Goal: Task Accomplishment & Management: Manage account settings

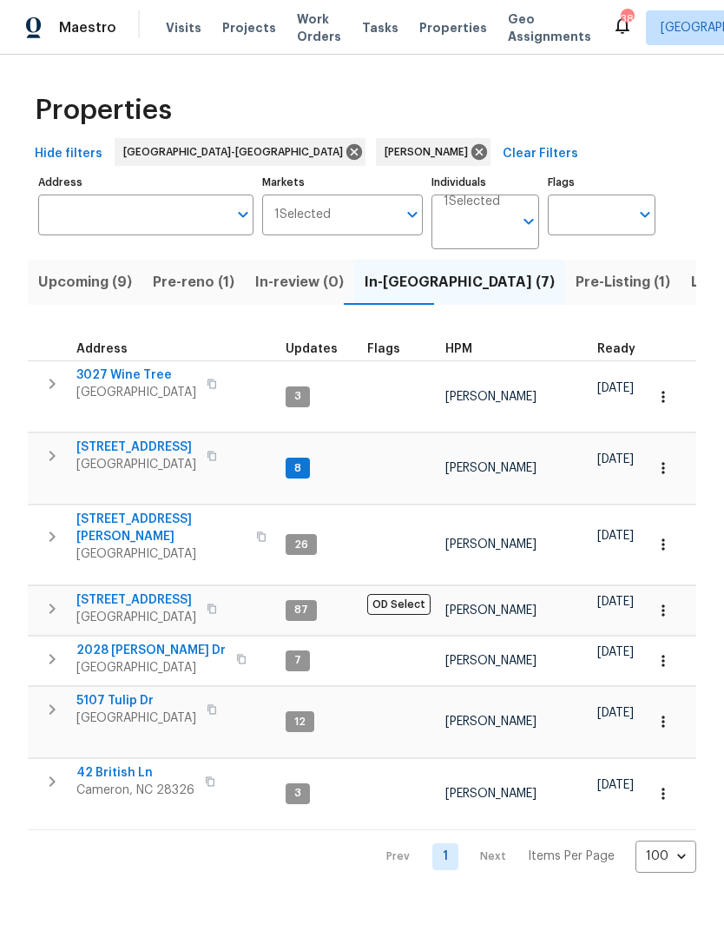
click at [181, 286] on span "Pre-reno (1)" at bounding box center [194, 282] width 82 height 24
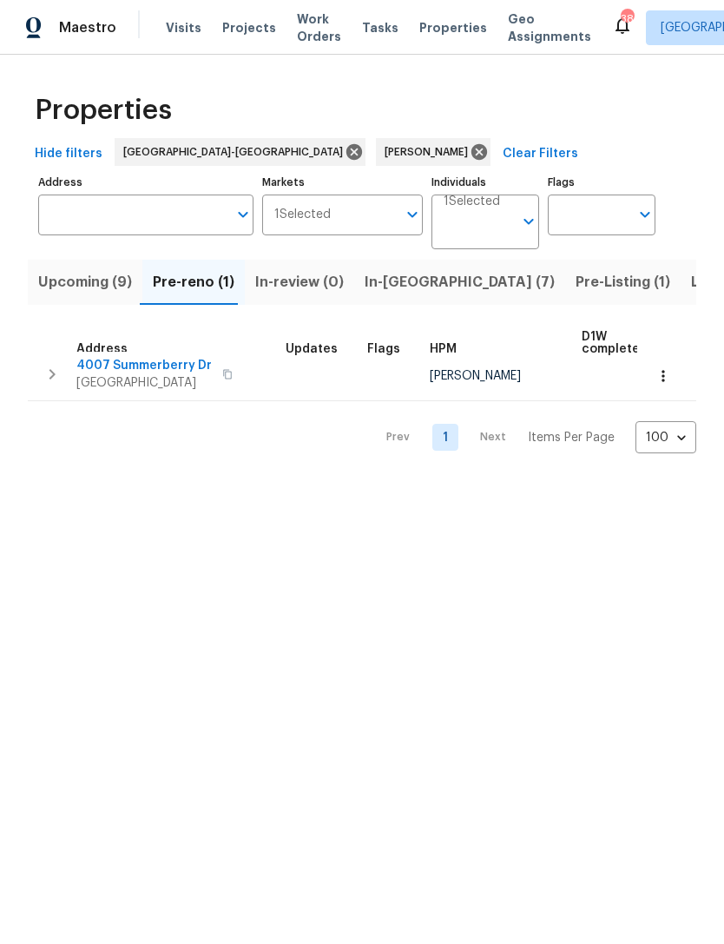
scroll to position [10, 0]
click at [87, 284] on span "Upcoming (9)" at bounding box center [85, 282] width 94 height 24
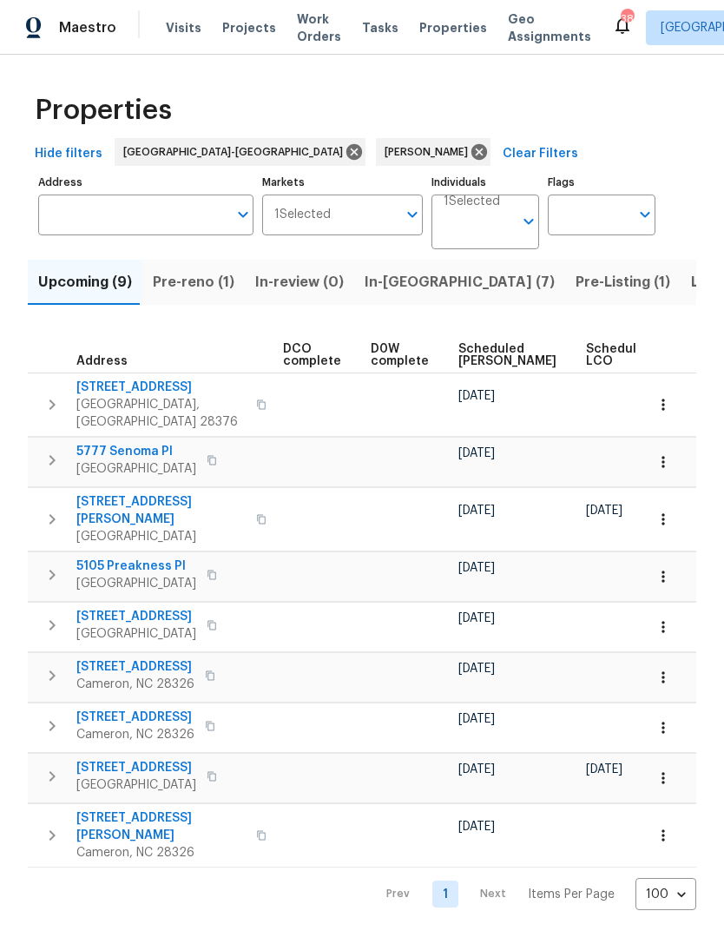
scroll to position [0, 436]
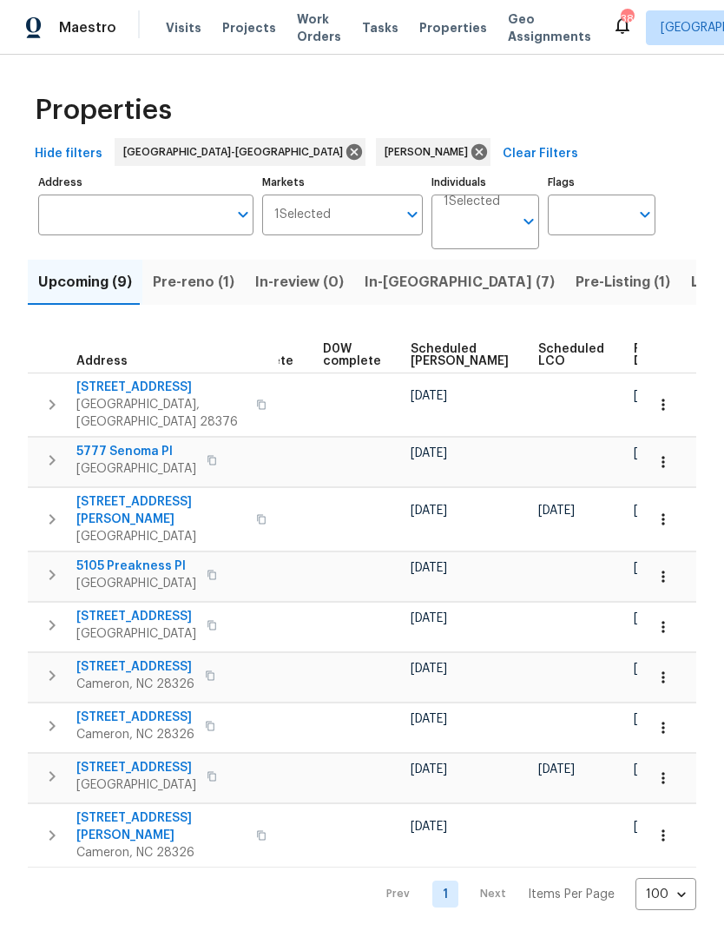
click at [423, 353] on span "Scheduled COE" at bounding box center [460, 355] width 98 height 24
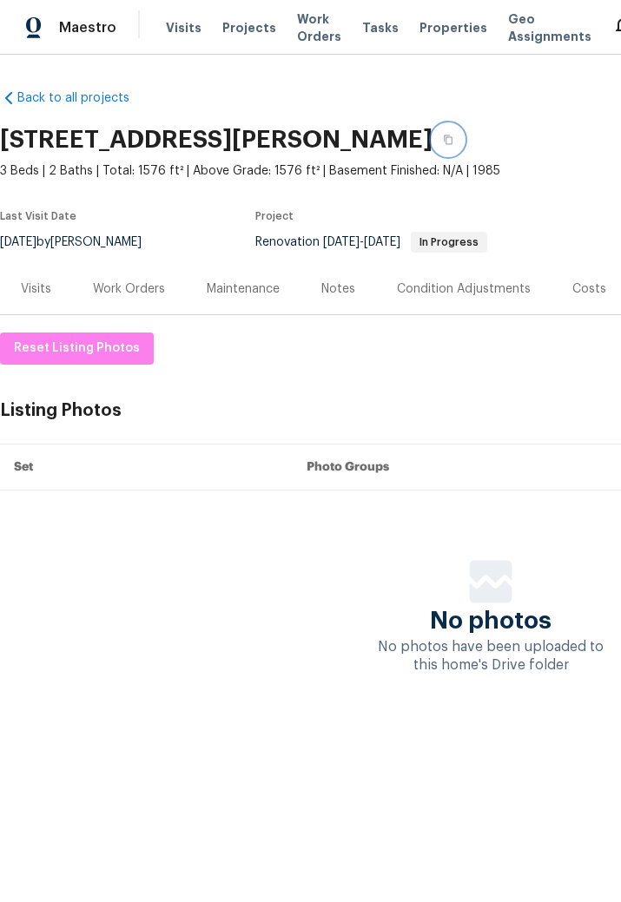
click at [464, 133] on button "button" at bounding box center [447, 139] width 31 height 31
click at [453, 140] on icon "button" at bounding box center [448, 140] width 10 height 10
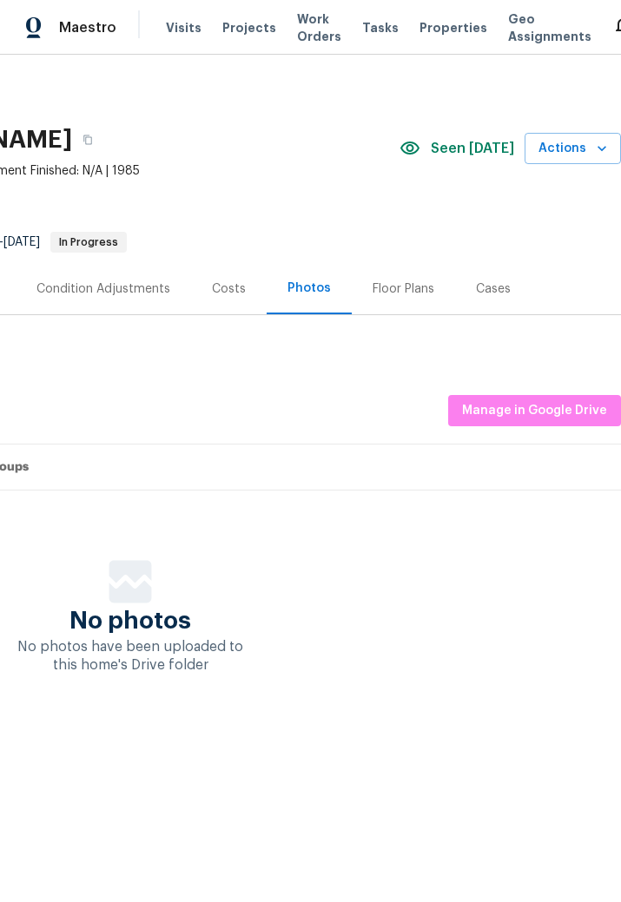
scroll to position [0, 360]
click at [586, 152] on span "Actions" at bounding box center [572, 149] width 69 height 22
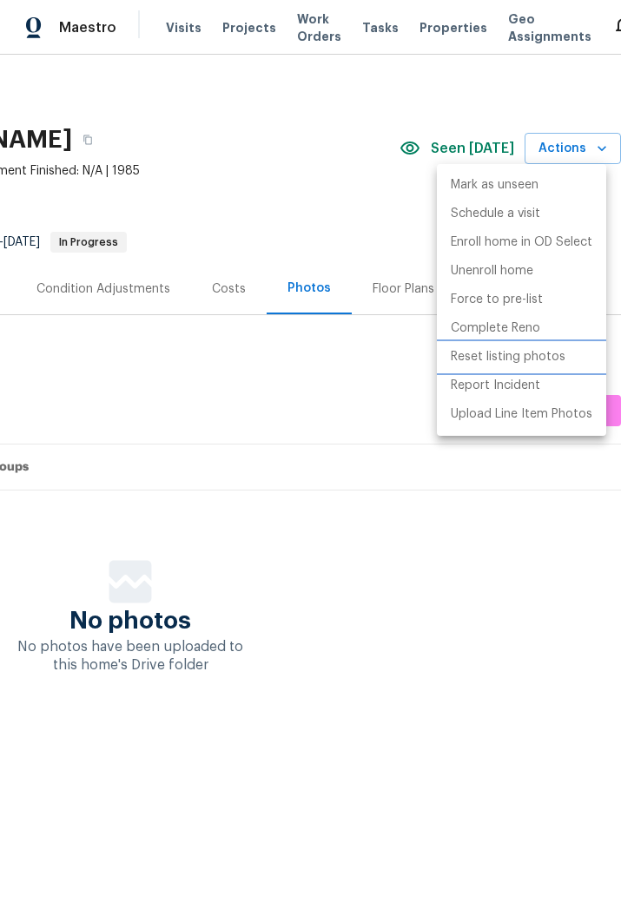
click at [561, 349] on p "Reset listing photos" at bounding box center [508, 357] width 115 height 18
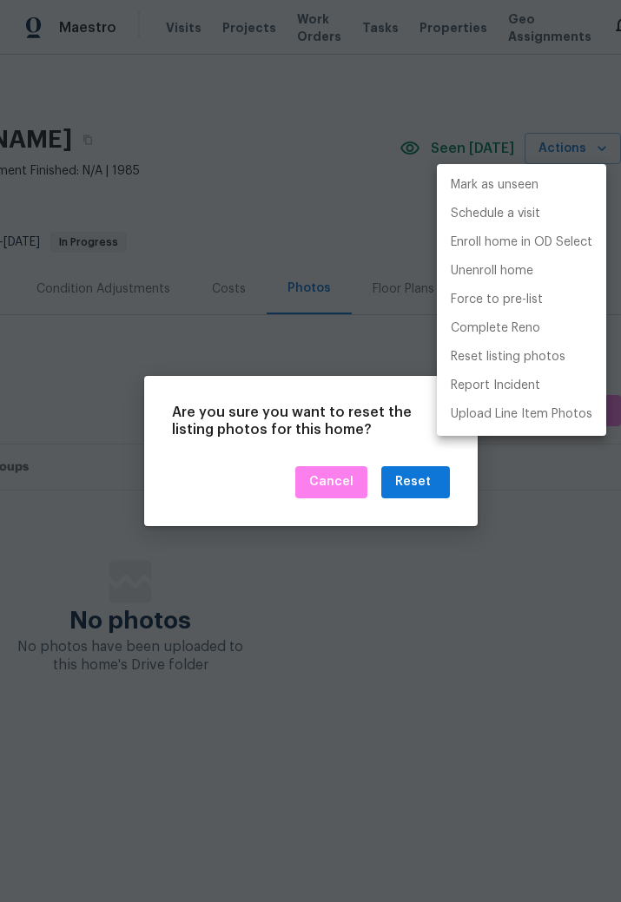
click at [424, 481] on div at bounding box center [310, 451] width 621 height 902
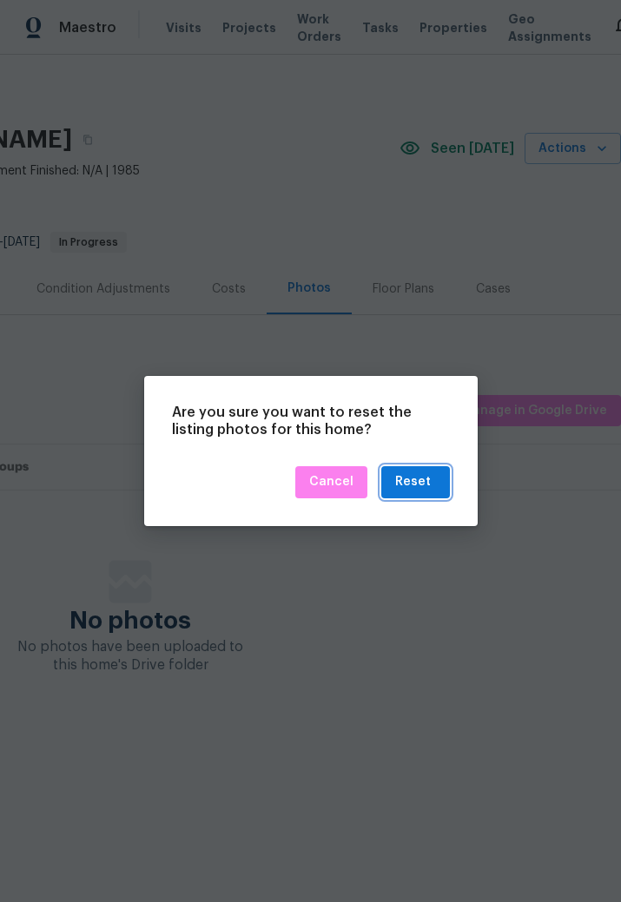
click at [419, 484] on div "Reset" at bounding box center [413, 482] width 36 height 22
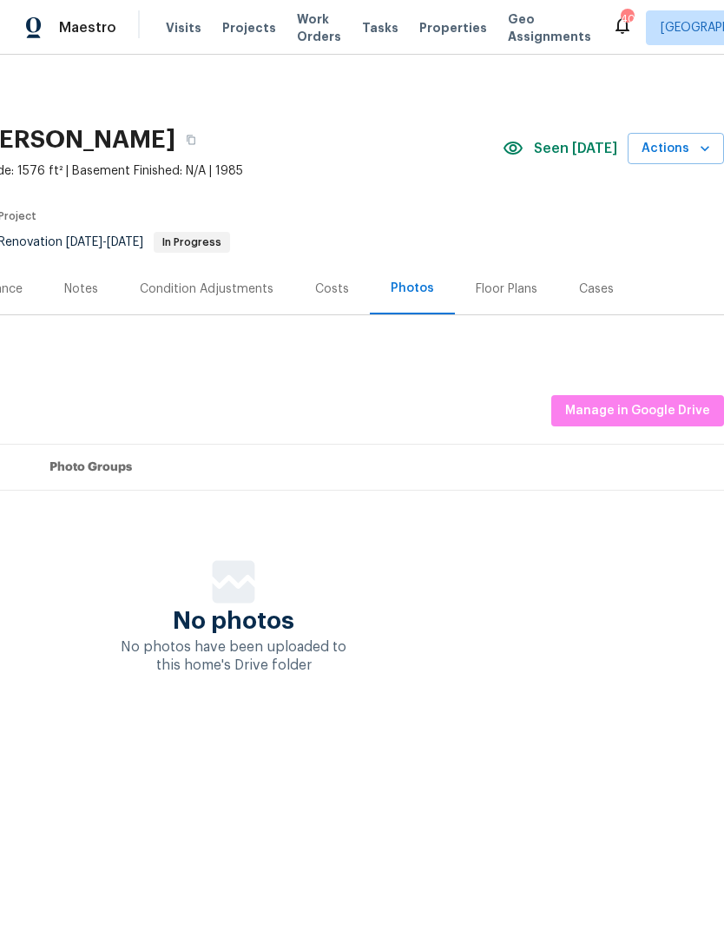
scroll to position [0, 257]
click at [620, 418] on span "Manage in Google Drive" at bounding box center [637, 411] width 145 height 22
click at [207, 145] on button "button" at bounding box center [190, 139] width 31 height 31
click at [207, 133] on button "button" at bounding box center [190, 139] width 31 height 31
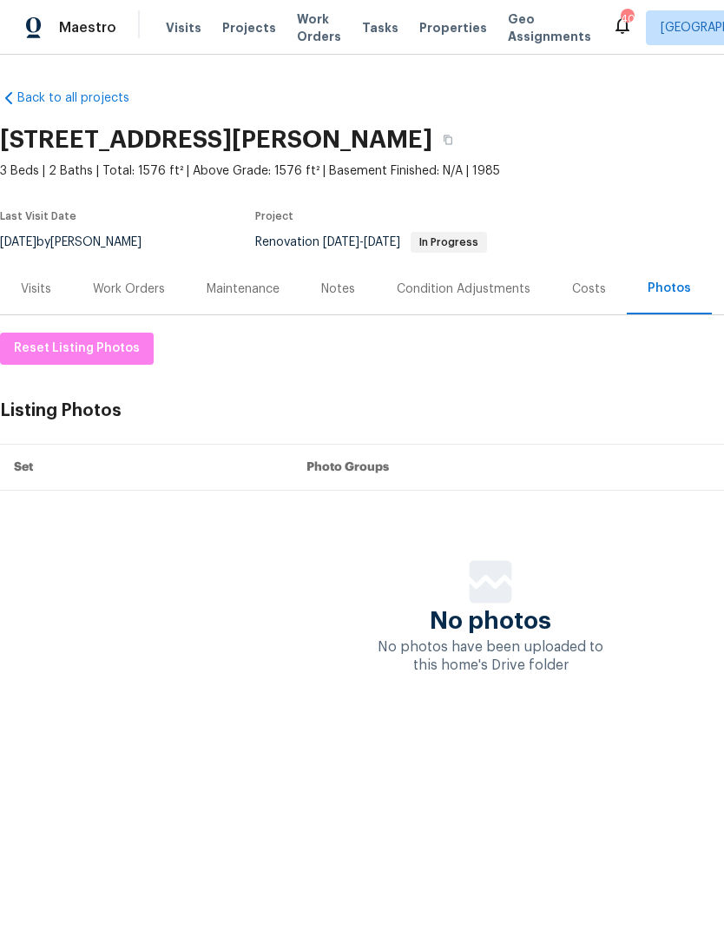
click at [136, 295] on div "Work Orders" at bounding box center [129, 288] width 72 height 17
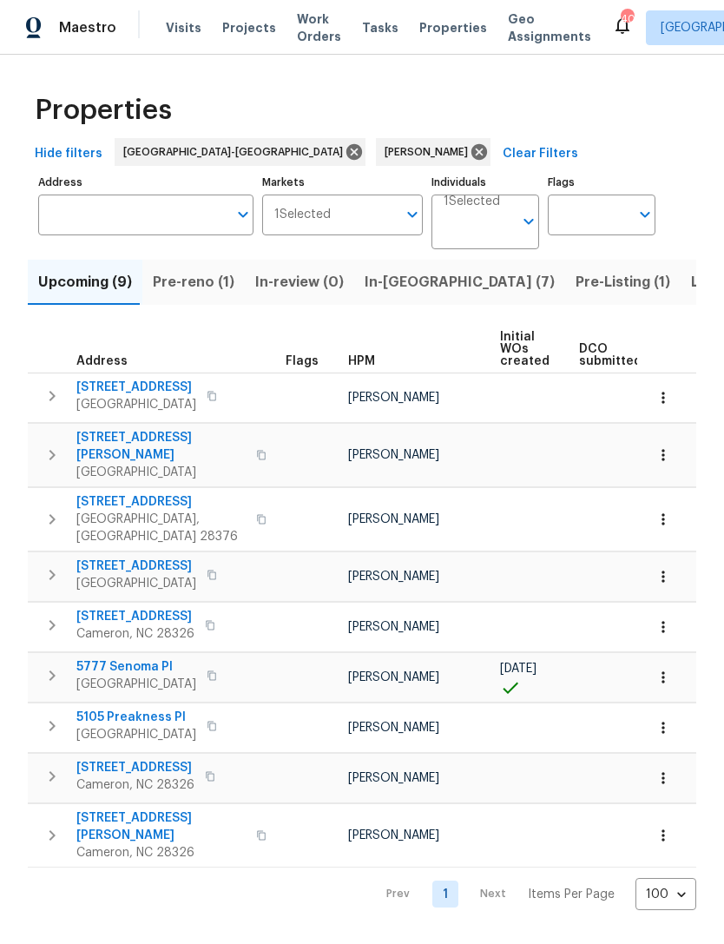
click at [167, 0] on div "Maestro Visits Projects Work Orders Tasks Properties Geo Assignments 40 [GEOGRA…" at bounding box center [362, 27] width 724 height 55
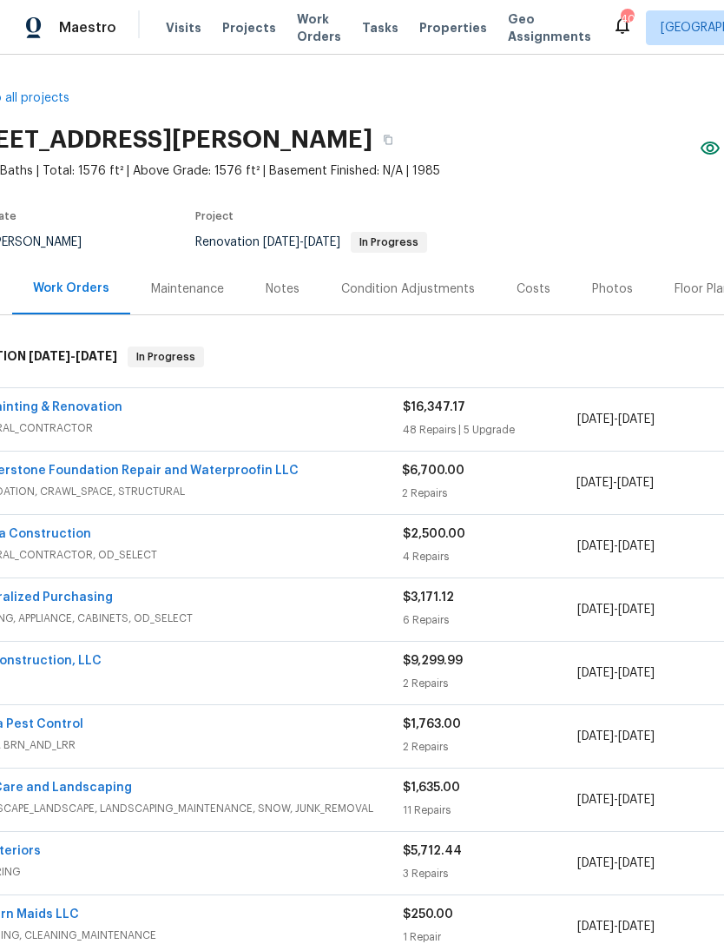
scroll to position [0, 59]
click at [523, 275] on div "Costs" at bounding box center [535, 288] width 76 height 51
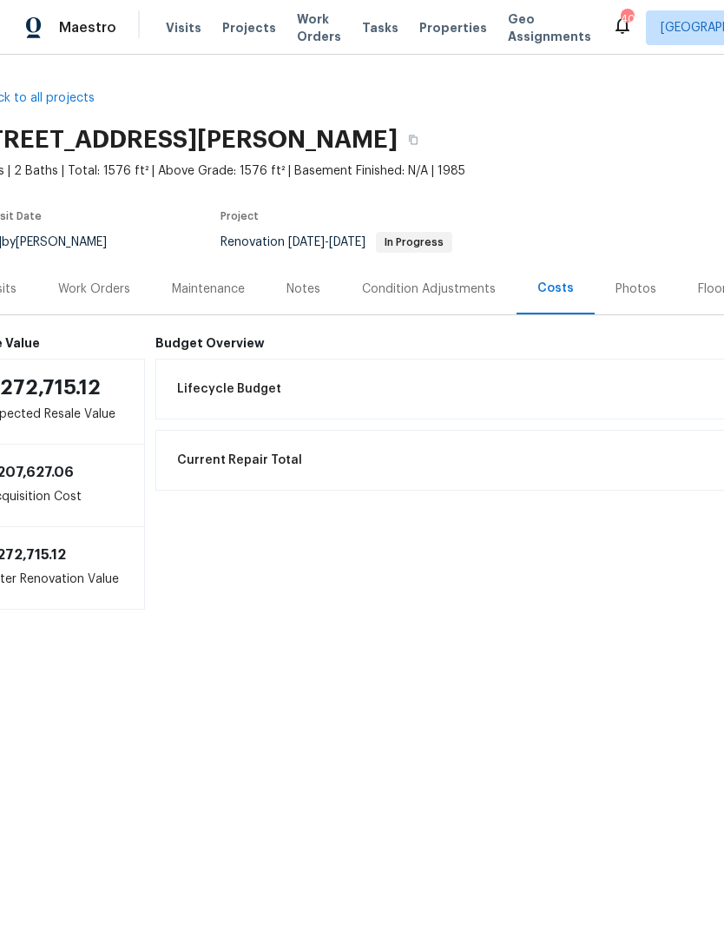
scroll to position [0, 33]
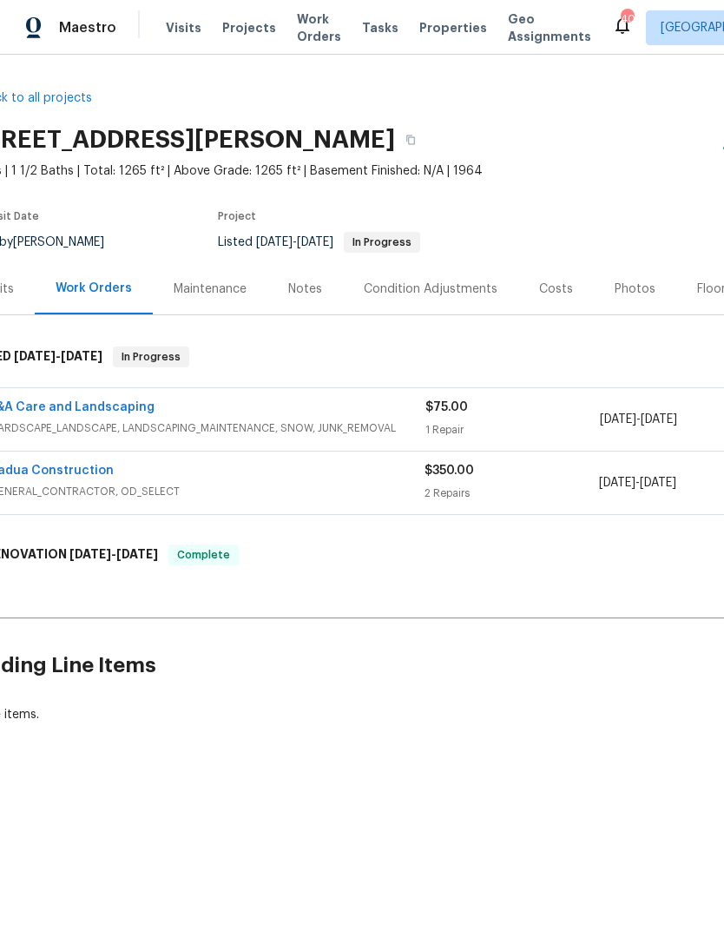
scroll to position [0, 20]
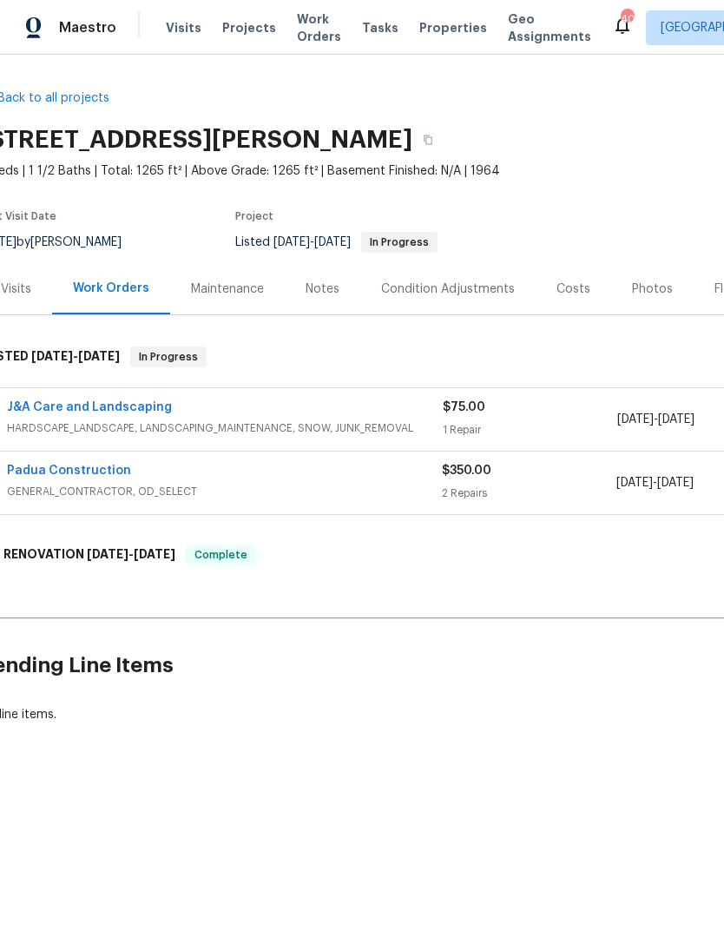
click at [118, 411] on link "J&A Care and Landscaping" at bounding box center [89, 407] width 165 height 12
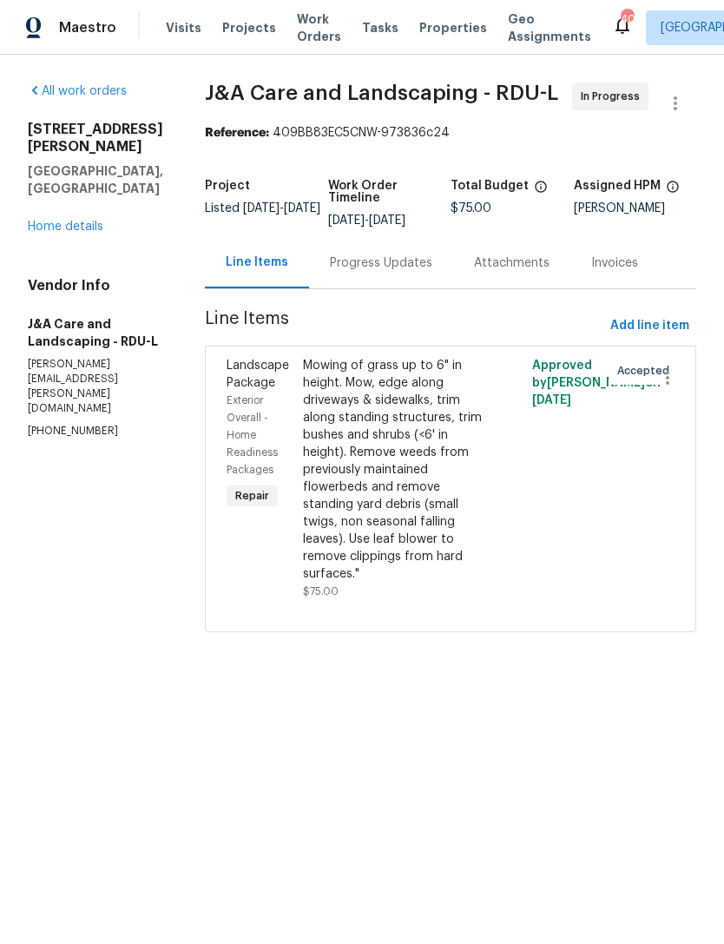
click at [417, 467] on div "Mowing of grass up to 6" in height. Mow, edge along driveways & sidewalks, trim…" at bounding box center [393, 470] width 181 height 226
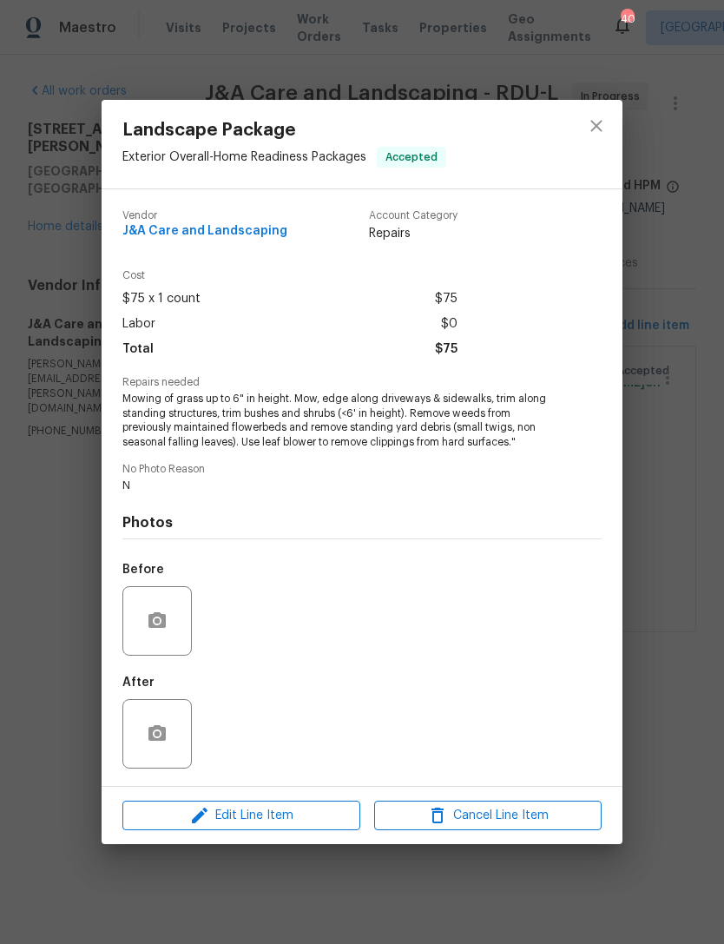
click at [606, 124] on icon "close" at bounding box center [596, 125] width 21 height 21
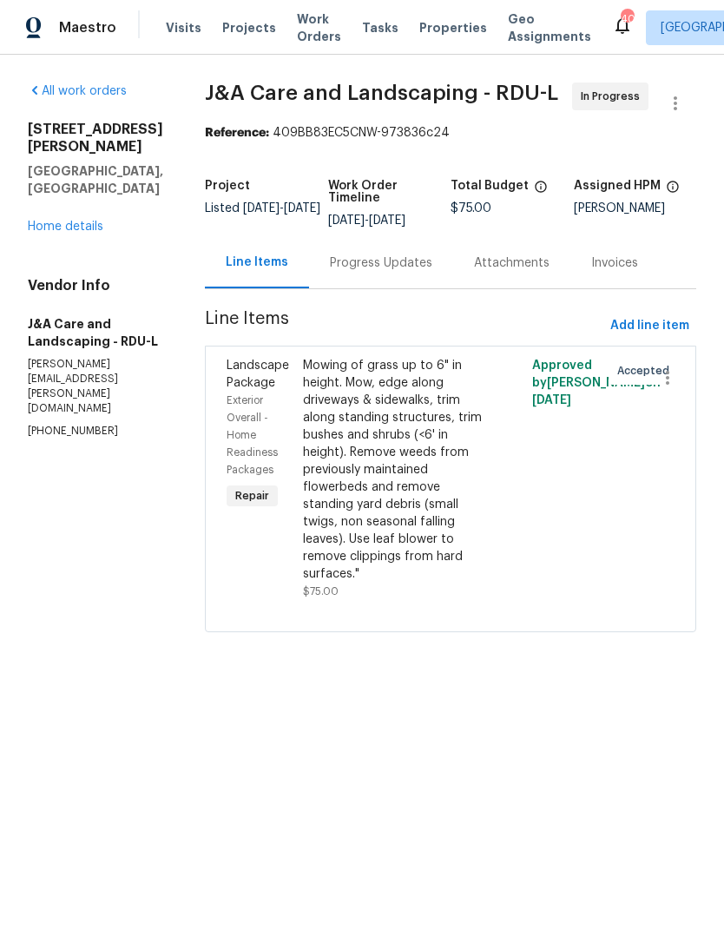
click at [65, 220] on link "Home details" at bounding box center [66, 226] width 76 height 12
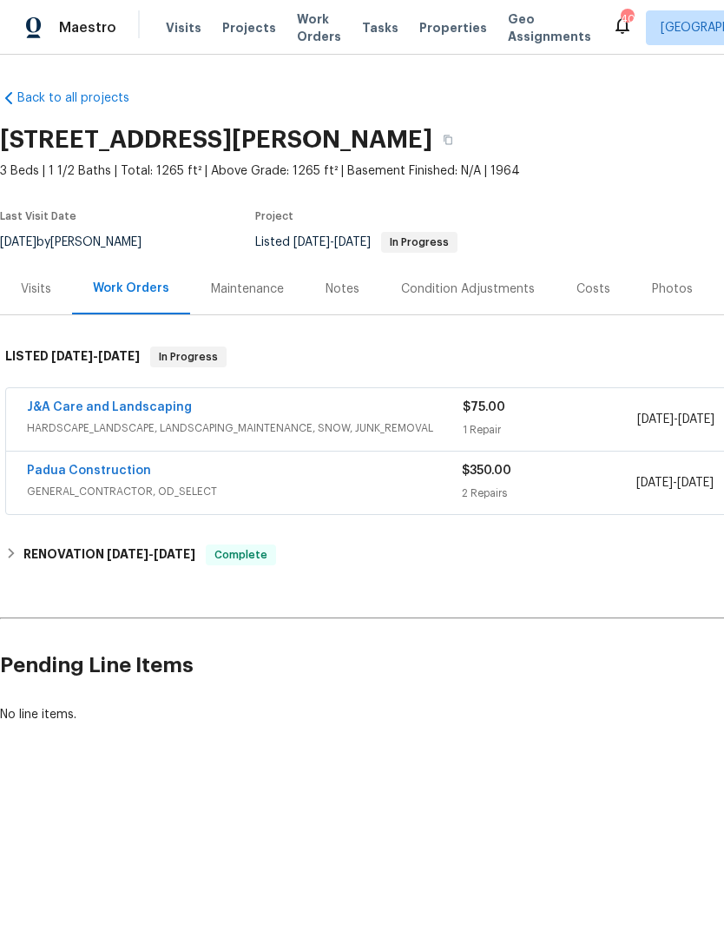
click at [109, 472] on link "Padua Construction" at bounding box center [89, 470] width 124 height 12
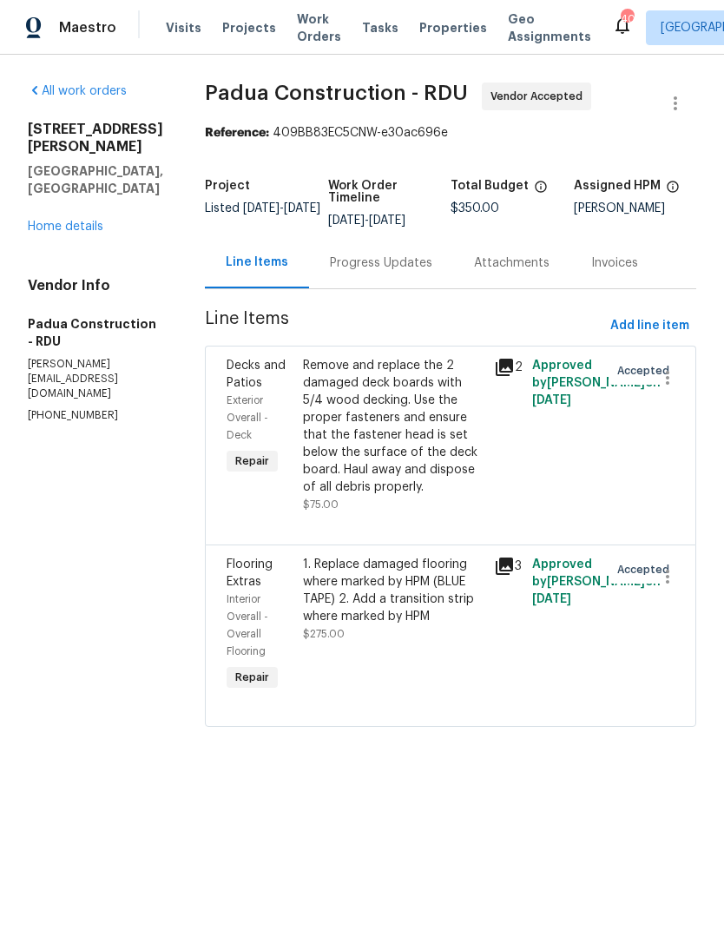
click at [375, 432] on div "Remove and replace the 2 damaged deck boards with 5/4 wood decking. Use the pro…" at bounding box center [393, 426] width 181 height 139
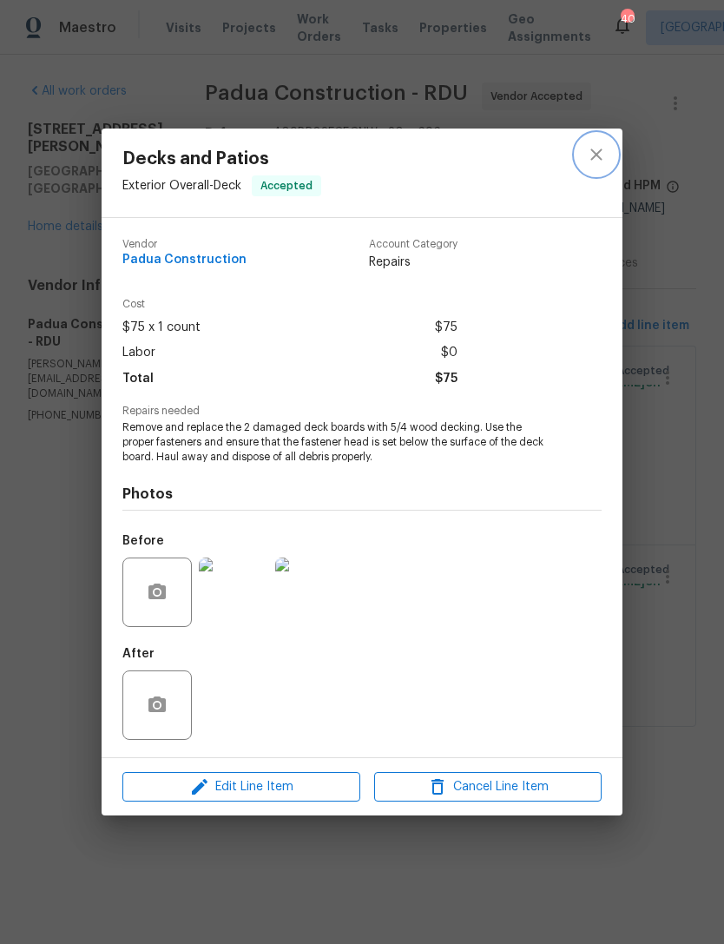
click at [602, 157] on icon "close" at bounding box center [596, 154] width 21 height 21
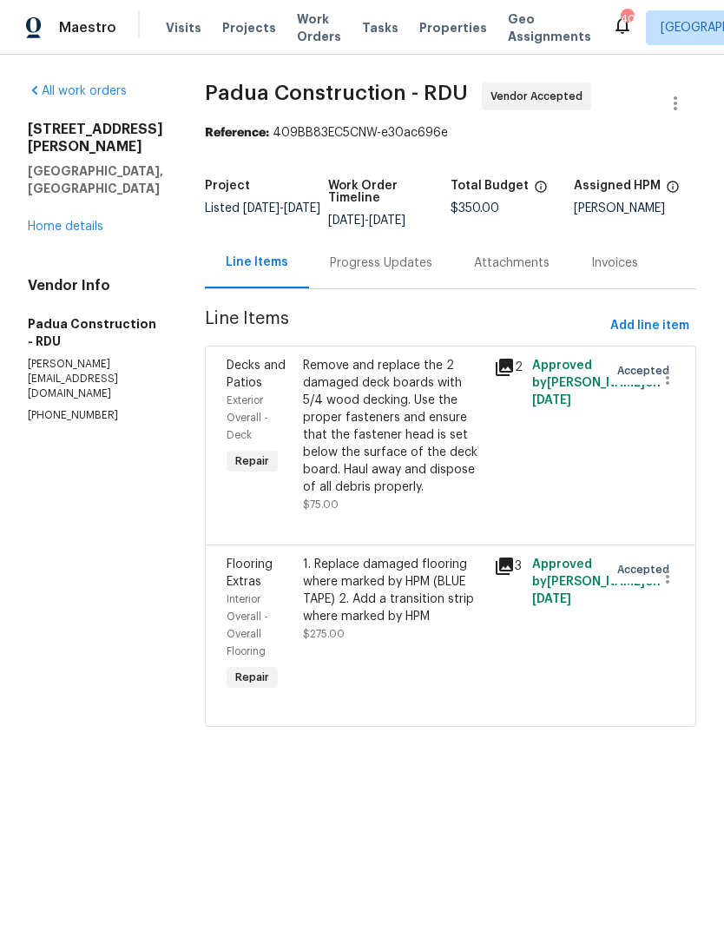
click at [66, 233] on link "Home details" at bounding box center [66, 226] width 76 height 12
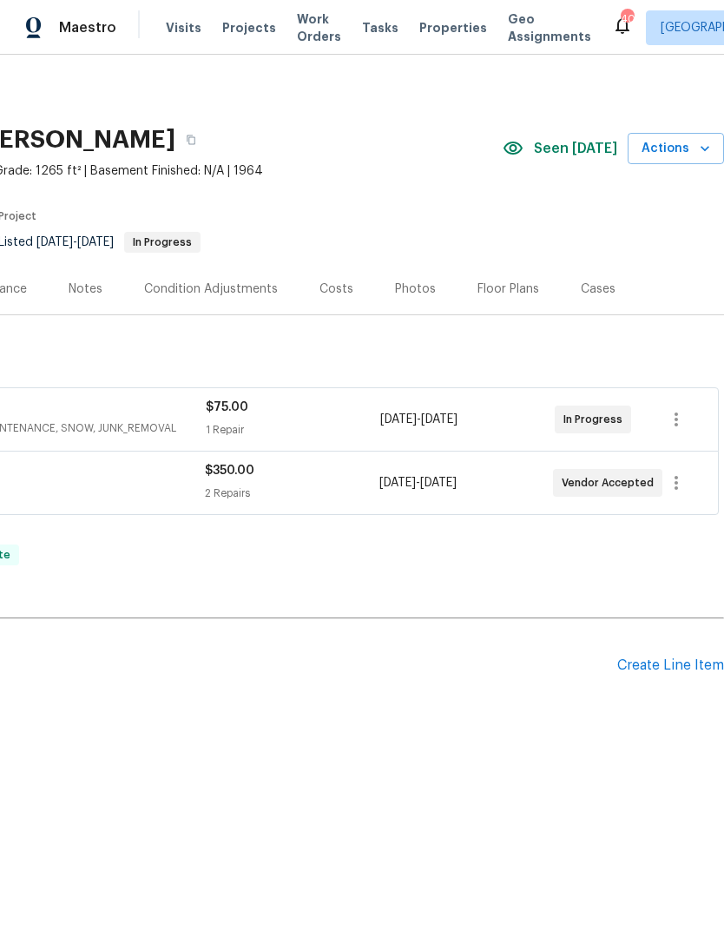
scroll to position [0, 257]
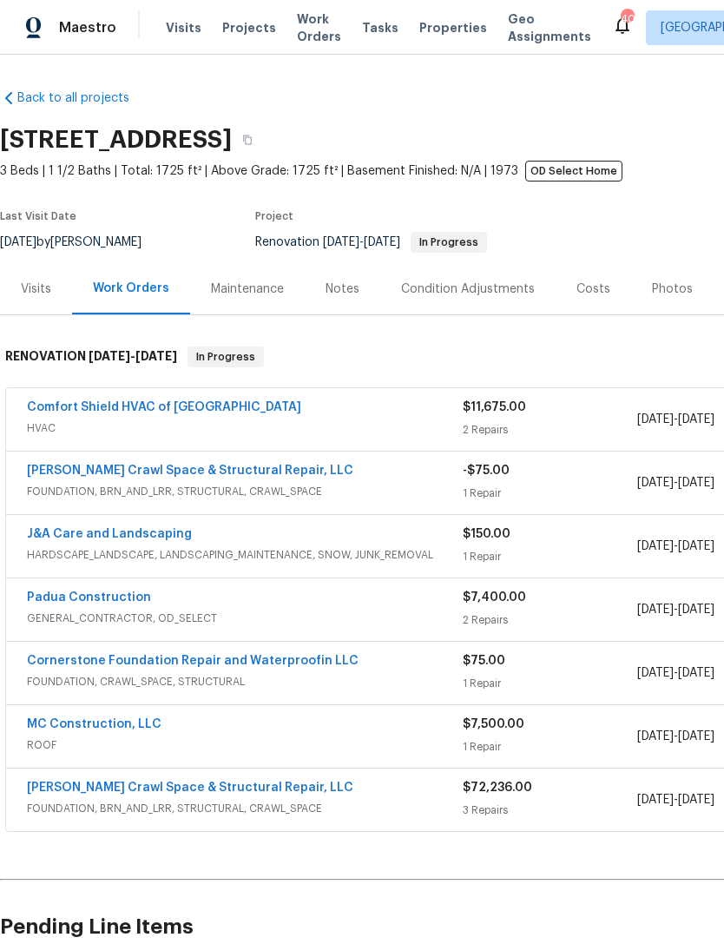
click at [371, 468] on div "[PERSON_NAME] Crawl Space & Structural Repair, LLC" at bounding box center [245, 472] width 436 height 21
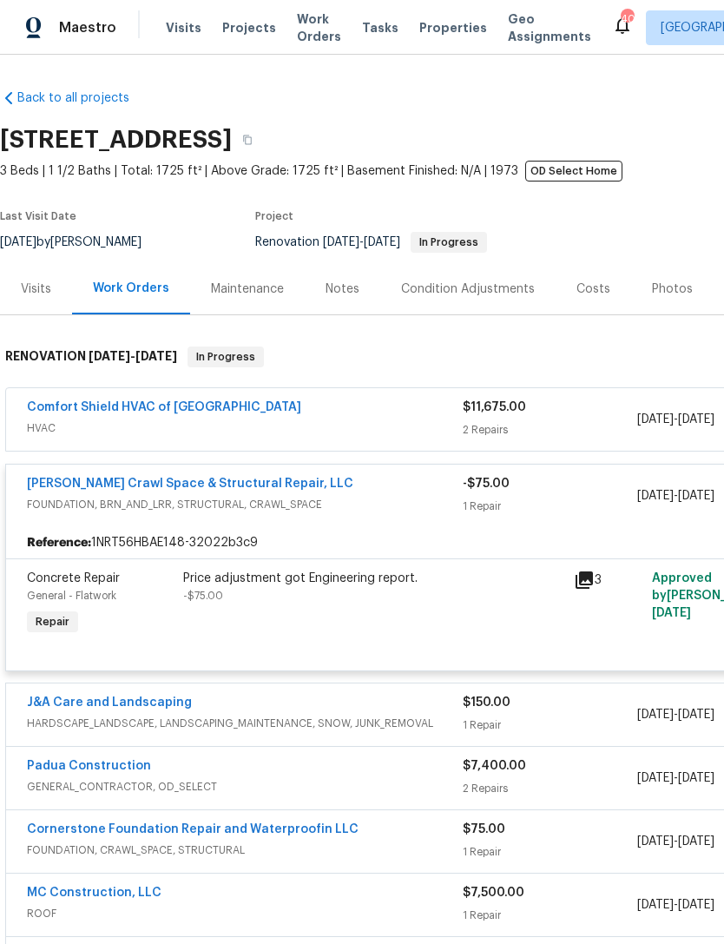
click at [431, 589] on div "Price adjustment got Engineering report. -$75.00" at bounding box center [373, 586] width 380 height 35
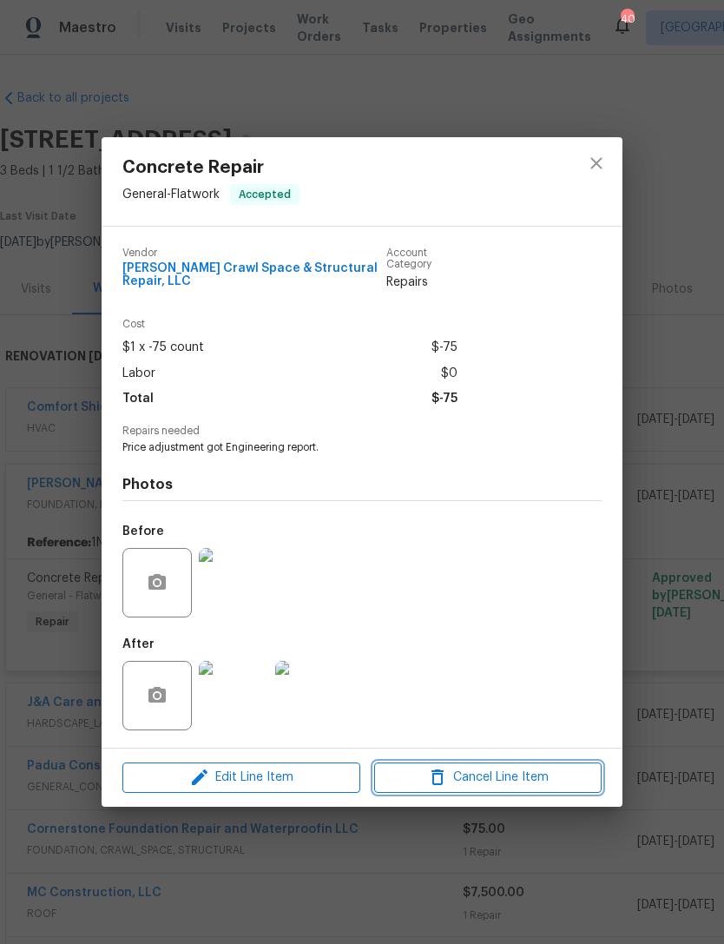
click at [506, 772] on span "Cancel Line Item" at bounding box center [487, 778] width 217 height 22
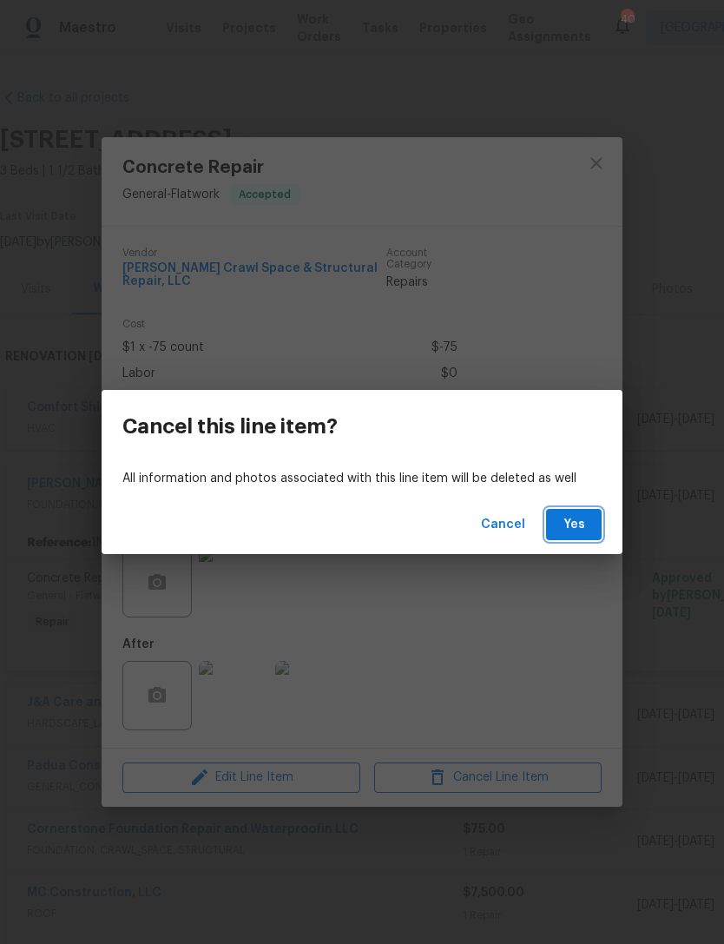
click at [577, 522] on span "Yes" at bounding box center [574, 525] width 28 height 22
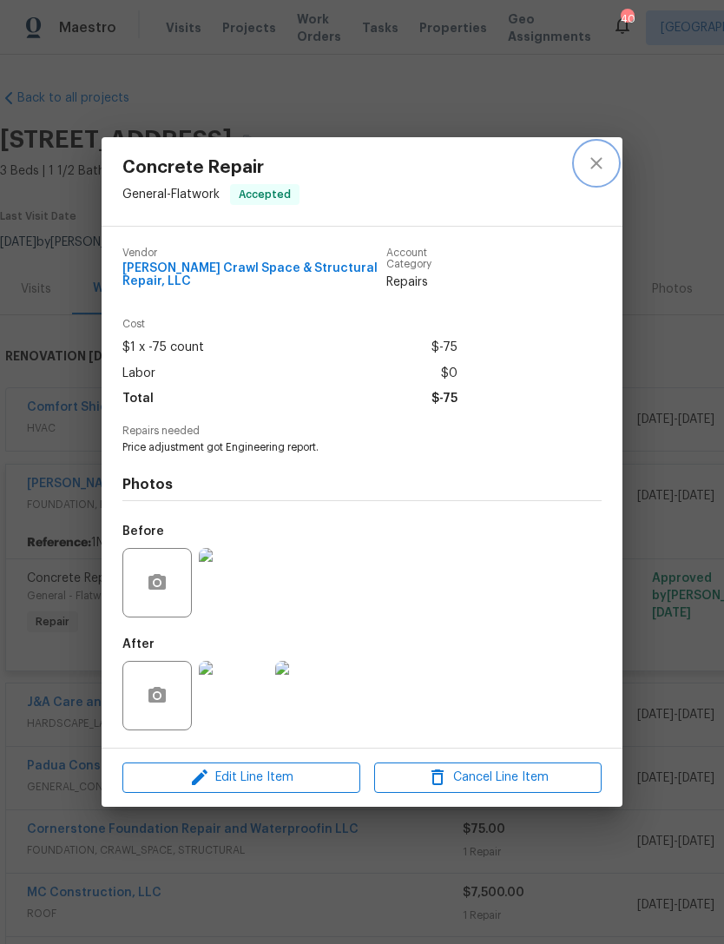
click at [593, 160] on icon "close" at bounding box center [596, 163] width 21 height 21
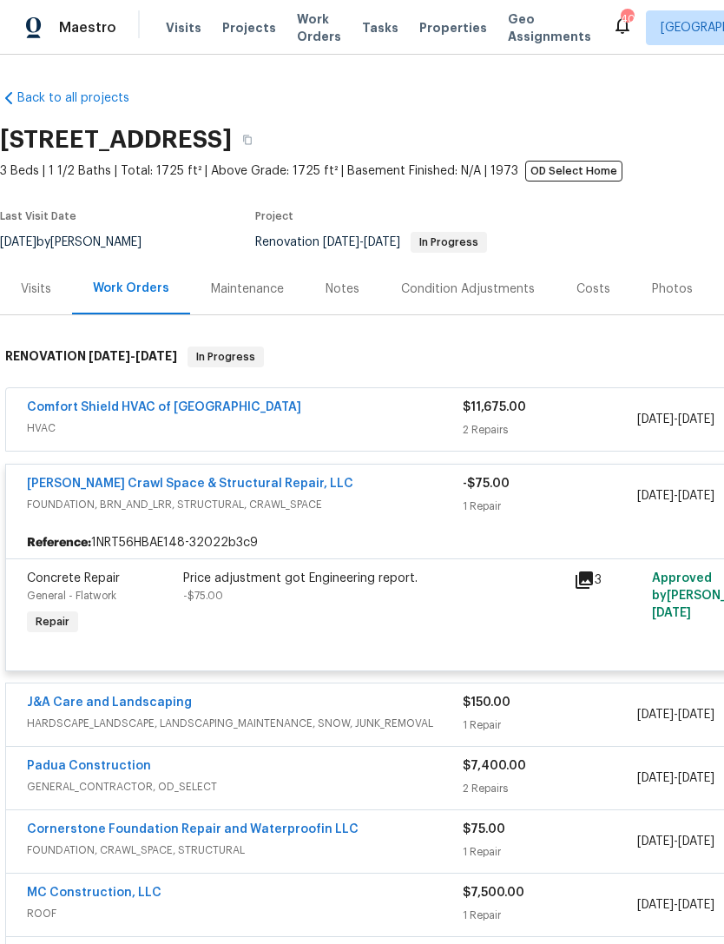
click at [311, 588] on div "Price adjustment got Engineering report. -$75.00" at bounding box center [373, 586] width 380 height 35
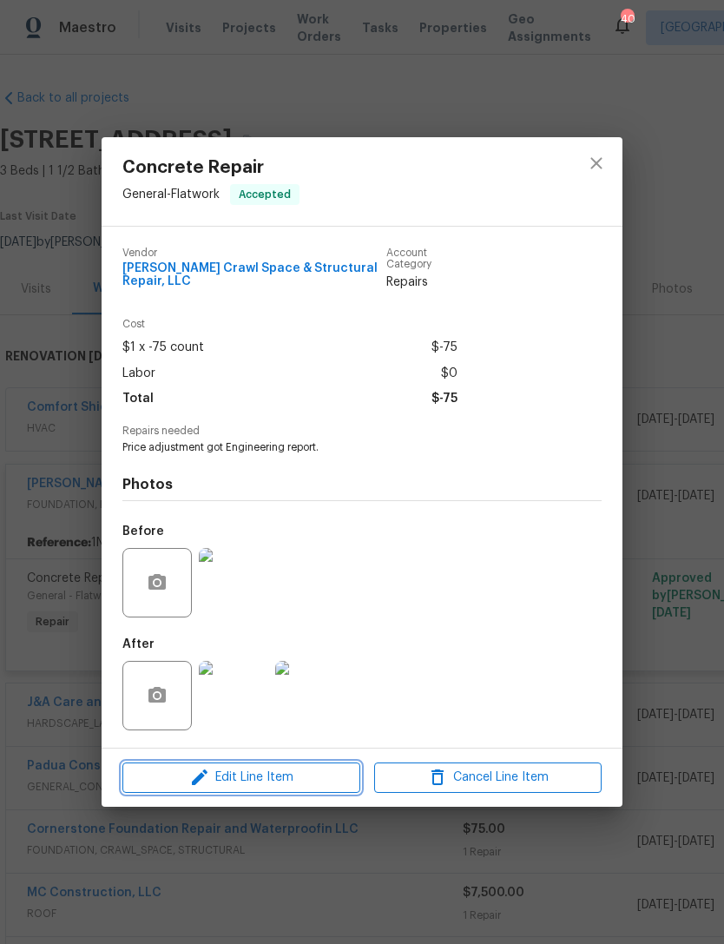
click at [292, 781] on span "Edit Line Item" at bounding box center [241, 778] width 227 height 22
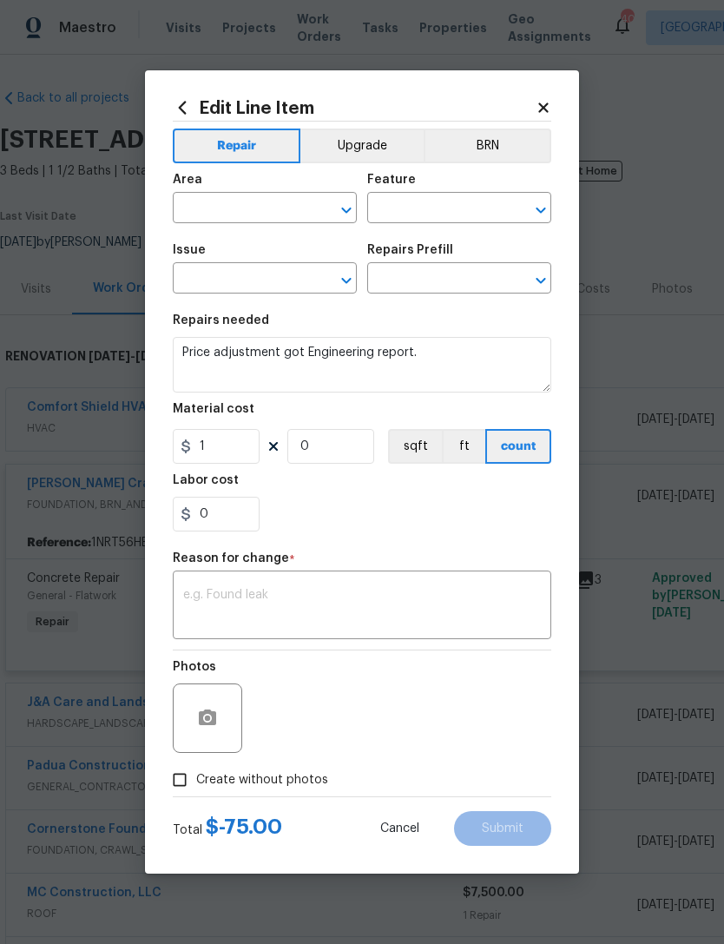
type input "General"
type input "Flatwork"
type input "Concrete Repair"
type input "Add a Task $1.00"
type input "-75"
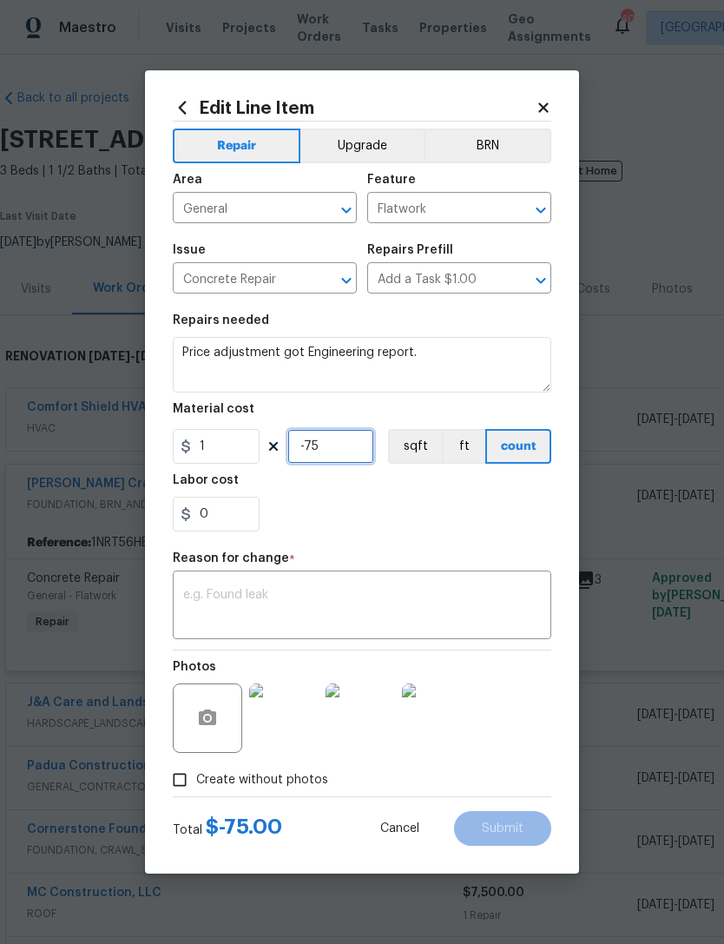
click at [339, 440] on input "-75" at bounding box center [330, 446] width 87 height 35
click at [230, 451] on input "1" at bounding box center [216, 446] width 87 height 35
type input "0"
click at [356, 454] on input "-75" at bounding box center [330, 446] width 87 height 35
type input "-7"
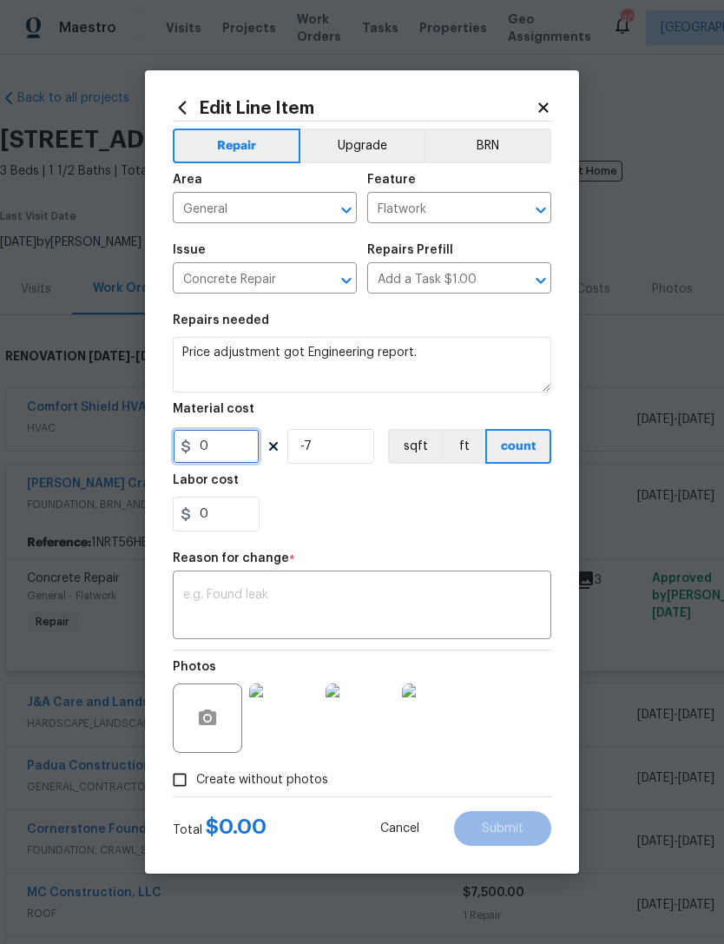
click at [229, 446] on input "0" at bounding box center [216, 446] width 87 height 35
type input "1"
click at [343, 451] on input "-7" at bounding box center [330, 446] width 87 height 35
type input "-7"
click at [550, 100] on icon at bounding box center [544, 108] width 16 height 16
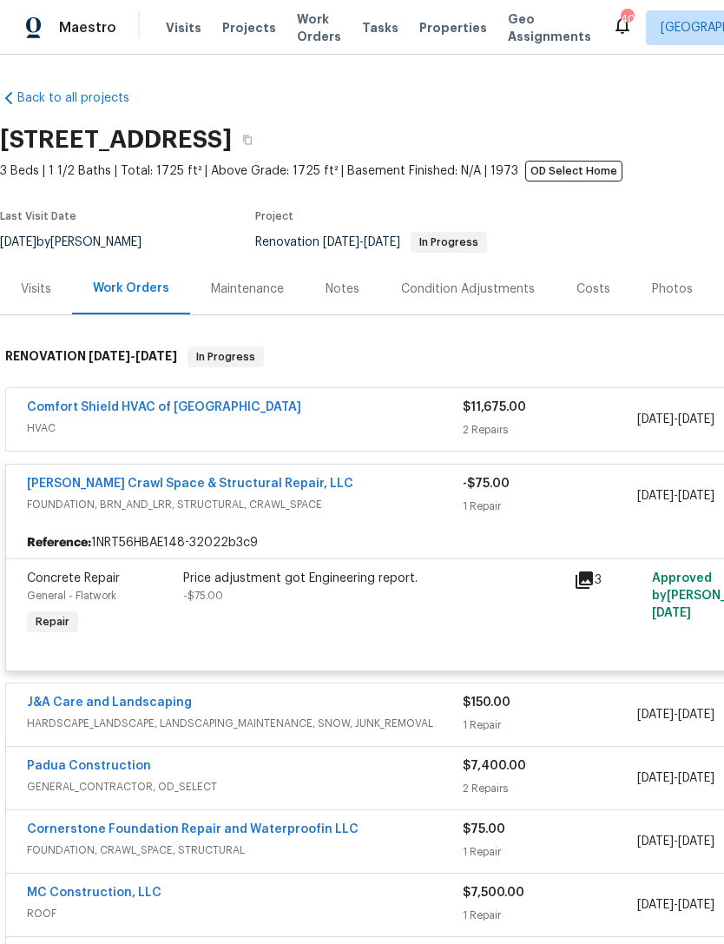
click at [424, 601] on div "Price adjustment got Engineering report. -$75.00" at bounding box center [373, 586] width 380 height 35
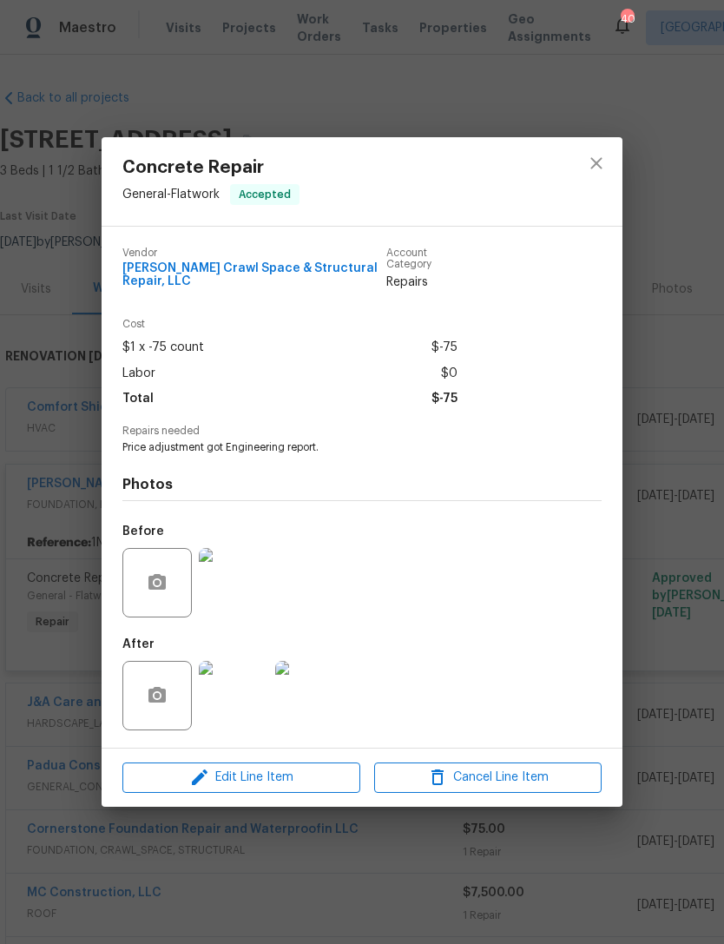
click at [377, 501] on div at bounding box center [361, 500] width 479 height 1
click at [596, 157] on icon "close" at bounding box center [596, 163] width 21 height 21
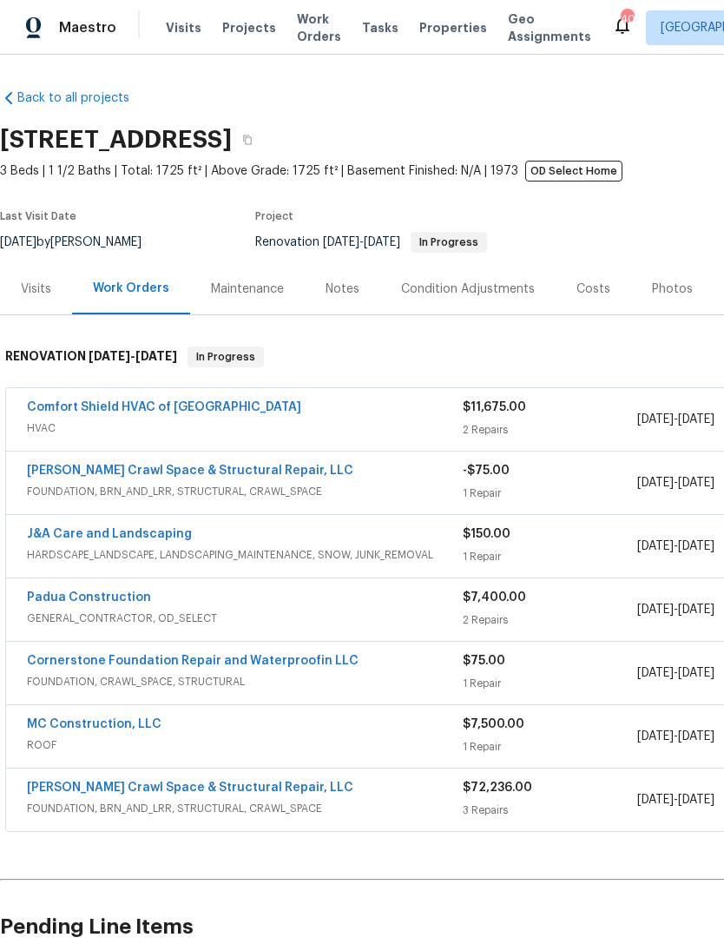
click at [170, 464] on link "[PERSON_NAME] Crawl Space & Structural Repair, LLC" at bounding box center [190, 470] width 326 height 12
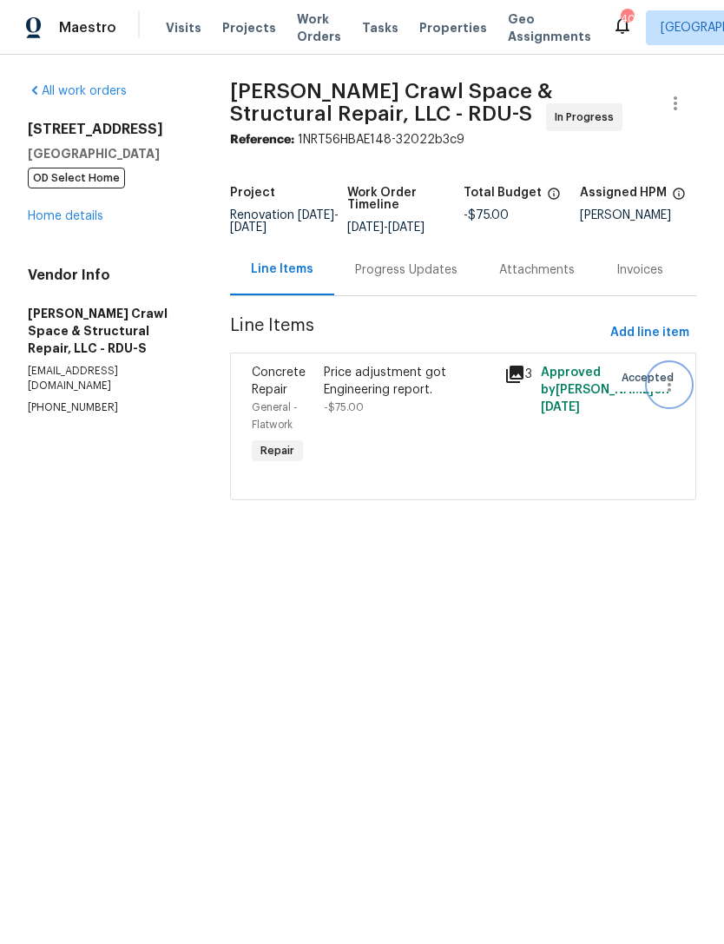
click at [667, 395] on icon "button" at bounding box center [669, 384] width 21 height 21
click at [672, 396] on li "Cancel" at bounding box center [675, 396] width 67 height 29
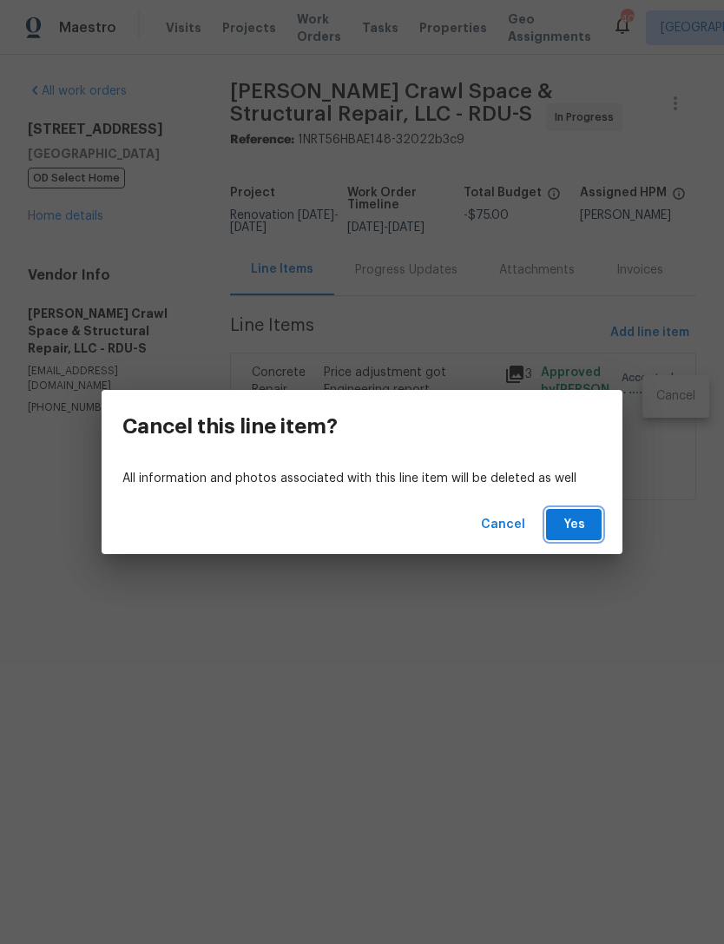
click at [569, 523] on span "Yes" at bounding box center [574, 525] width 28 height 22
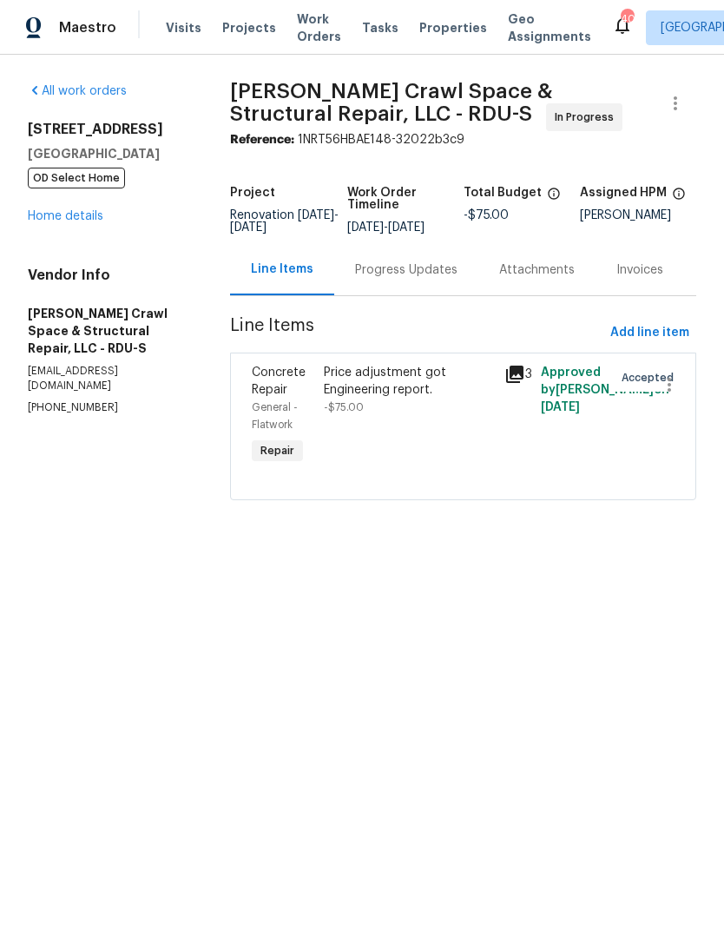
click at [418, 279] on div "Progress Updates" at bounding box center [406, 269] width 102 height 17
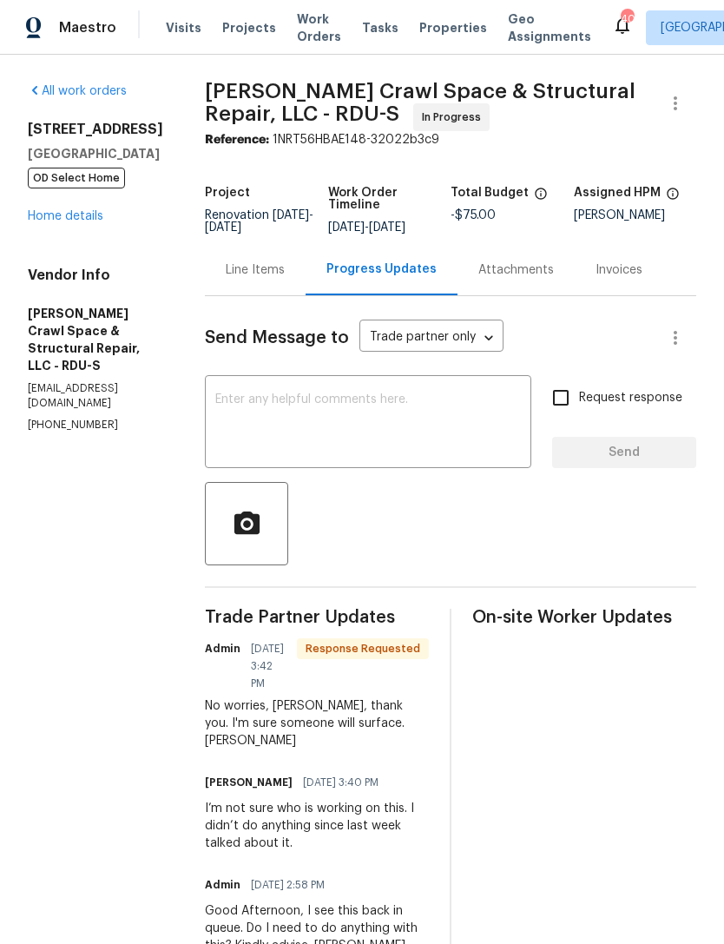
click at [63, 221] on link "Home details" at bounding box center [66, 216] width 76 height 12
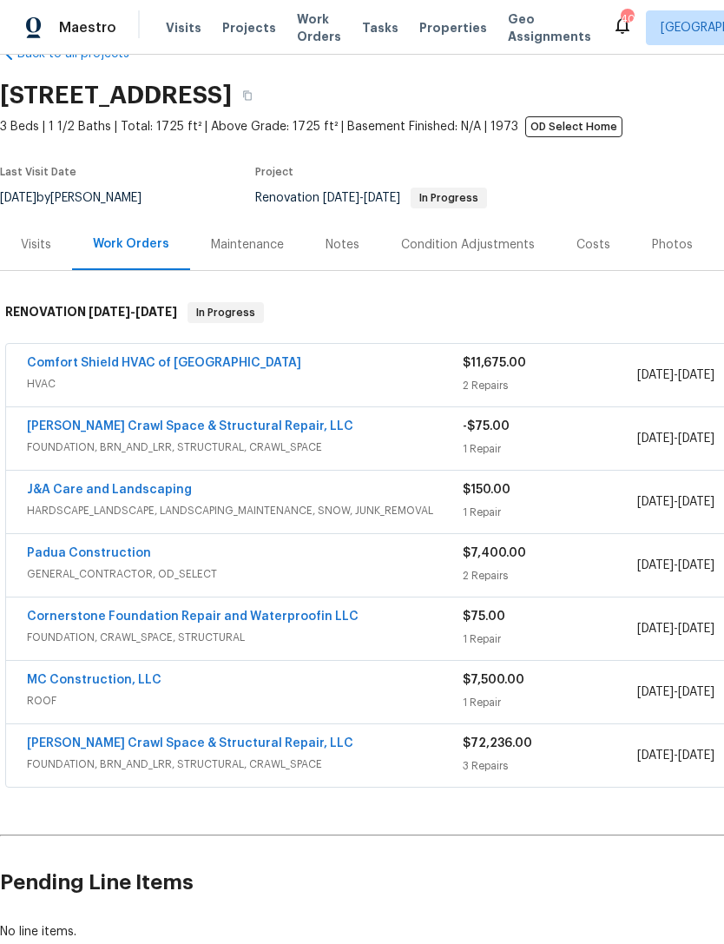
scroll to position [47, 0]
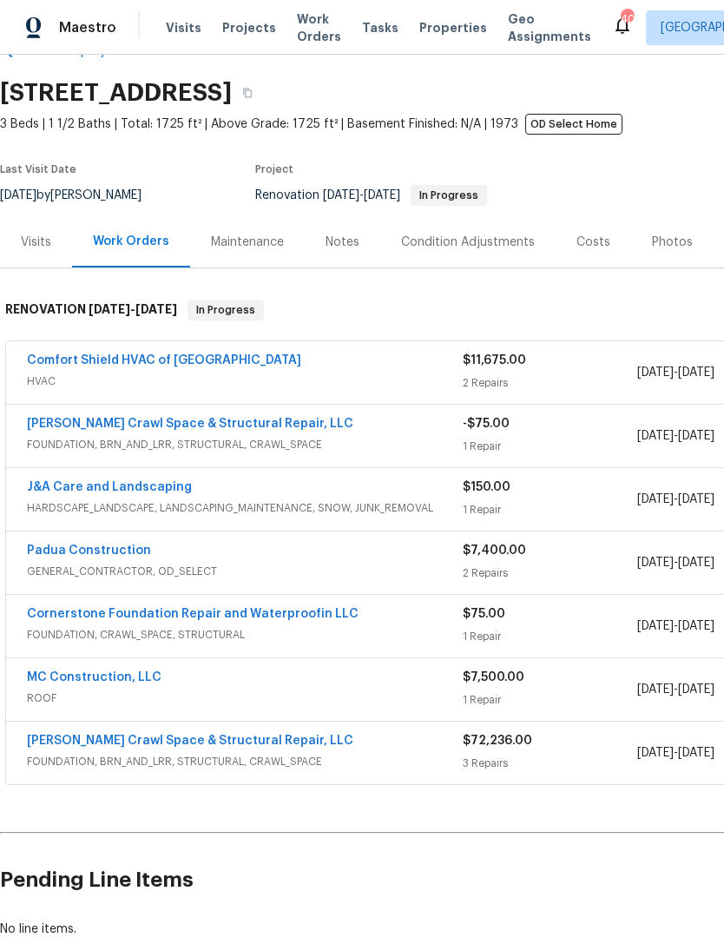
click at [157, 365] on link "Comfort Shield HVAC of [GEOGRAPHIC_DATA]" at bounding box center [164, 360] width 274 height 12
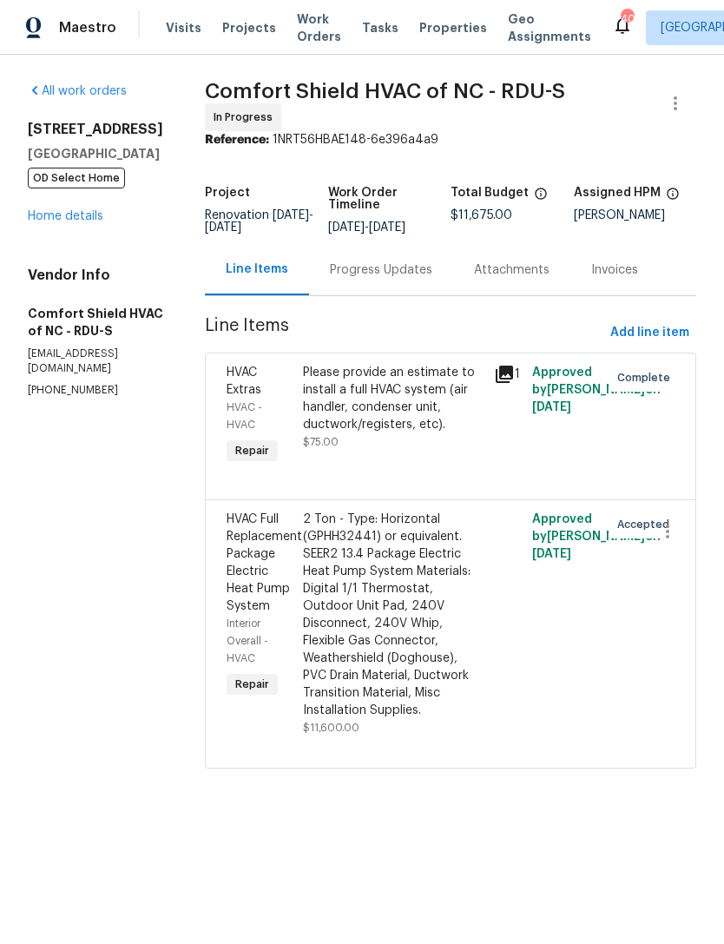
click at [399, 279] on div "Progress Updates" at bounding box center [381, 269] width 102 height 17
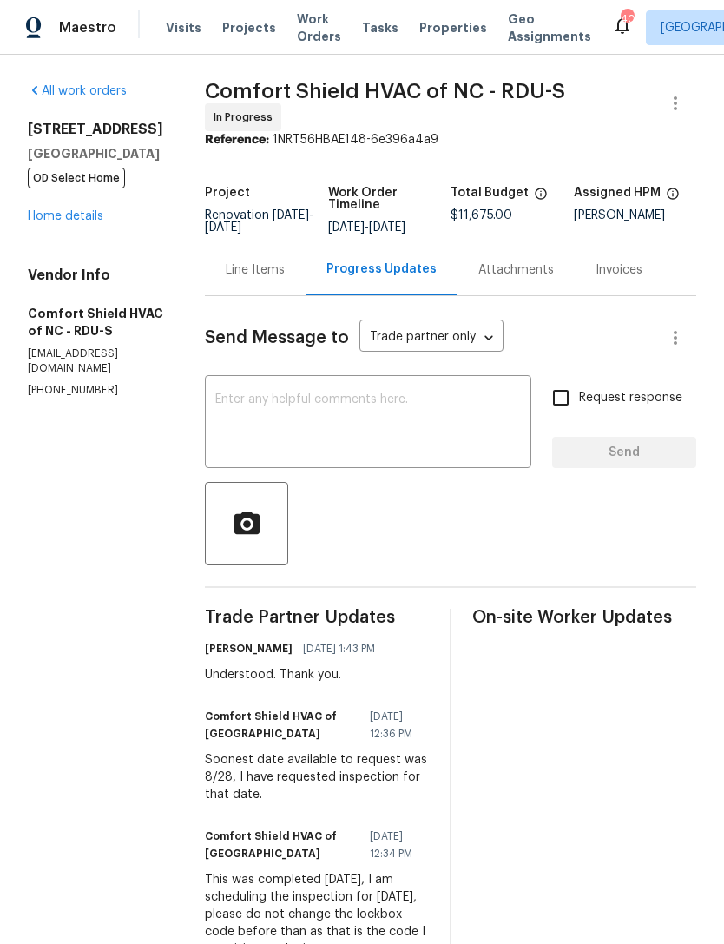
click at [55, 220] on link "Home details" at bounding box center [66, 216] width 76 height 12
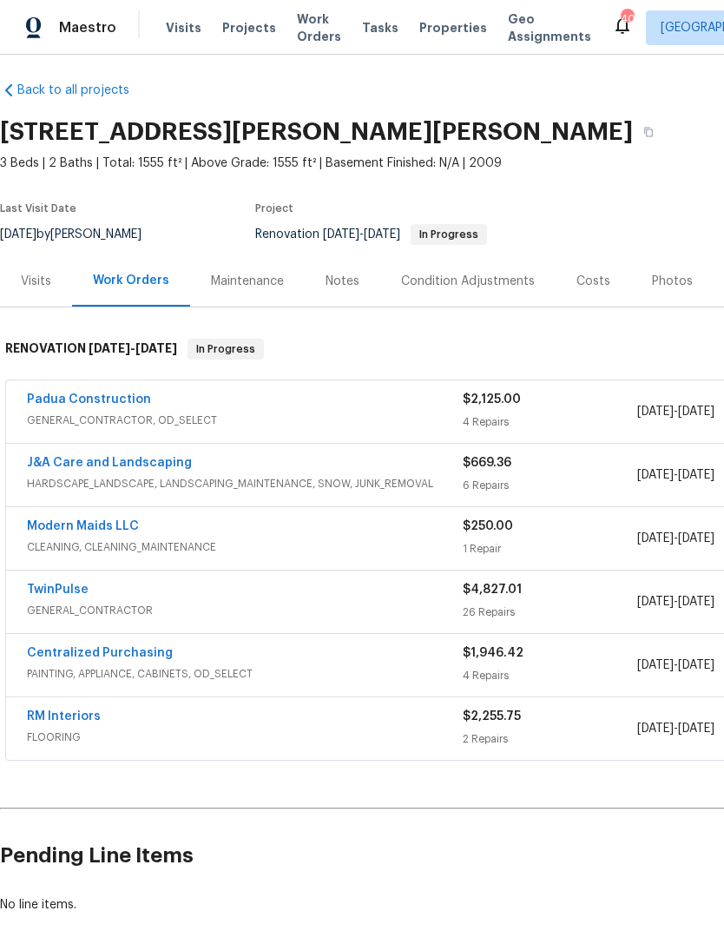
scroll to position [8, 0]
click at [98, 402] on link "Padua Construction" at bounding box center [89, 399] width 124 height 12
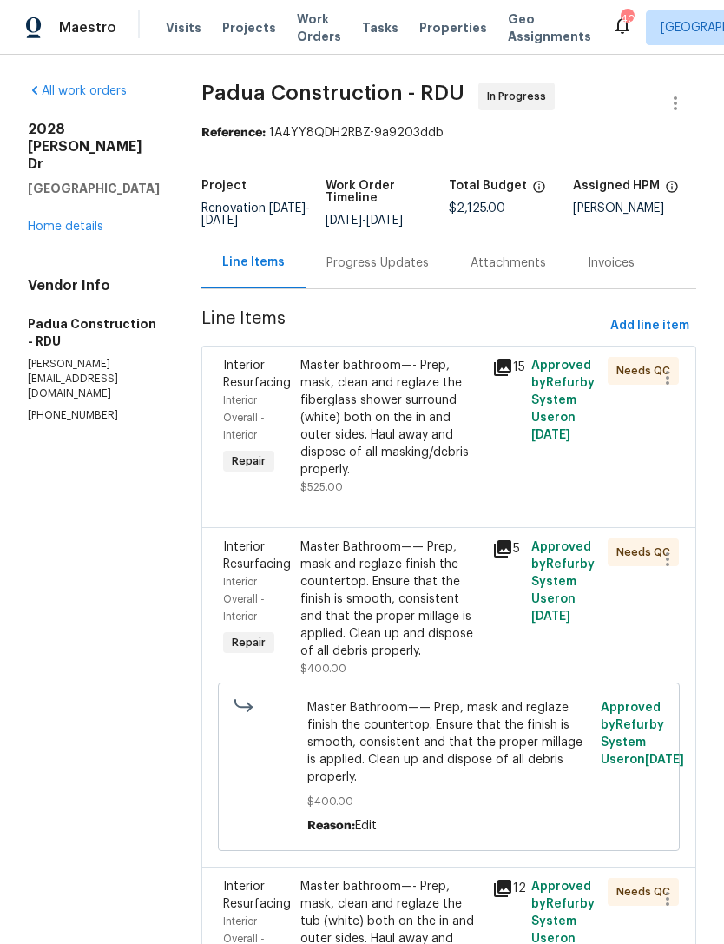
click at [367, 431] on div "Master bathroom—- Prep, mask, clean and reglaze the fiberglass shower surround …" at bounding box center [391, 418] width 182 height 122
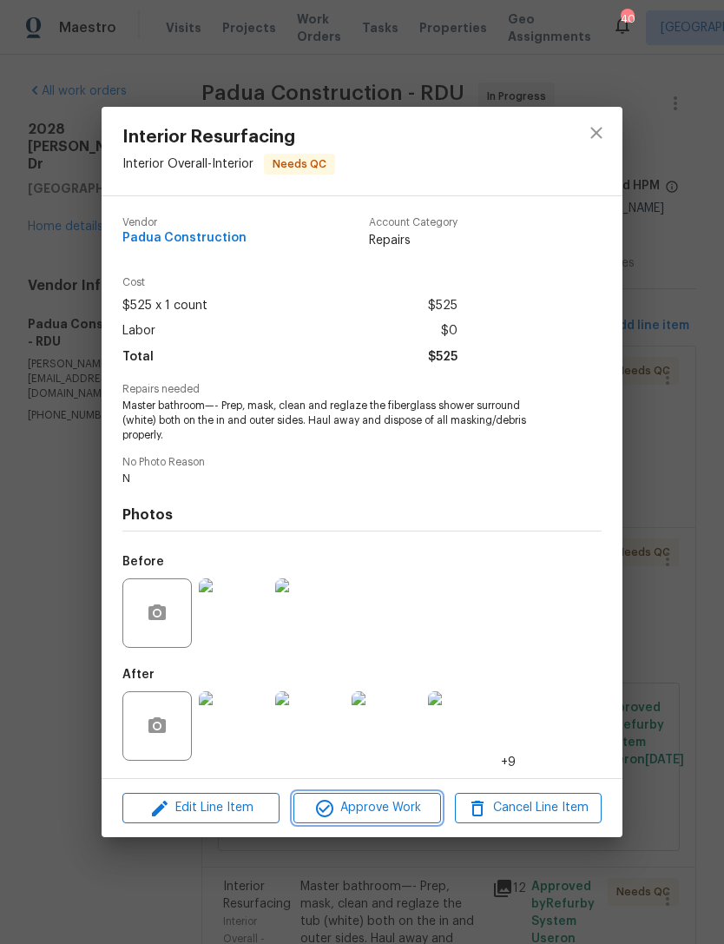
click at [367, 807] on span "Approve Work" at bounding box center [367, 808] width 136 height 22
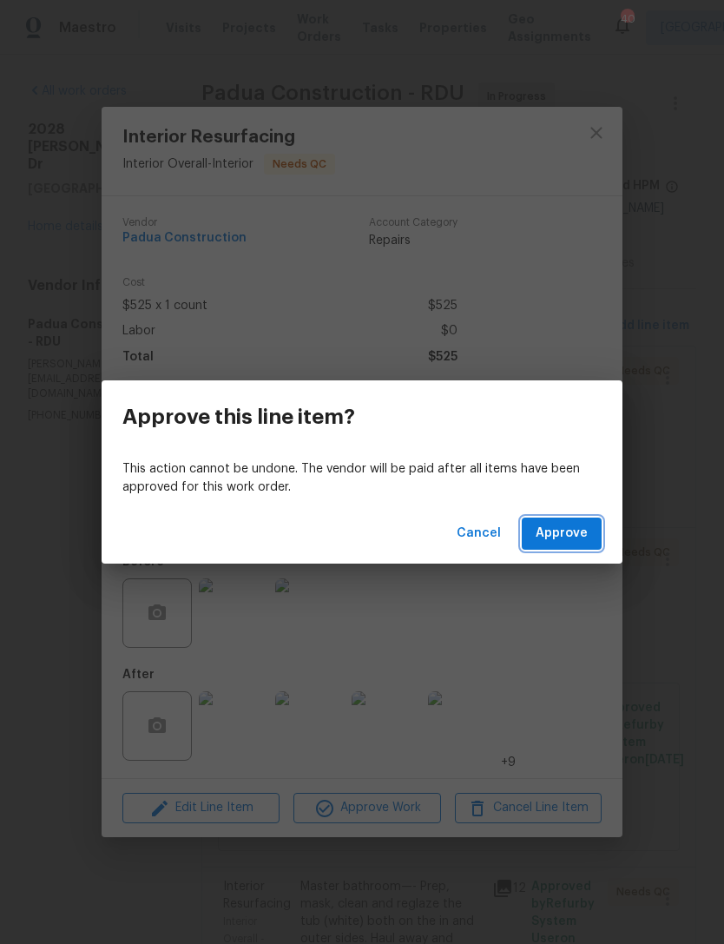
click at [576, 540] on span "Approve" at bounding box center [562, 534] width 52 height 22
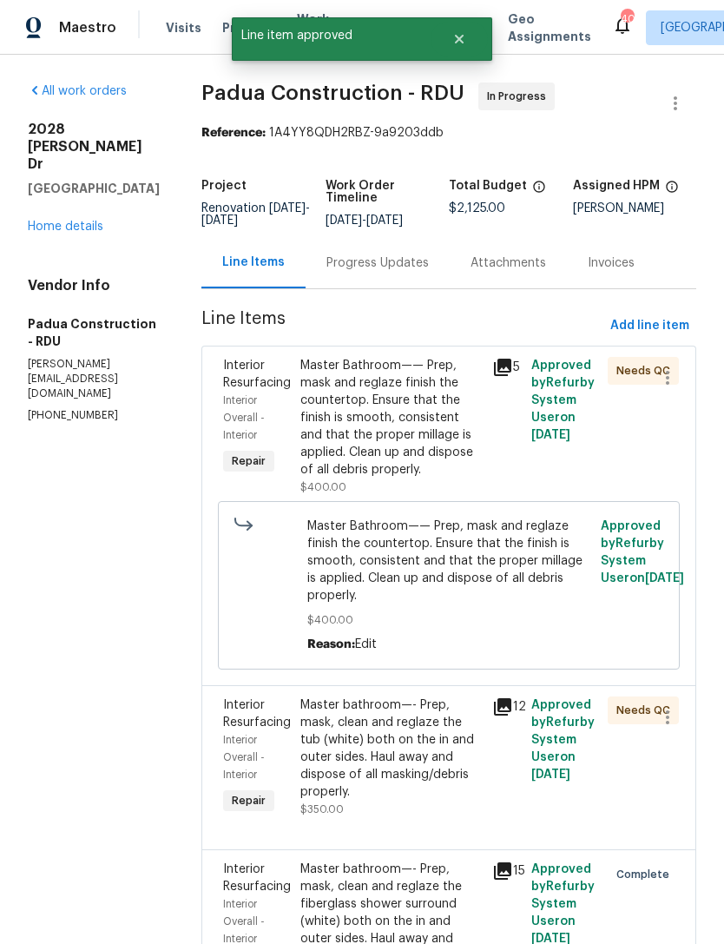
click at [385, 424] on div "Master Bathroom—— Prep, mask and reglaze finish the countertop. Ensure that the…" at bounding box center [391, 418] width 182 height 122
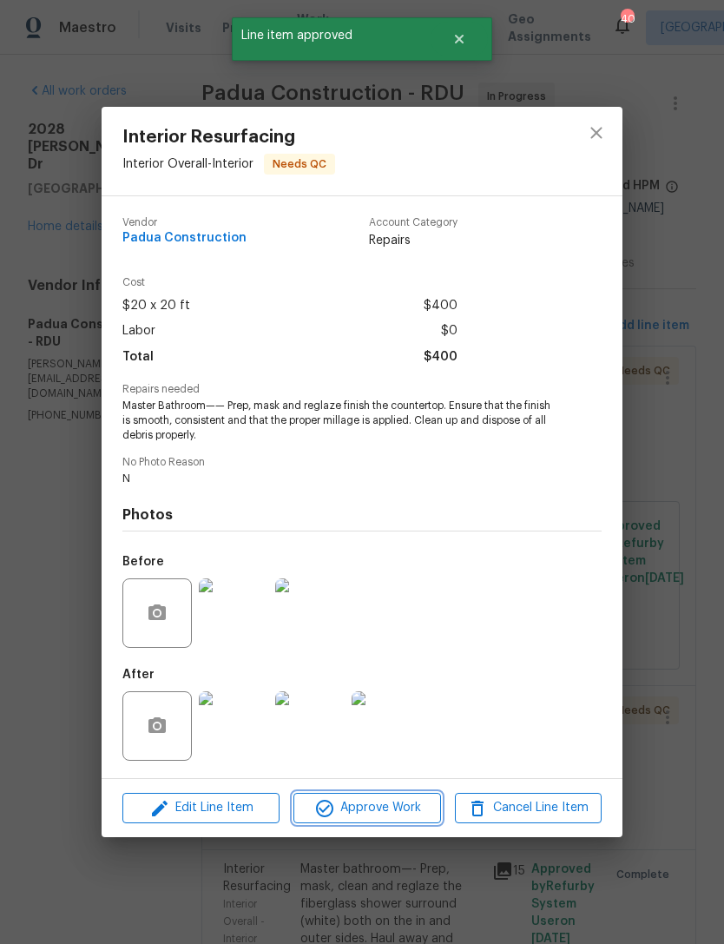
click at [357, 802] on span "Approve Work" at bounding box center [367, 808] width 136 height 22
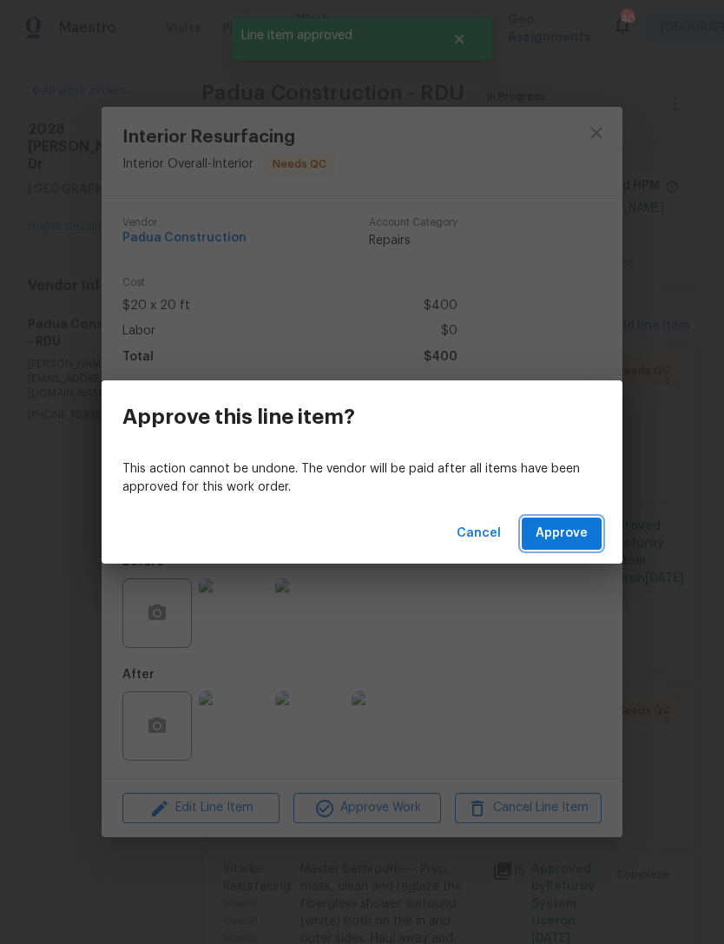
click at [563, 541] on span "Approve" at bounding box center [562, 534] width 52 height 22
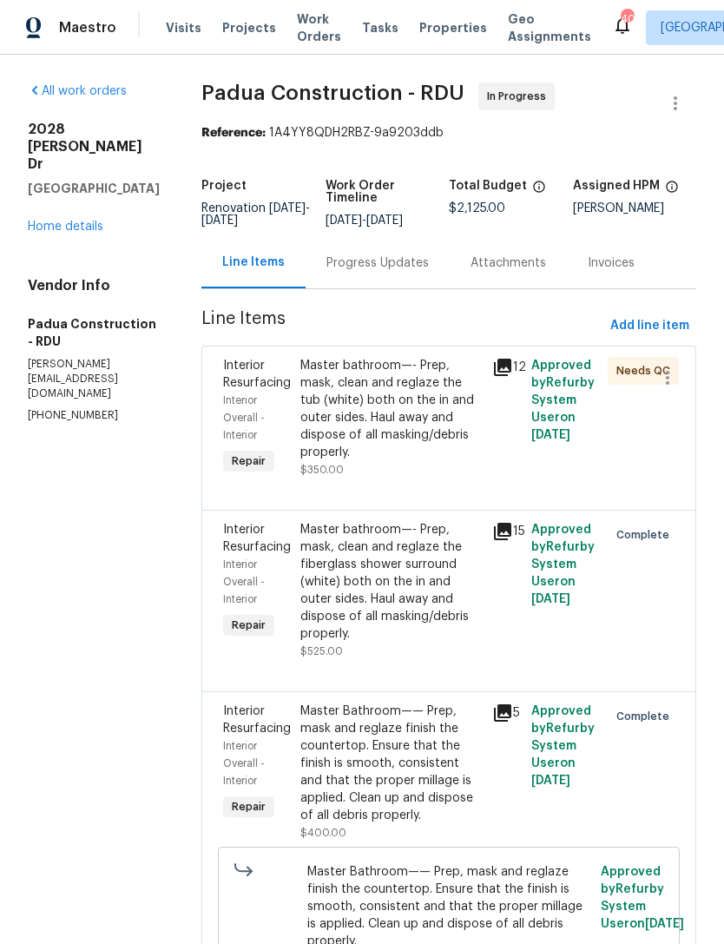
click at [372, 404] on div "Master bathroom—- Prep, mask, clean and reglaze the tub (white) both on the in …" at bounding box center [391, 409] width 182 height 104
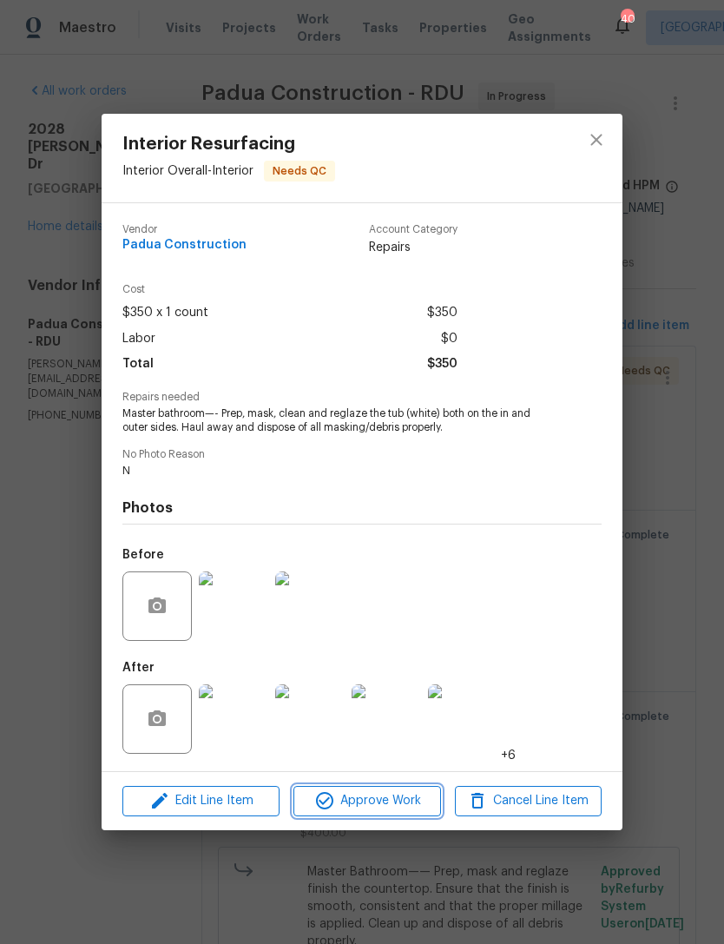
click at [372, 799] on span "Approve Work" at bounding box center [367, 801] width 136 height 22
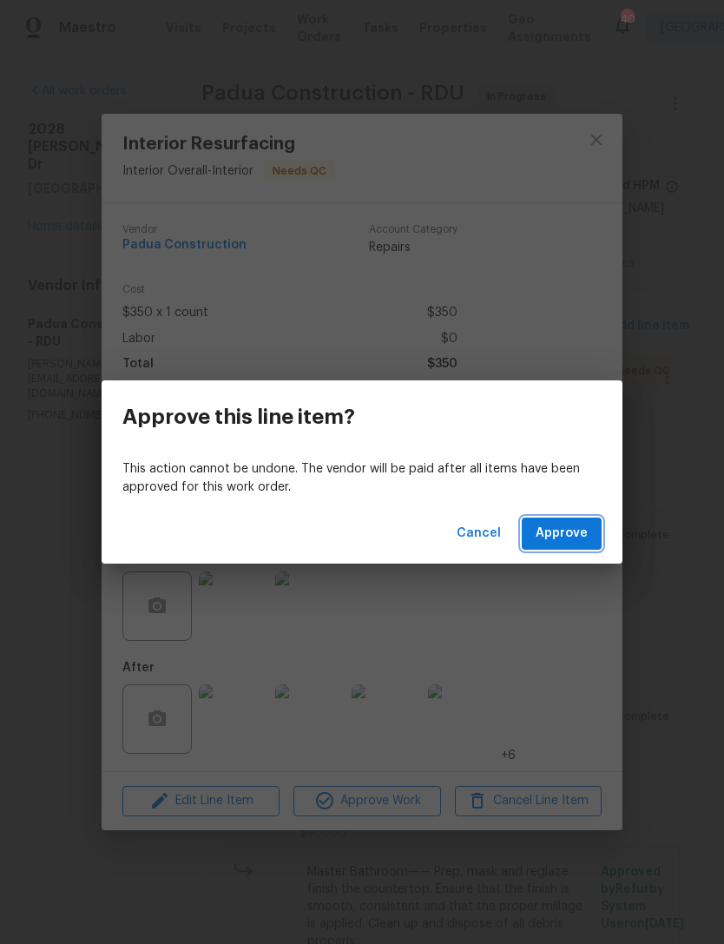
click at [568, 535] on span "Approve" at bounding box center [562, 534] width 52 height 22
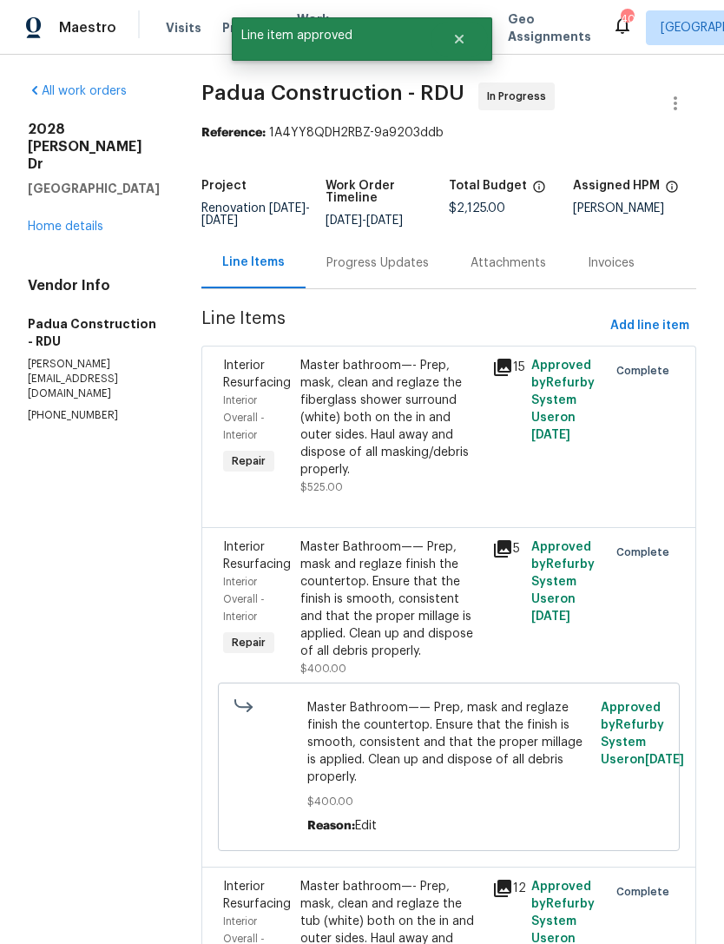
click at [64, 233] on link "Home details" at bounding box center [66, 226] width 76 height 12
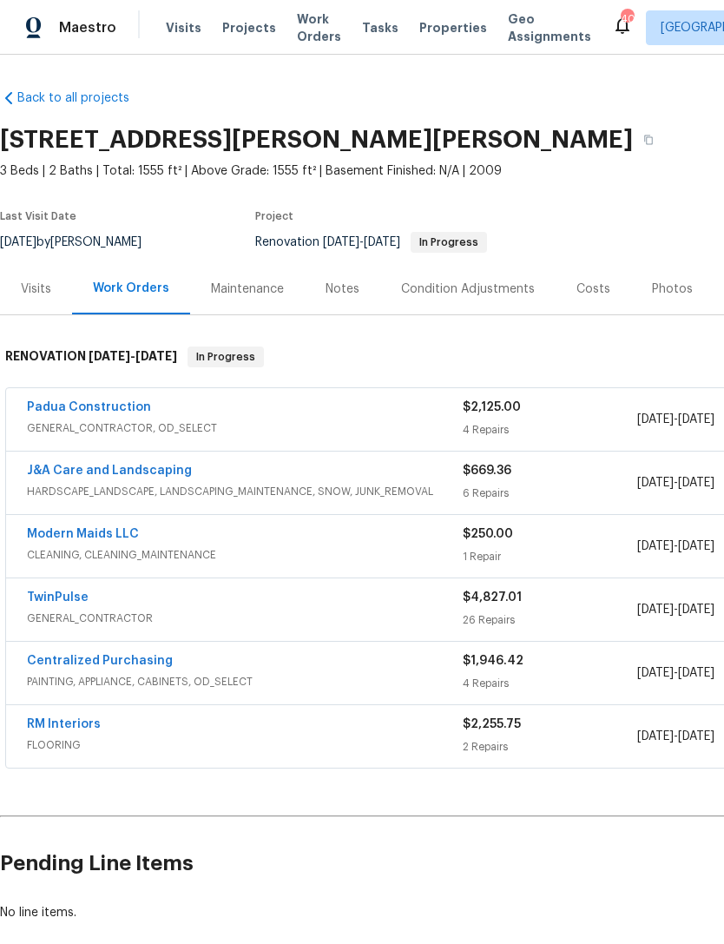
click at [576, 287] on div "Costs" at bounding box center [593, 288] width 34 height 17
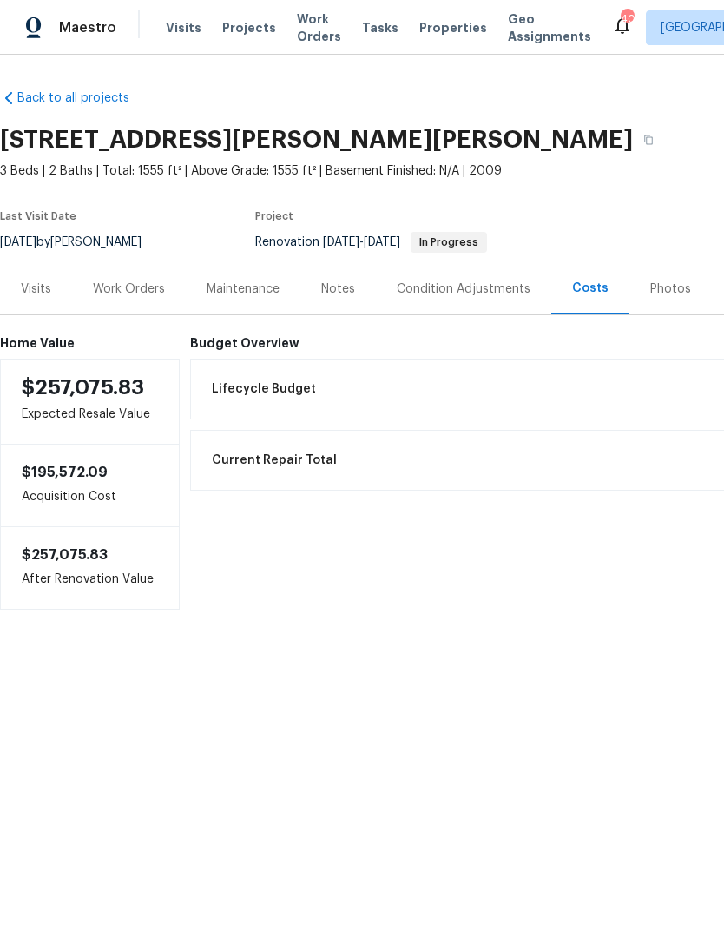
click at [133, 295] on div "Work Orders" at bounding box center [129, 288] width 72 height 17
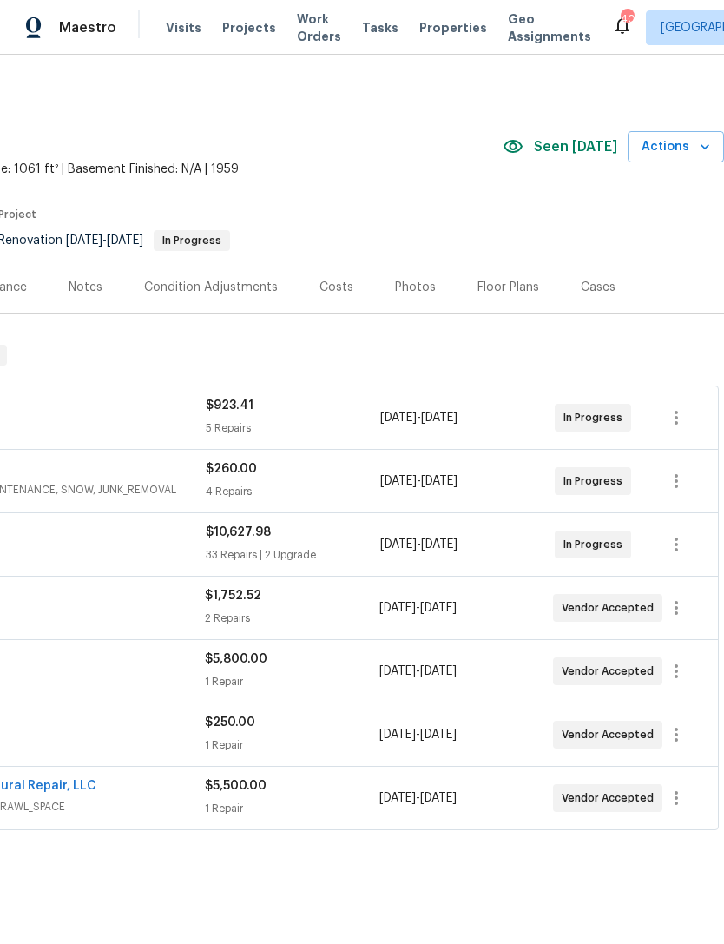
scroll to position [2, 257]
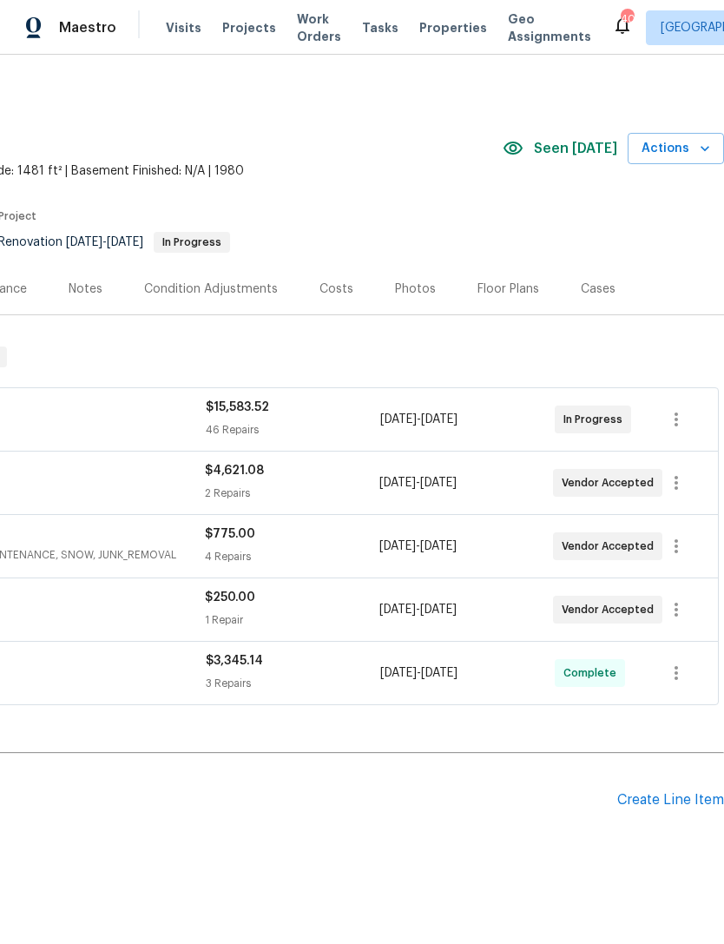
scroll to position [0, 257]
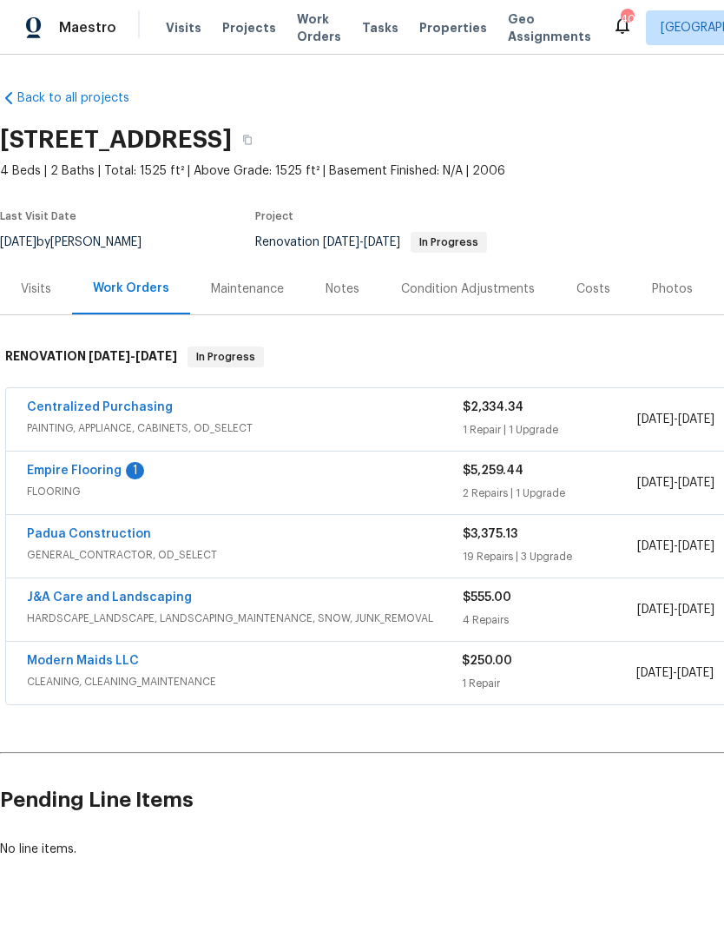
click at [118, 472] on link "Empire Flooring" at bounding box center [74, 470] width 95 height 12
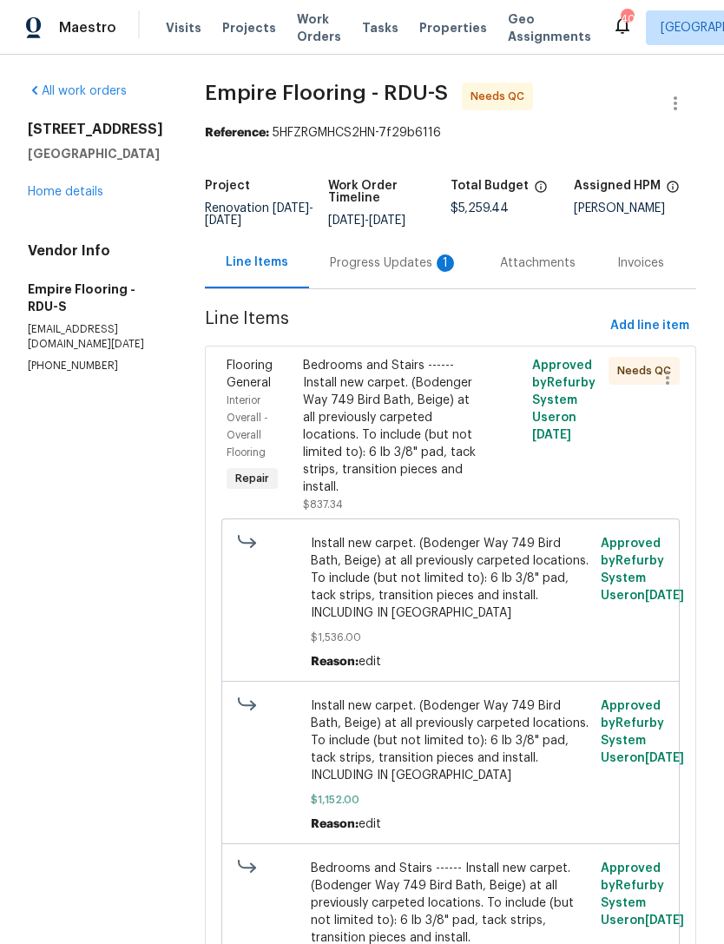
click at [392, 272] on div "Progress Updates 1" at bounding box center [394, 262] width 128 height 17
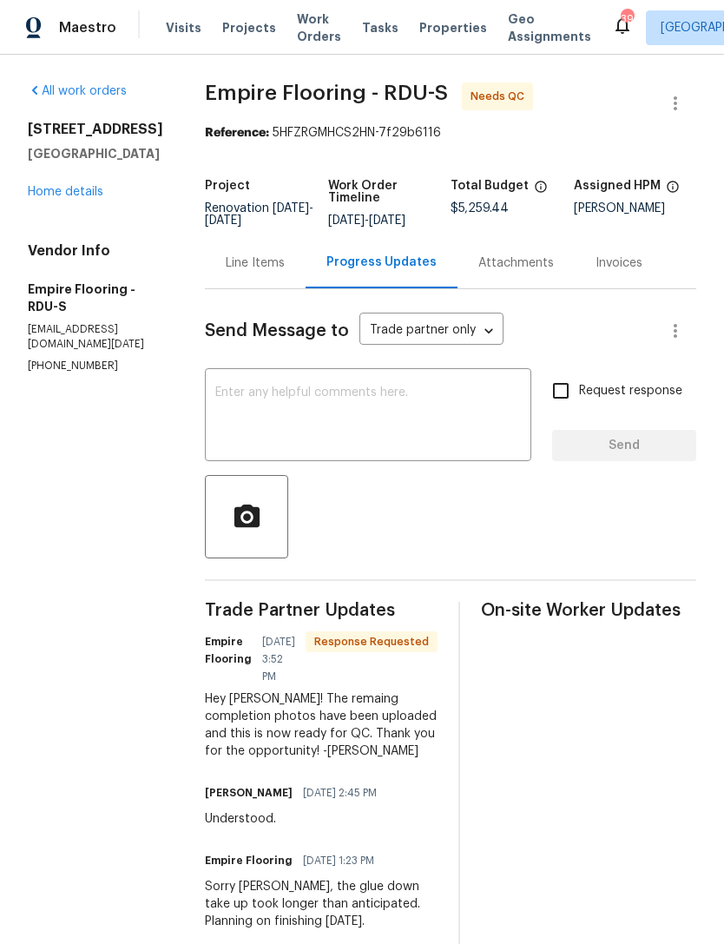
click at [269, 272] on div "Line Items" at bounding box center [255, 262] width 59 height 17
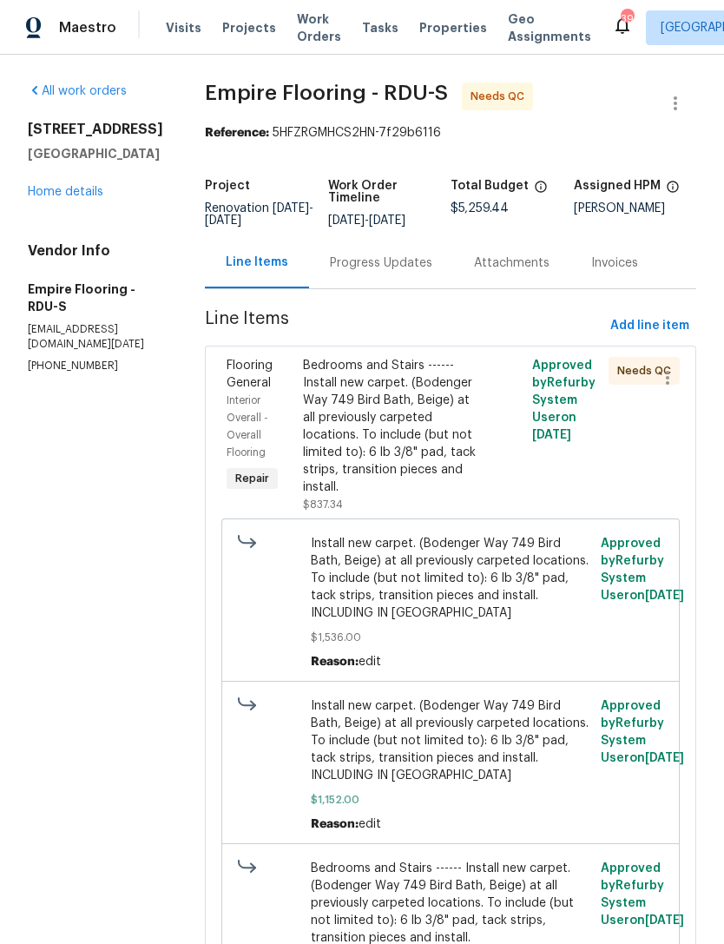
click at [405, 444] on div "Bedrooms and Stairs ------ Install new carpet. (Bodenger Way 749 Bird Bath, Bei…" at bounding box center [393, 426] width 181 height 139
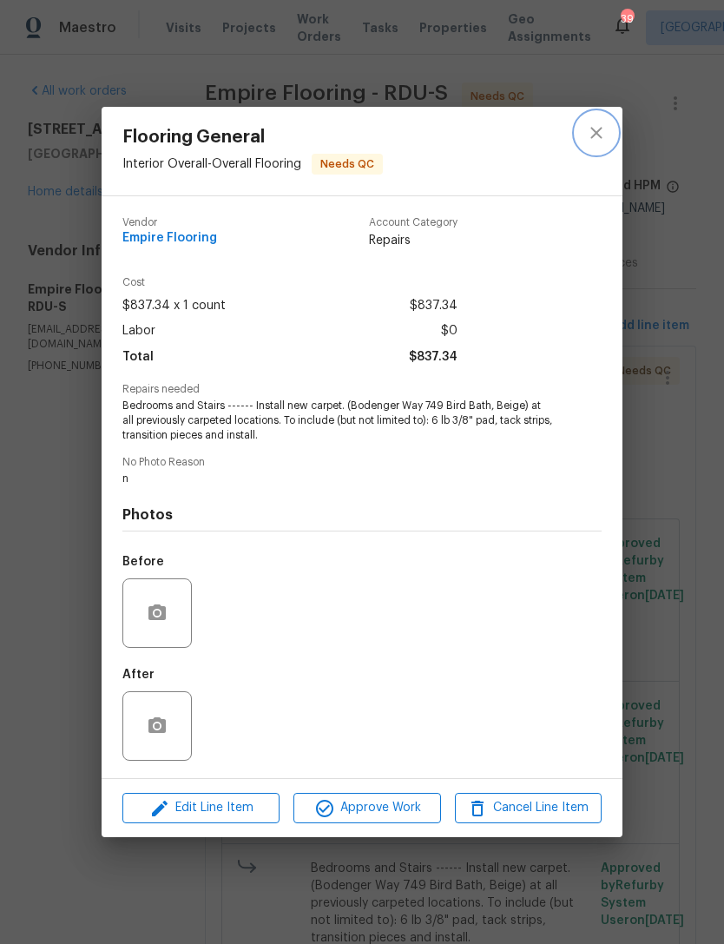
click at [600, 122] on icon "close" at bounding box center [596, 132] width 21 height 21
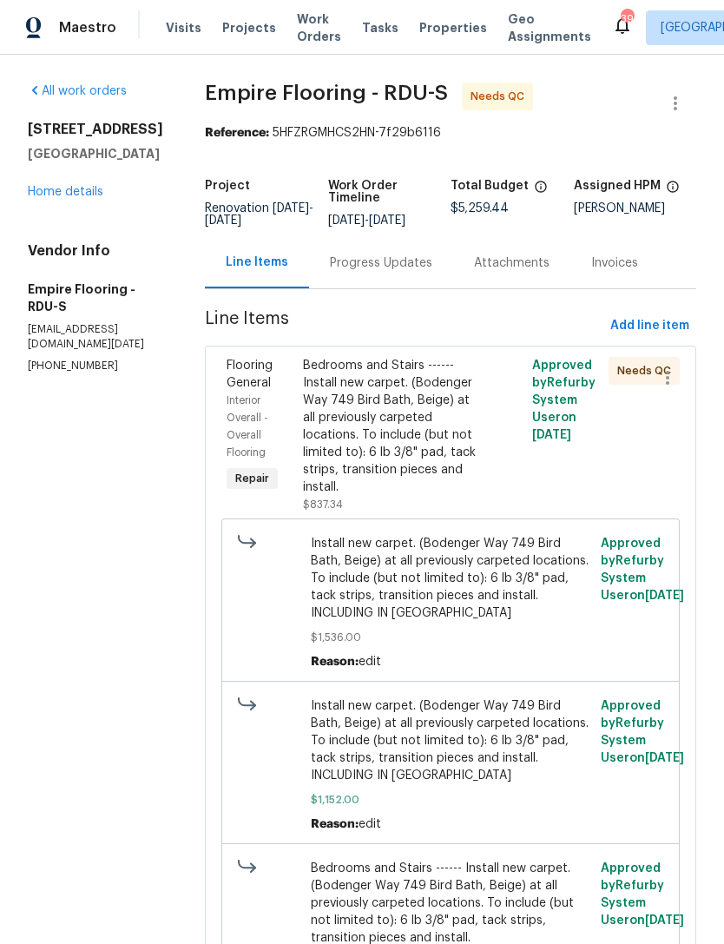
click at [398, 424] on div "Bedrooms and Stairs ------ Install new carpet. (Bodenger Way 749 Bird Bath, Bei…" at bounding box center [393, 426] width 181 height 139
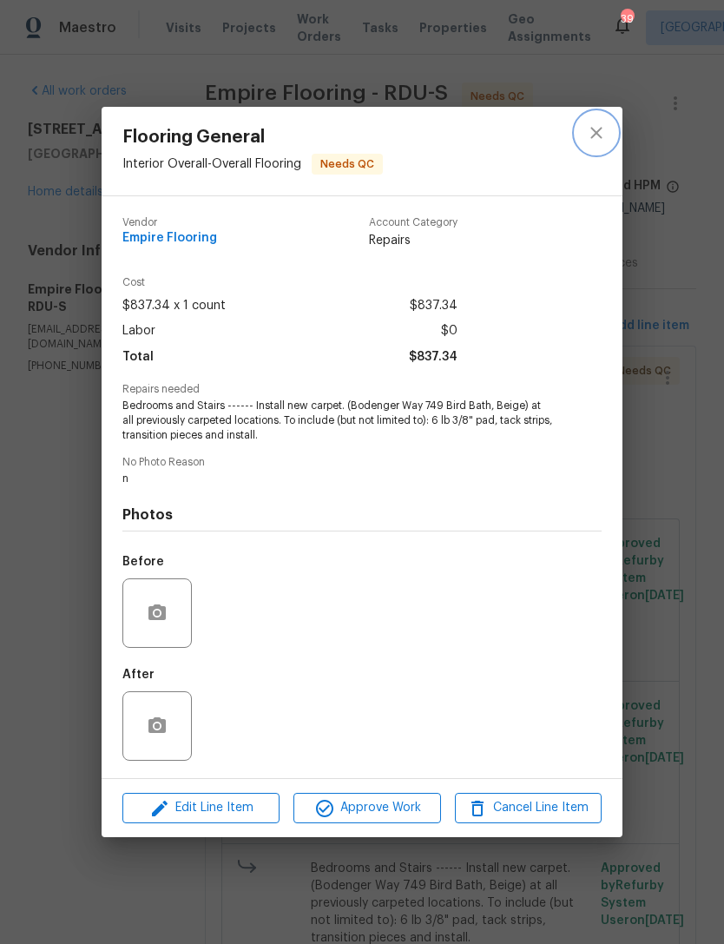
click at [589, 142] on button "close" at bounding box center [597, 133] width 42 height 42
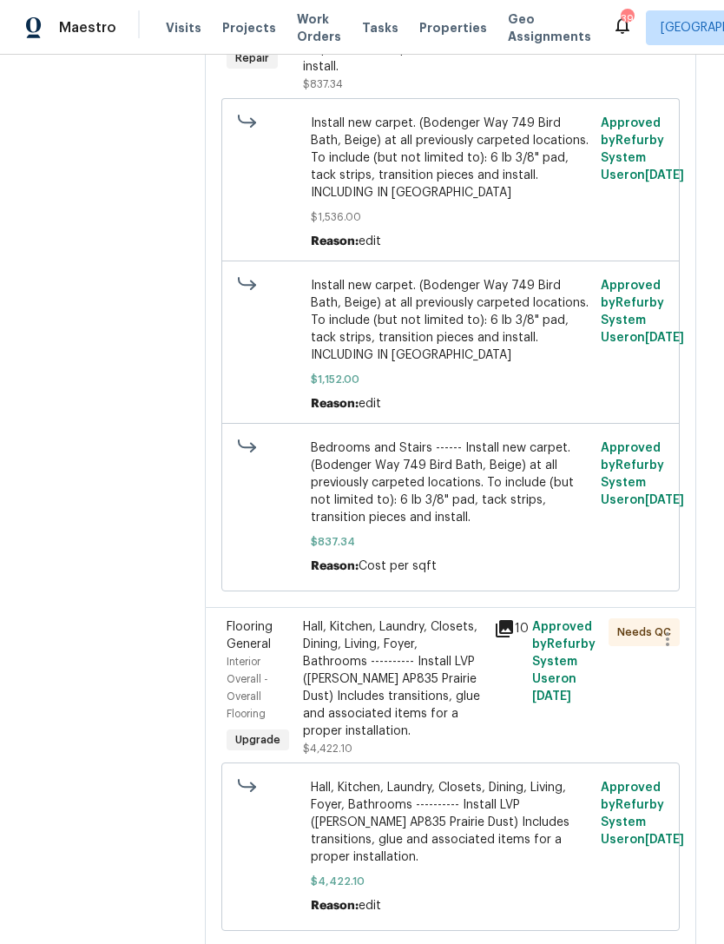
scroll to position [419, 0]
click at [432, 692] on div "Hall, Kitchen, Laundry, Closets, Dining, Living, Foyer, Bathrooms ---------- In…" at bounding box center [393, 680] width 181 height 122
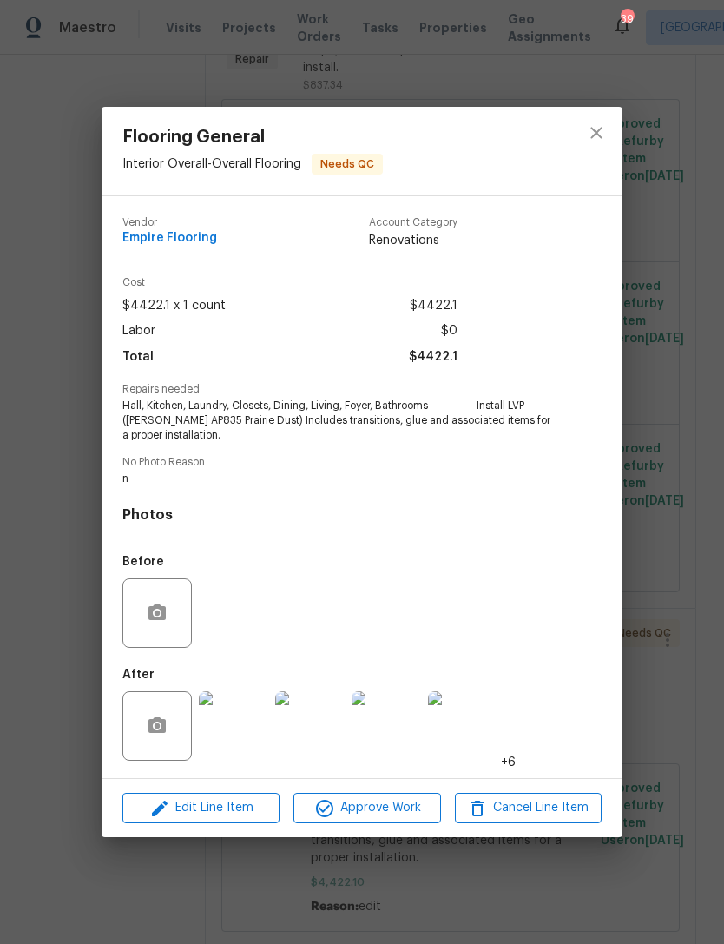
click at [235, 730] on img at bounding box center [233, 725] width 69 height 69
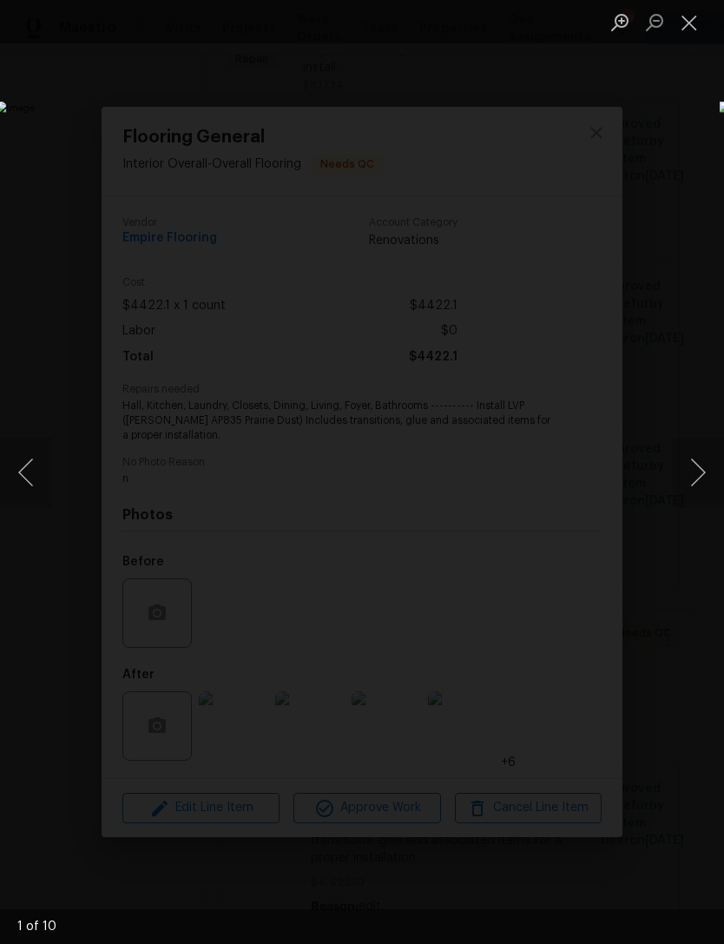
click at [682, 476] on button "Next image" at bounding box center [698, 472] width 52 height 69
click at [690, 472] on button "Next image" at bounding box center [698, 472] width 52 height 69
click at [707, 473] on button "Next image" at bounding box center [698, 472] width 52 height 69
click at [709, 474] on button "Next image" at bounding box center [698, 472] width 52 height 69
click at [703, 464] on button "Next image" at bounding box center [698, 472] width 52 height 69
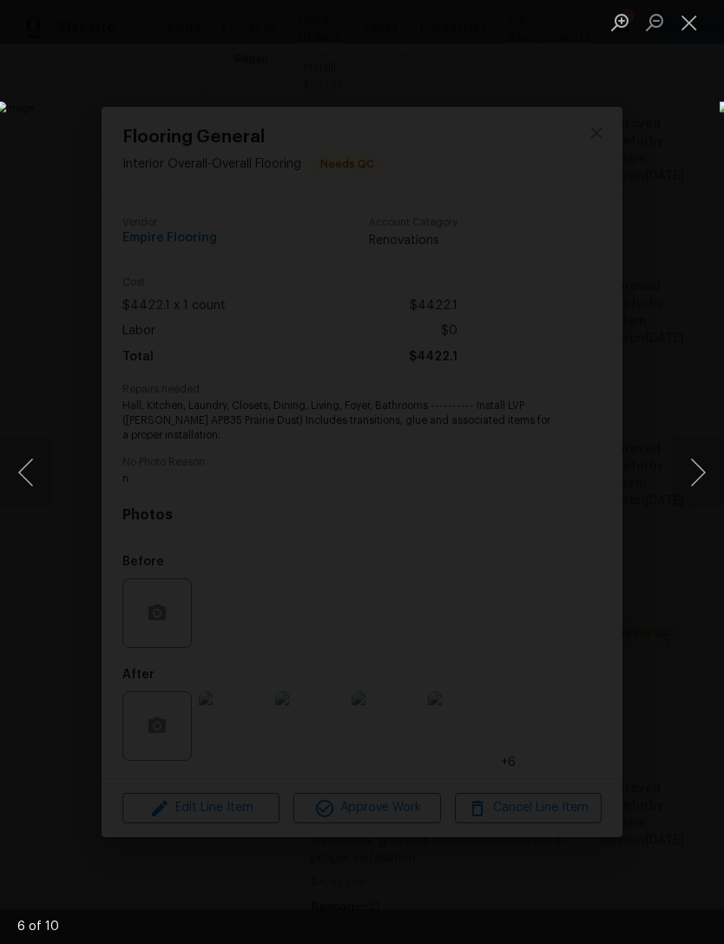
click at [705, 468] on button "Next image" at bounding box center [698, 472] width 52 height 69
click at [702, 464] on button "Next image" at bounding box center [698, 472] width 52 height 69
click at [694, 18] on button "Close lightbox" at bounding box center [689, 22] width 35 height 30
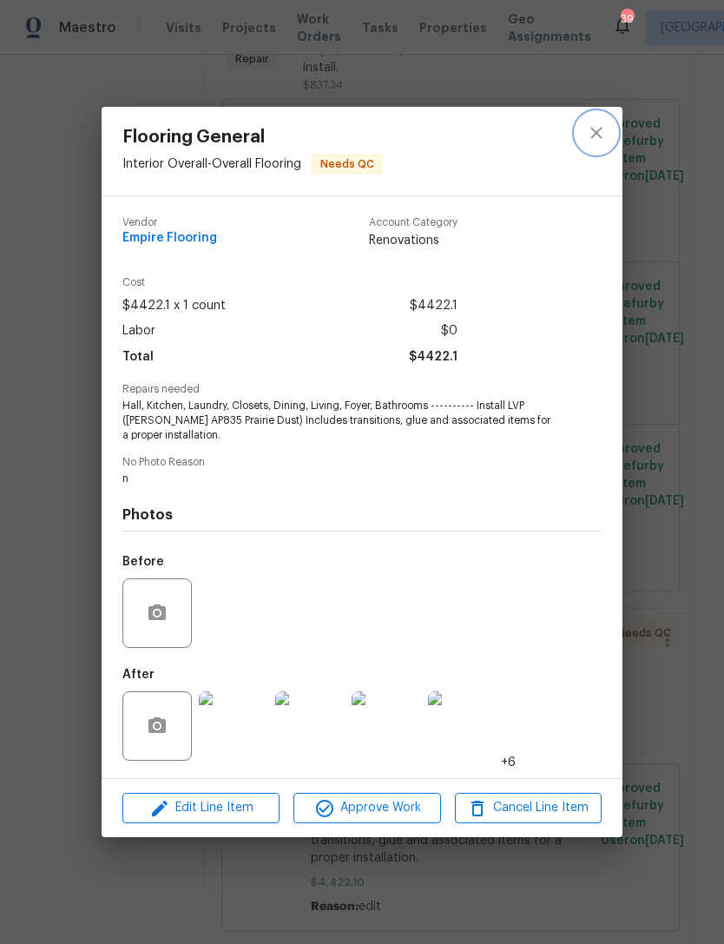
click at [603, 126] on icon "close" at bounding box center [596, 132] width 21 height 21
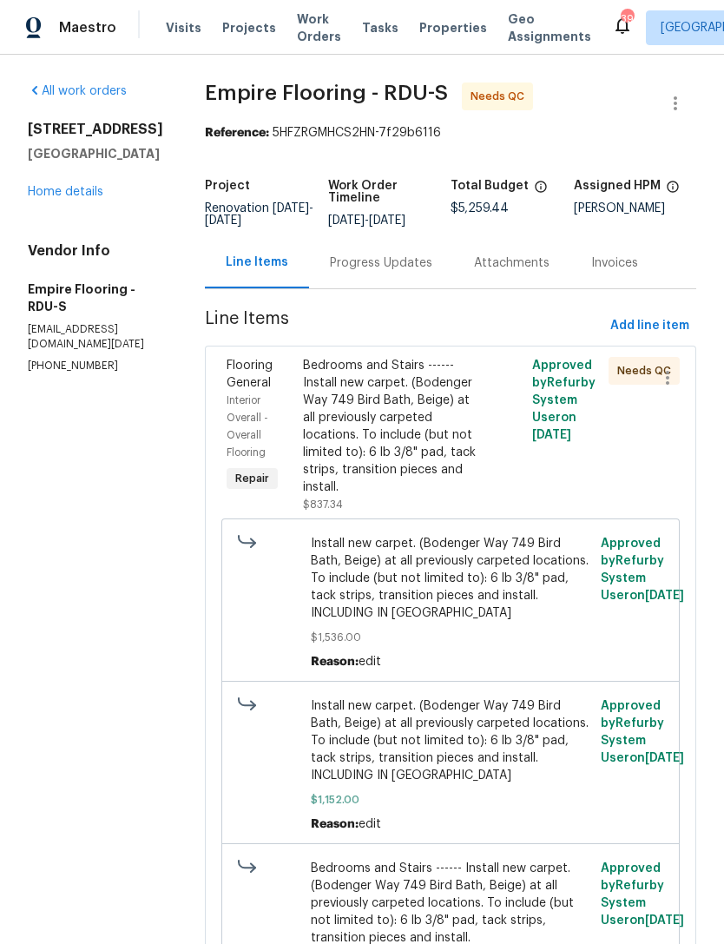
scroll to position [0, 0]
click at [418, 386] on div "Bedrooms and Stairs ------ Install new carpet. (Bodenger Way 749 Bird Bath, Bei…" at bounding box center [393, 426] width 181 height 139
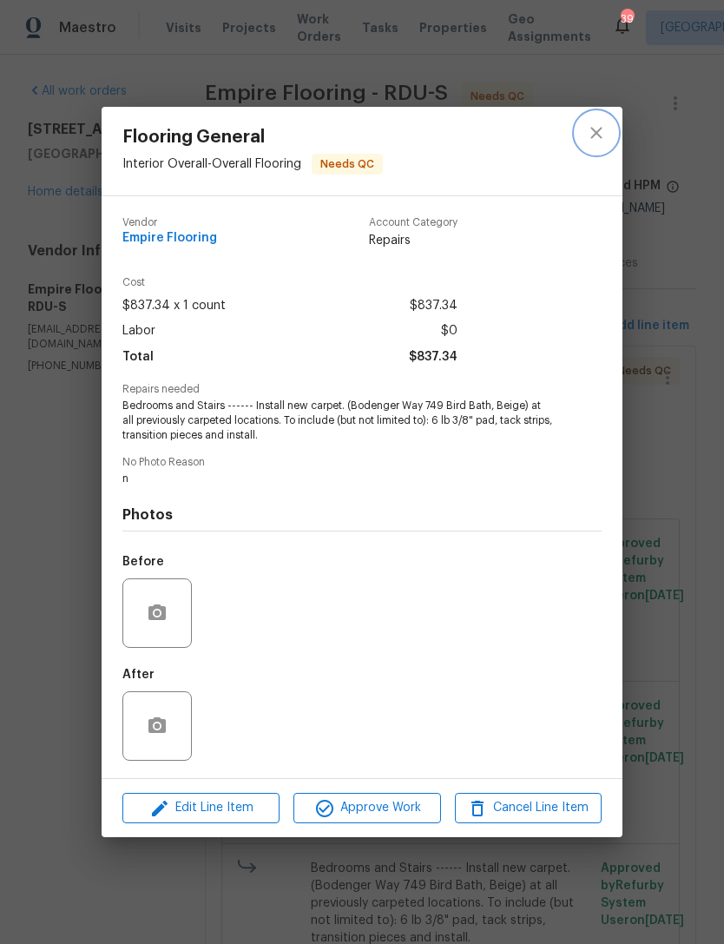
click at [601, 127] on icon "close" at bounding box center [595, 132] width 11 height 11
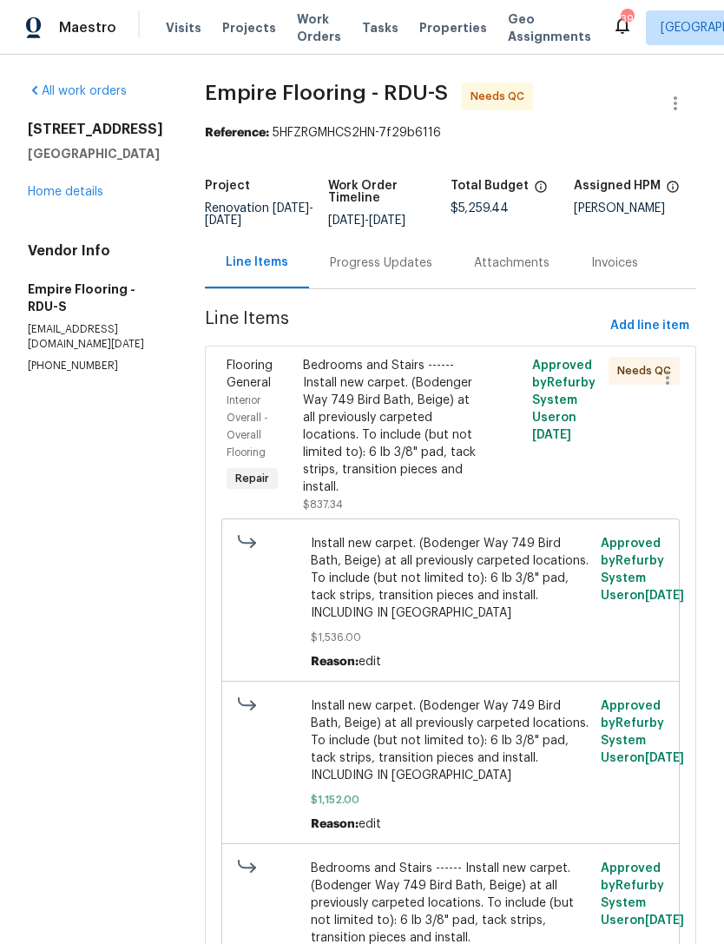
click at [58, 186] on link "Home details" at bounding box center [66, 192] width 76 height 12
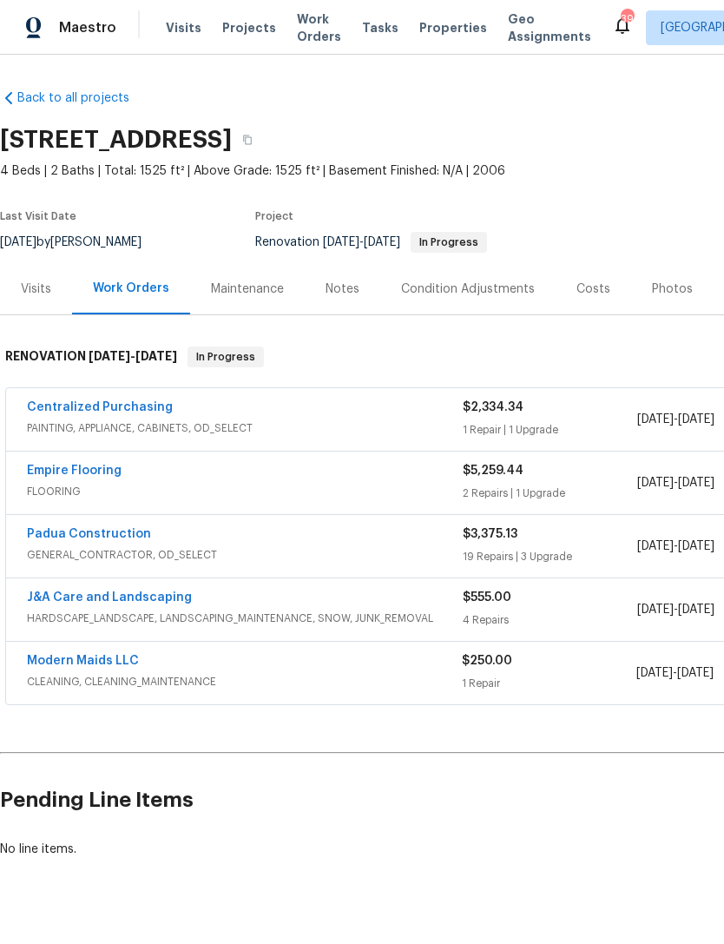
click at [129, 535] on link "Padua Construction" at bounding box center [89, 534] width 124 height 12
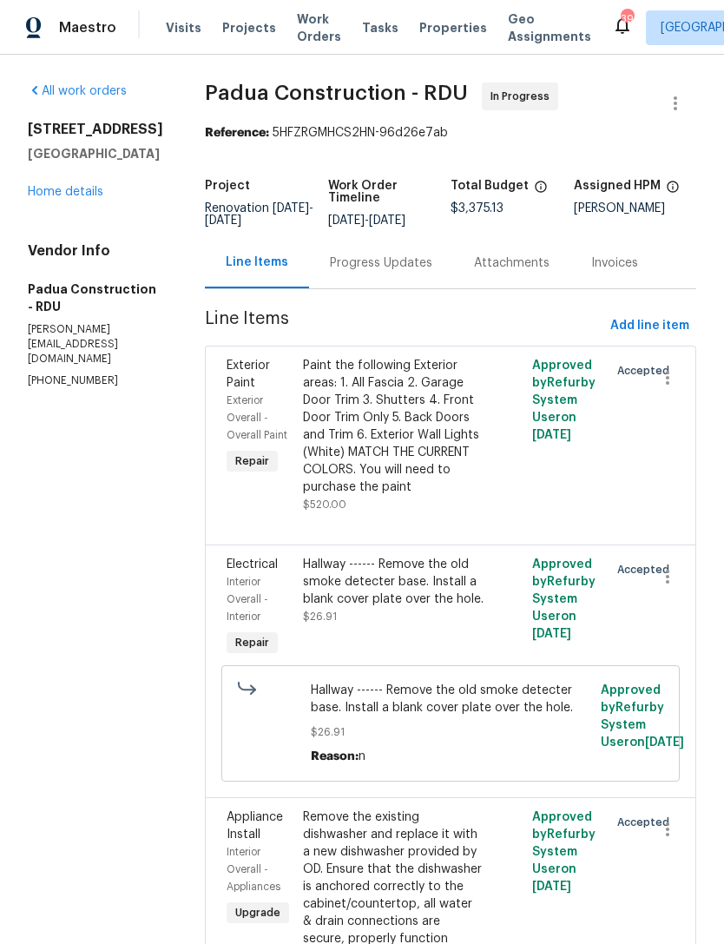
click at [57, 198] on link "Home details" at bounding box center [66, 192] width 76 height 12
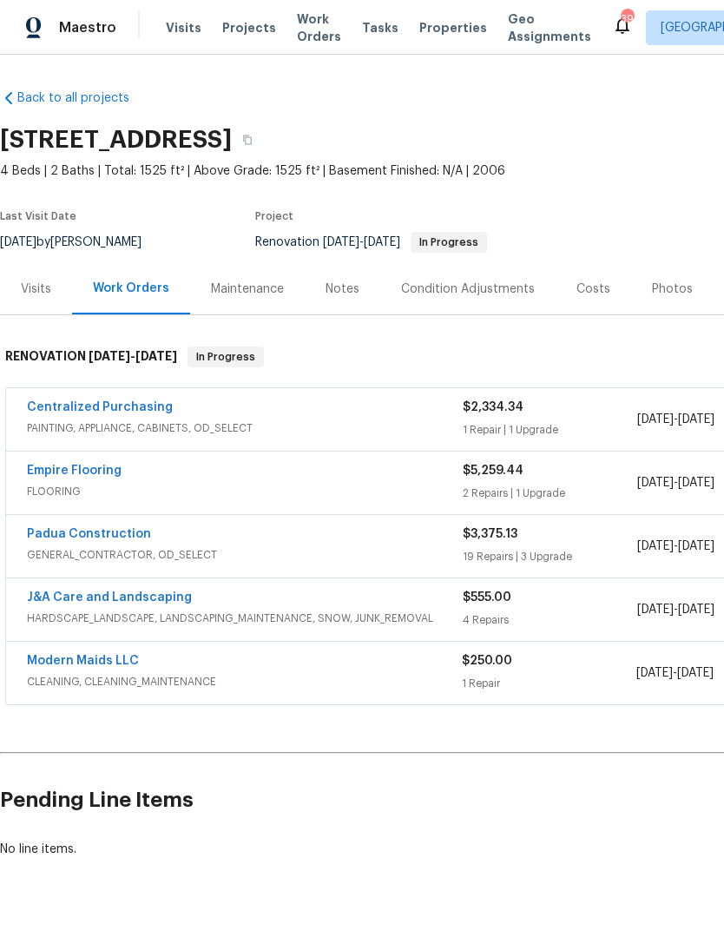
click at [103, 472] on link "Empire Flooring" at bounding box center [74, 470] width 95 height 12
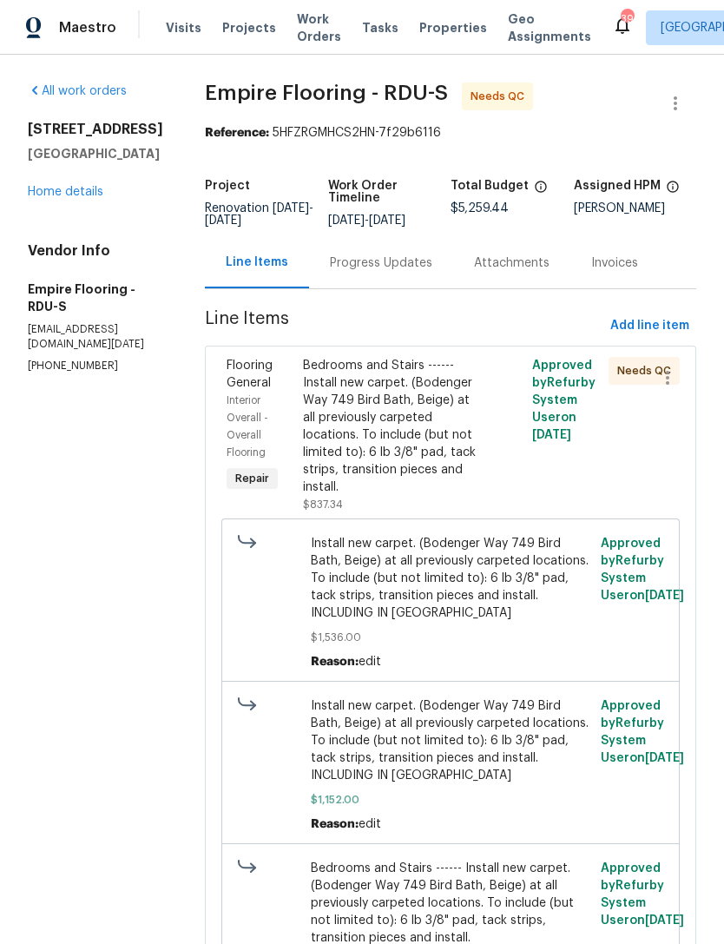
click at [375, 272] on div "Progress Updates" at bounding box center [381, 262] width 102 height 17
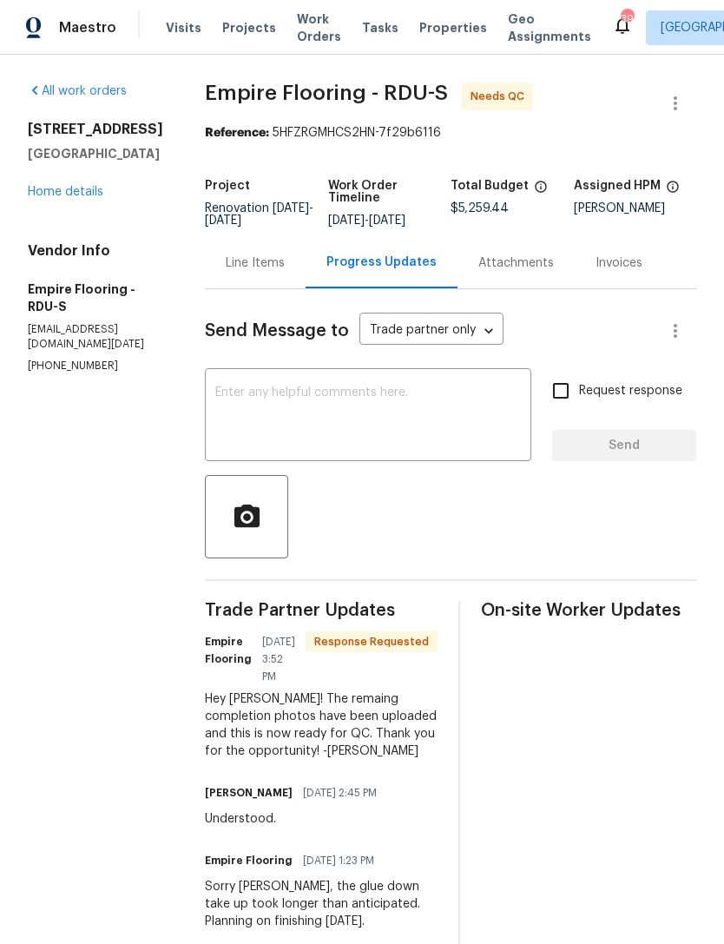
click at [273, 267] on div "Line Items" at bounding box center [255, 262] width 59 height 17
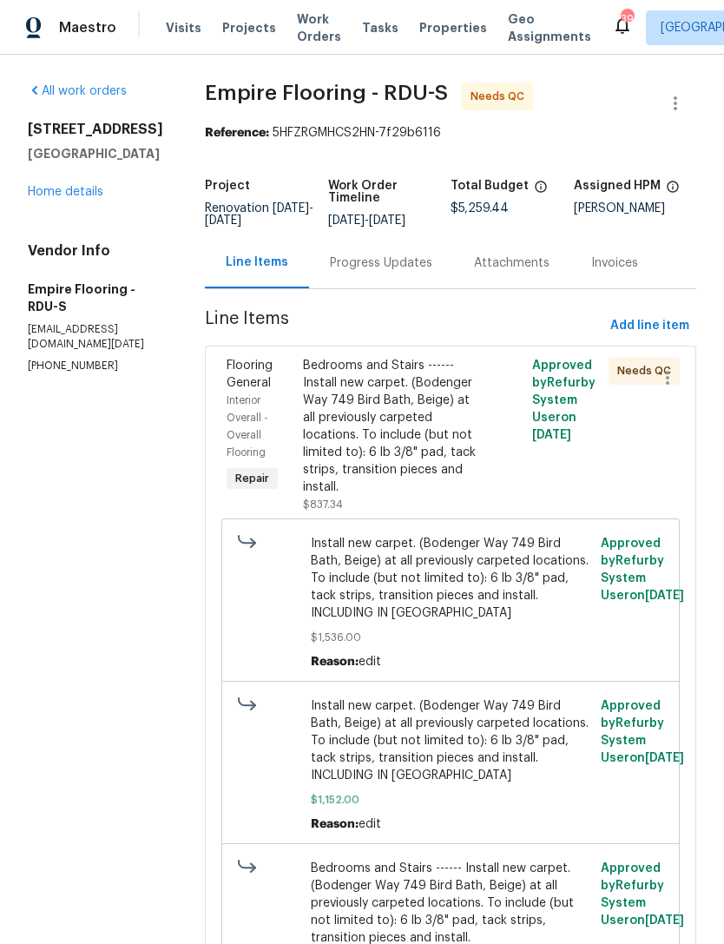
click at [416, 437] on div "Bedrooms and Stairs ------ Install new carpet. (Bodenger Way 749 Bird Bath, Bei…" at bounding box center [393, 426] width 181 height 139
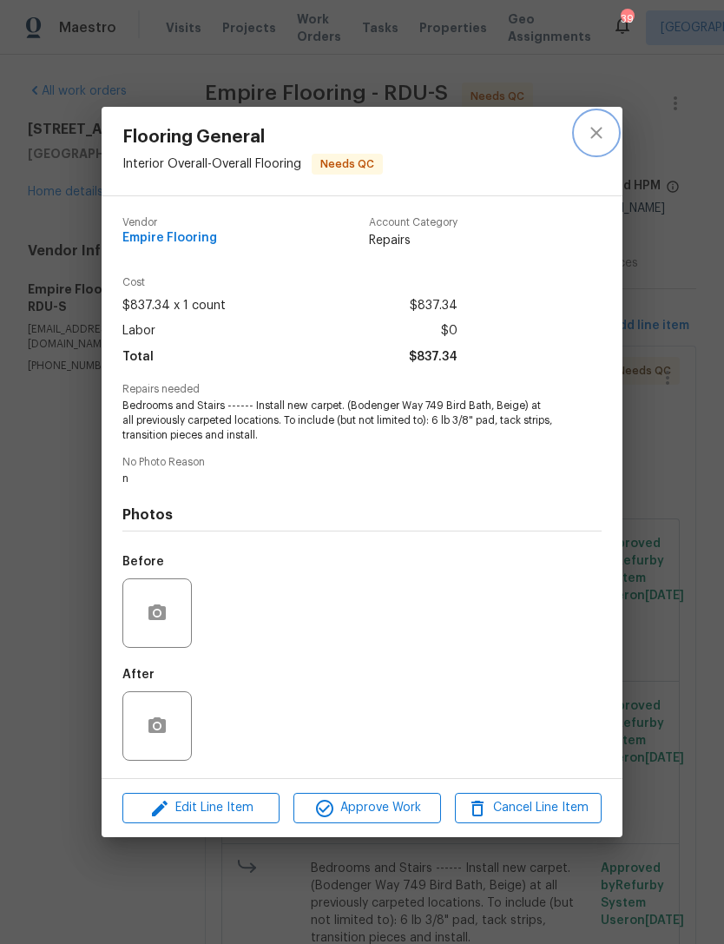
click at [608, 122] on button "close" at bounding box center [597, 133] width 42 height 42
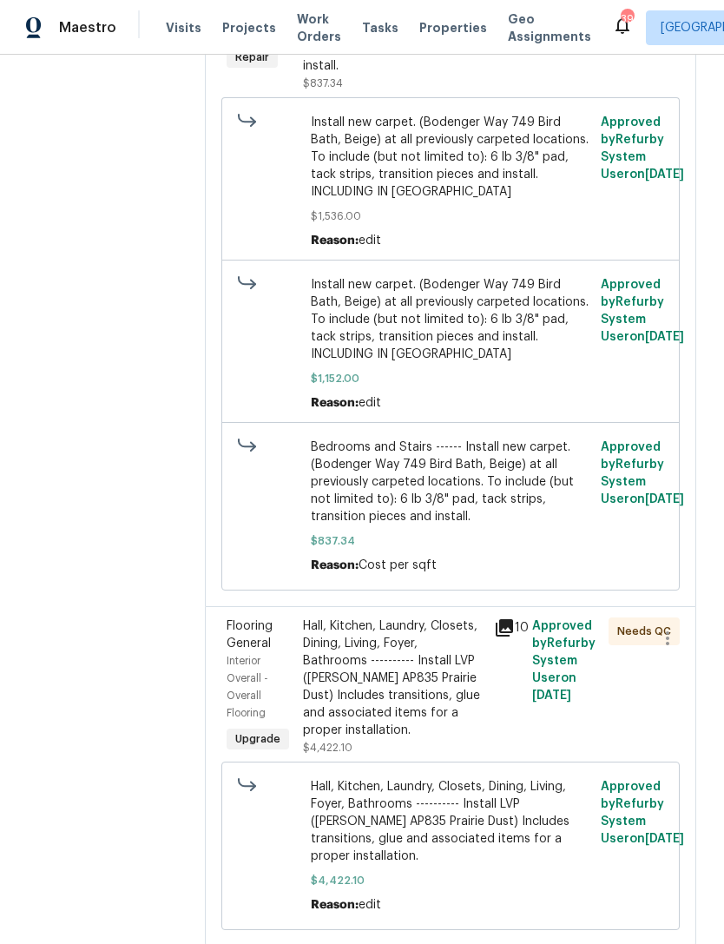
scroll to position [419, 0]
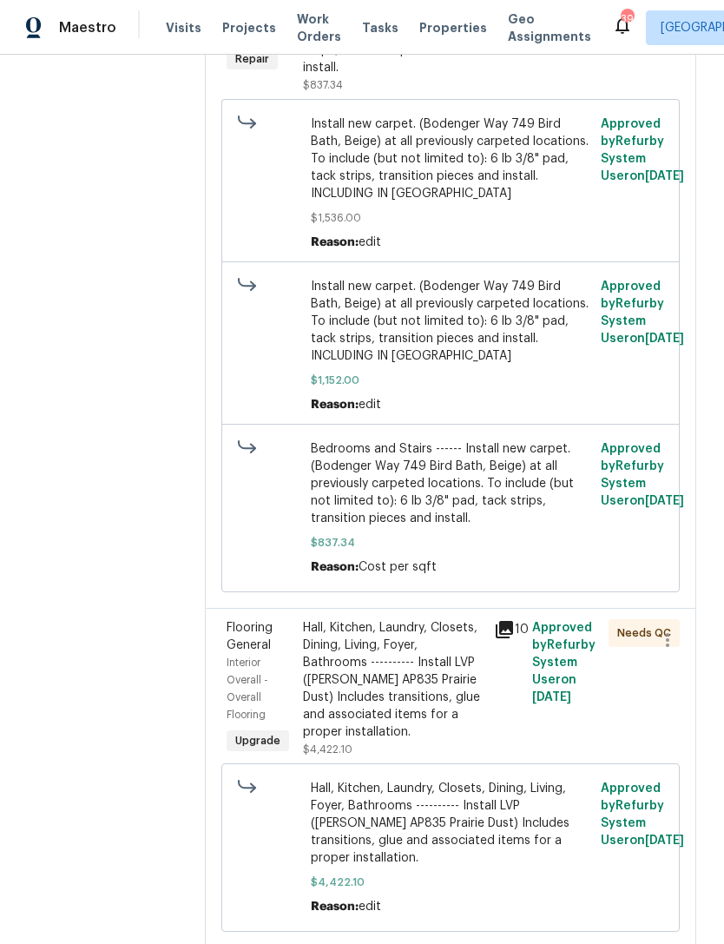
click at [376, 697] on div "Hall, Kitchen, Laundry, Closets, Dining, Living, Foyer, Bathrooms ---------- In…" at bounding box center [393, 680] width 181 height 122
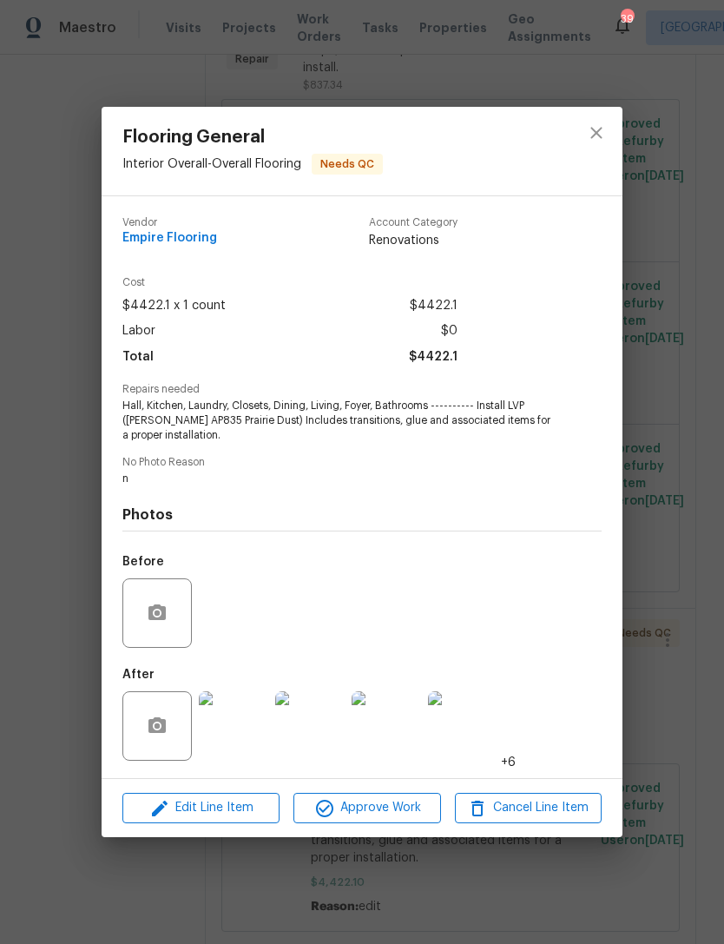
click at [226, 727] on img at bounding box center [233, 725] width 69 height 69
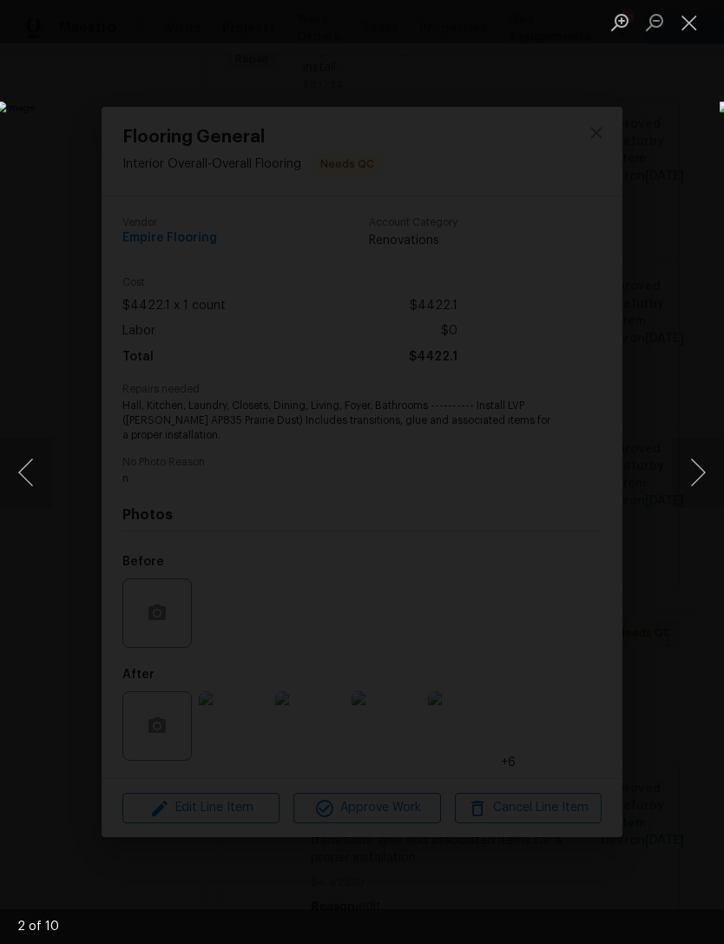
click at [564, 671] on img "Lightbox" at bounding box center [280, 472] width 569 height 740
click at [100, 313] on img "Lightbox" at bounding box center [280, 471] width 576 height 750
click at [564, 677] on img "Lightbox" at bounding box center [280, 472] width 569 height 740
click at [484, 601] on img "Lightbox" at bounding box center [280, 472] width 569 height 740
click at [525, 614] on img "Lightbox" at bounding box center [280, 472] width 569 height 740
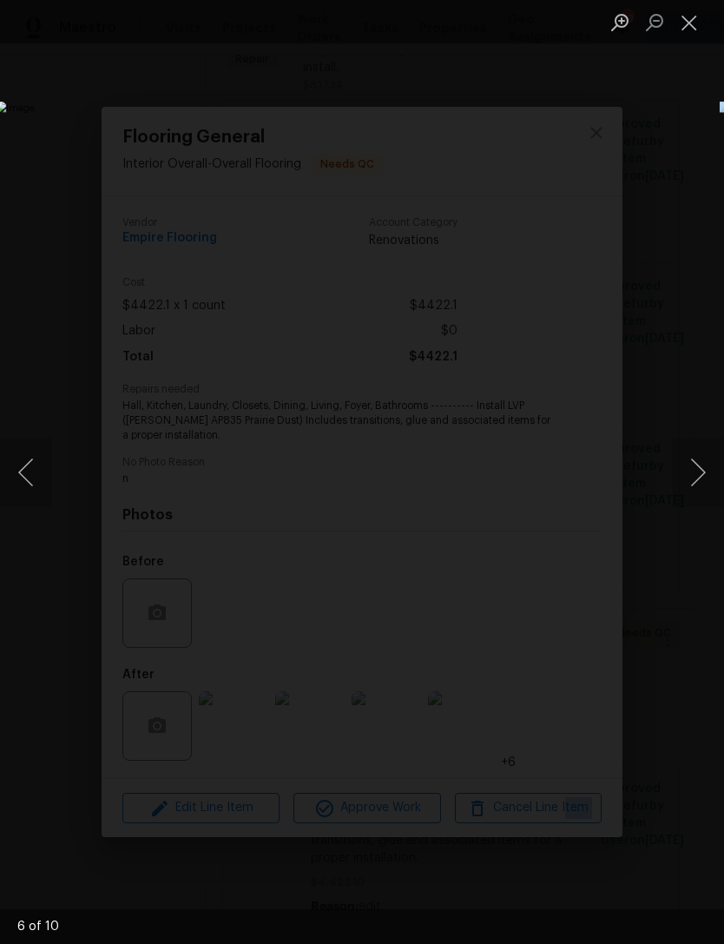
click at [532, 633] on img "Lightbox" at bounding box center [280, 472] width 569 height 740
click at [684, 475] on button "Next image" at bounding box center [698, 472] width 52 height 69
click at [699, 21] on button "Close lightbox" at bounding box center [689, 22] width 35 height 30
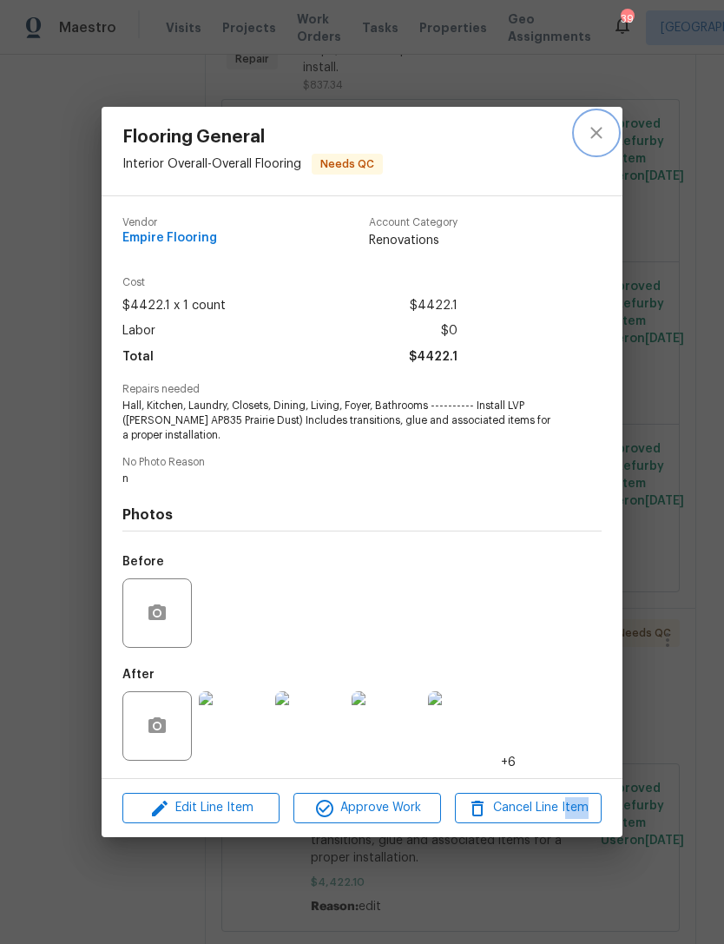
click at [607, 132] on button "close" at bounding box center [597, 133] width 42 height 42
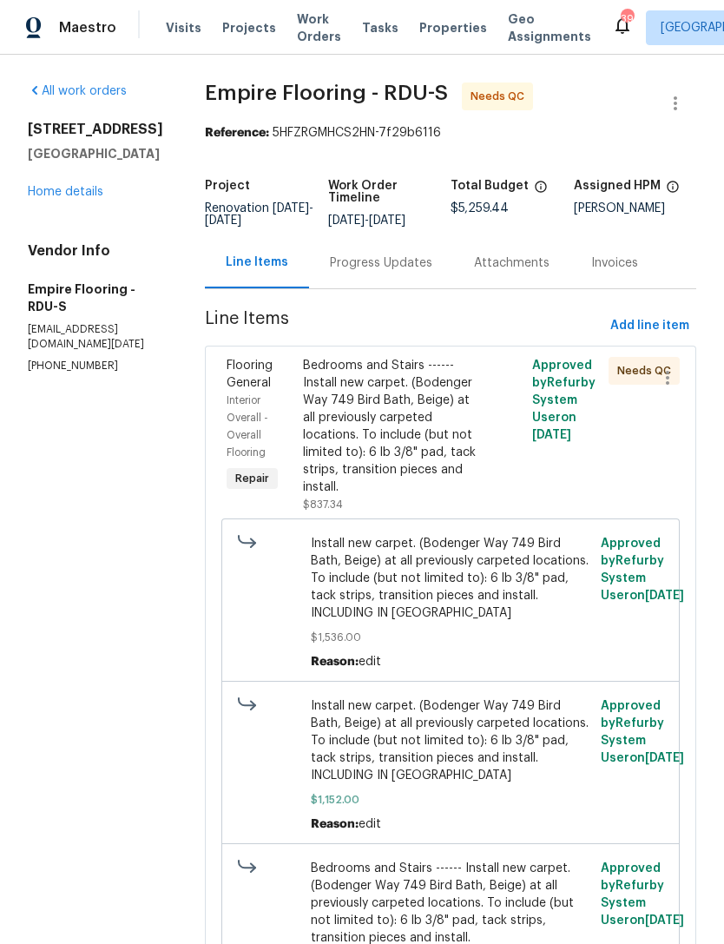
scroll to position [0, 0]
click at [84, 197] on link "Home details" at bounding box center [66, 192] width 76 height 12
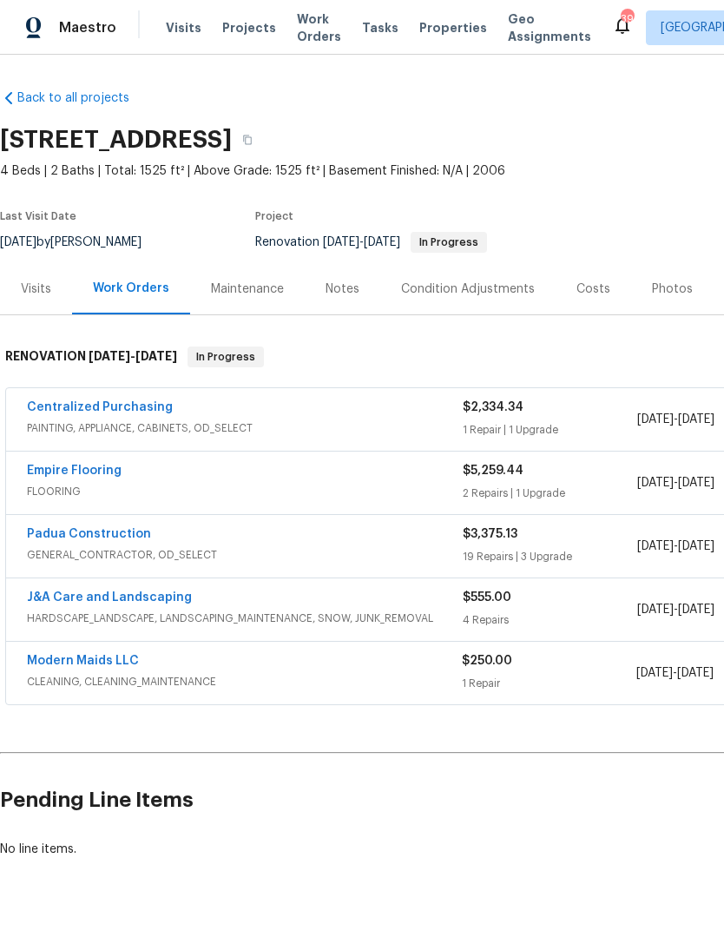
click at [94, 475] on link "Empire Flooring" at bounding box center [74, 470] width 95 height 12
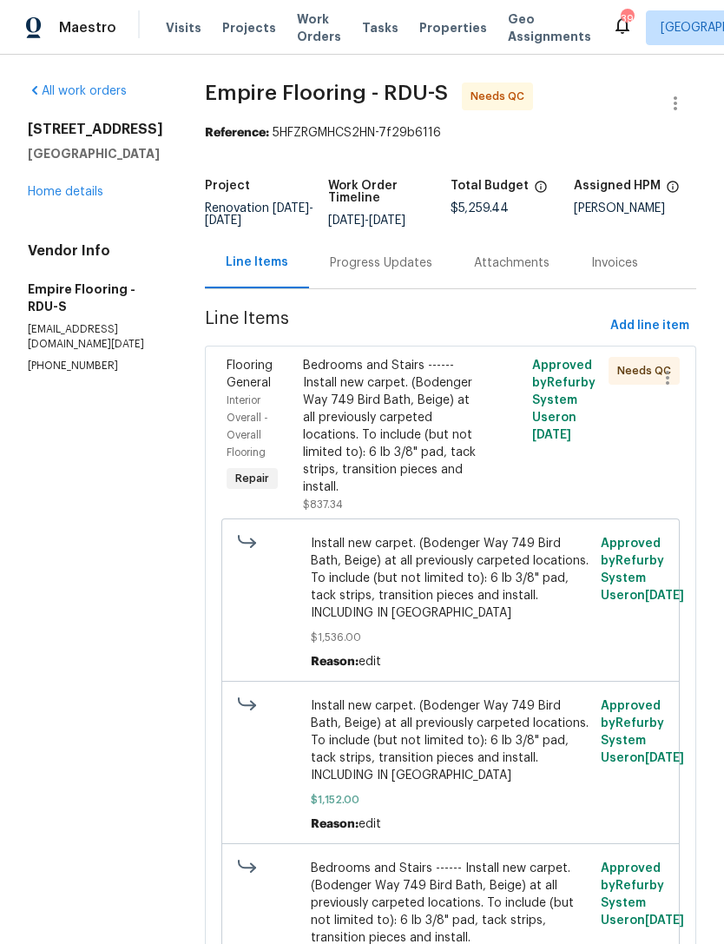
click at [388, 272] on div "Progress Updates" at bounding box center [381, 262] width 102 height 17
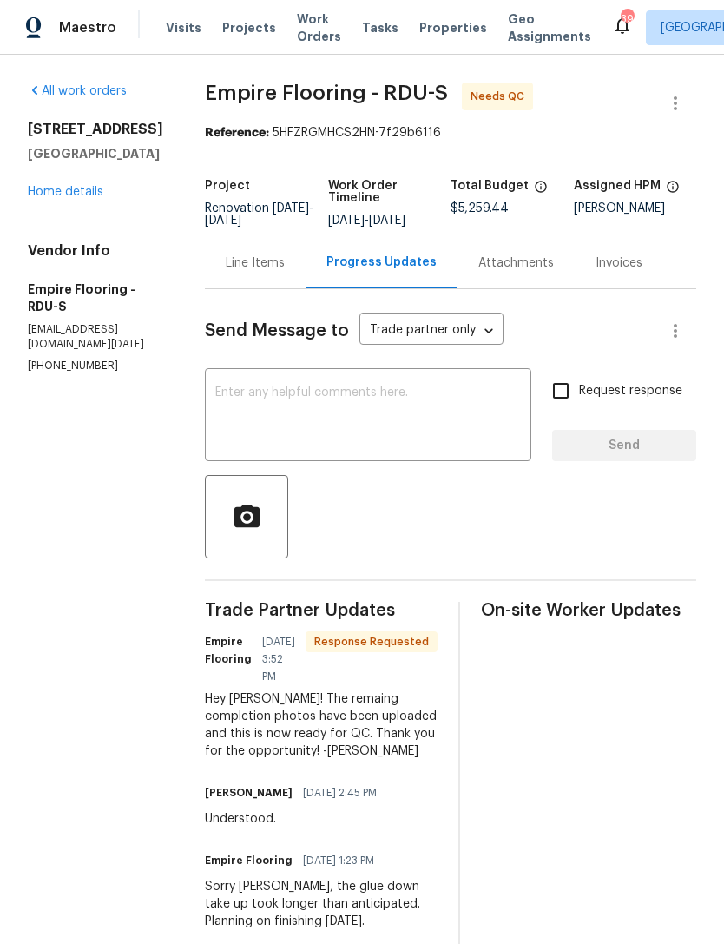
click at [336, 405] on textarea at bounding box center [368, 416] width 306 height 61
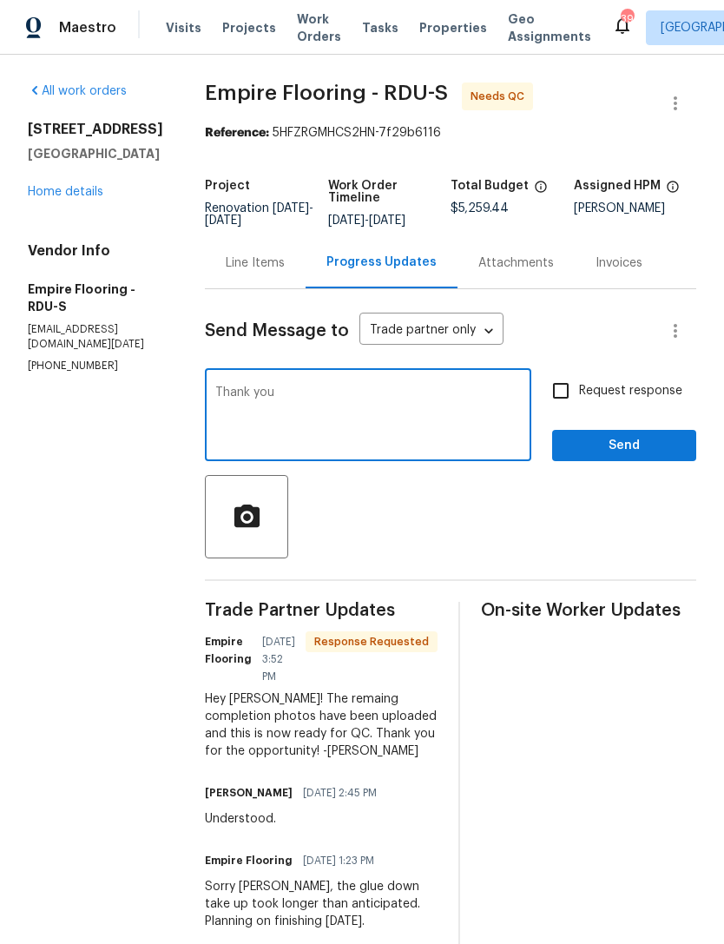
type textarea "Thank you"
click at [615, 457] on span "Send" at bounding box center [624, 446] width 116 height 22
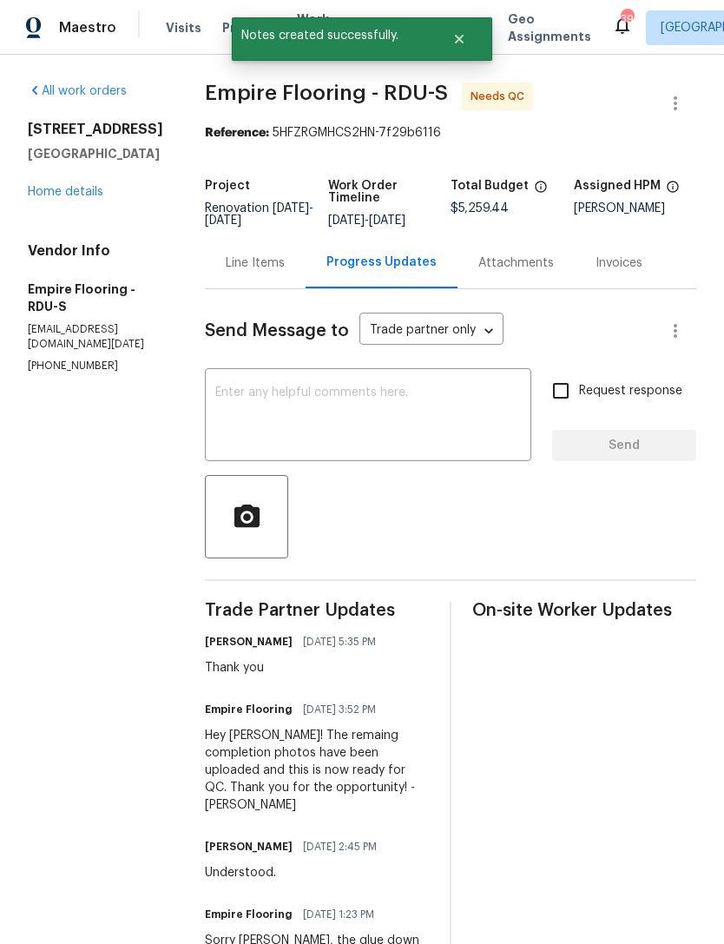
click at [81, 193] on link "Home details" at bounding box center [66, 192] width 76 height 12
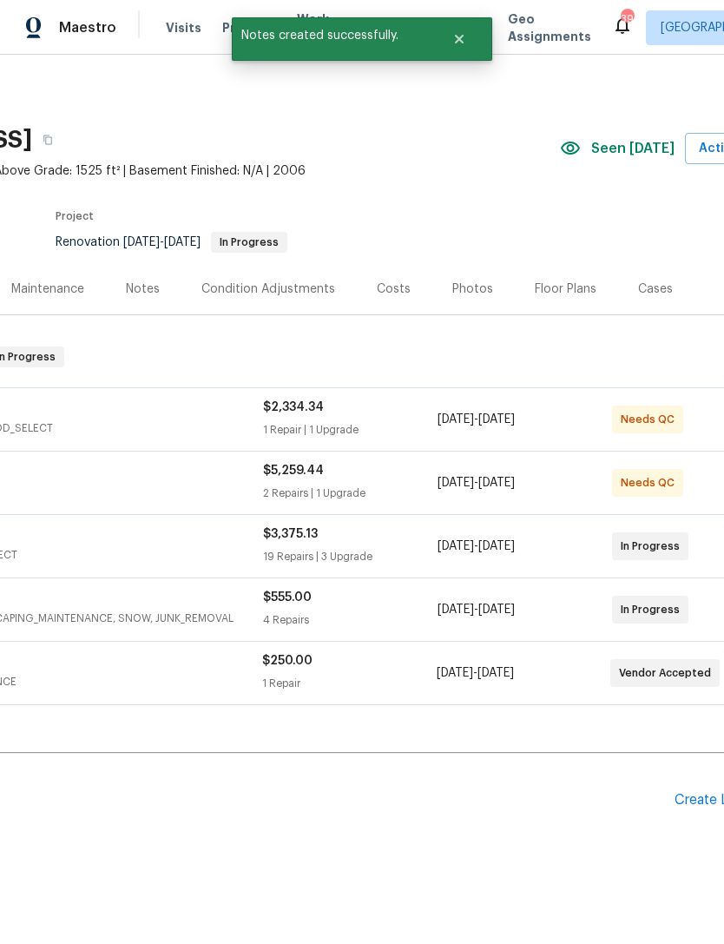
scroll to position [0, 199]
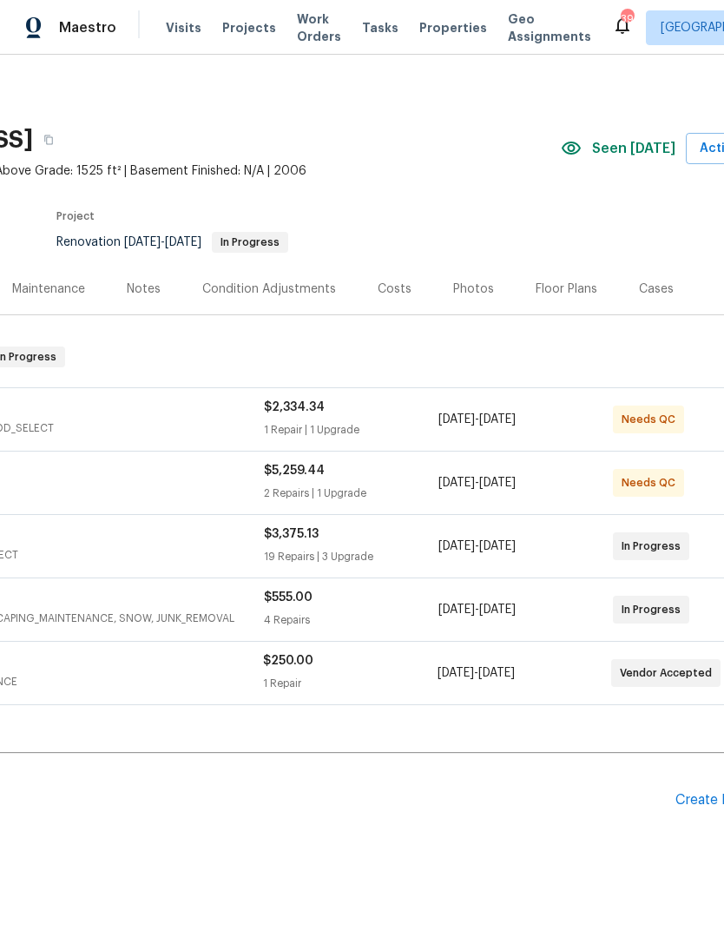
click at [371, 278] on div "Costs" at bounding box center [395, 288] width 76 height 51
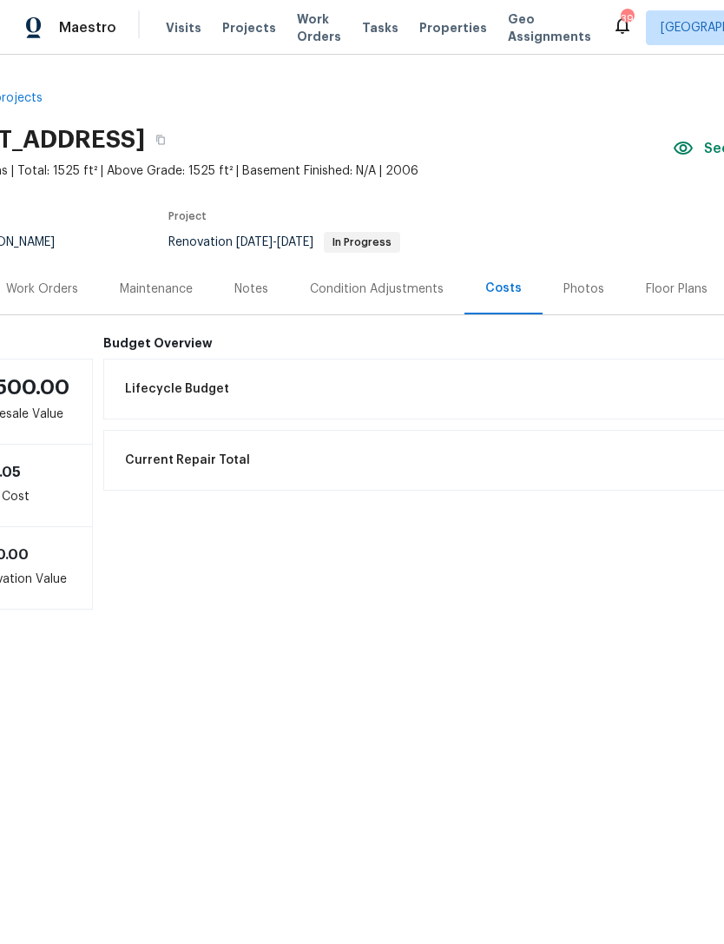
scroll to position [0, 59]
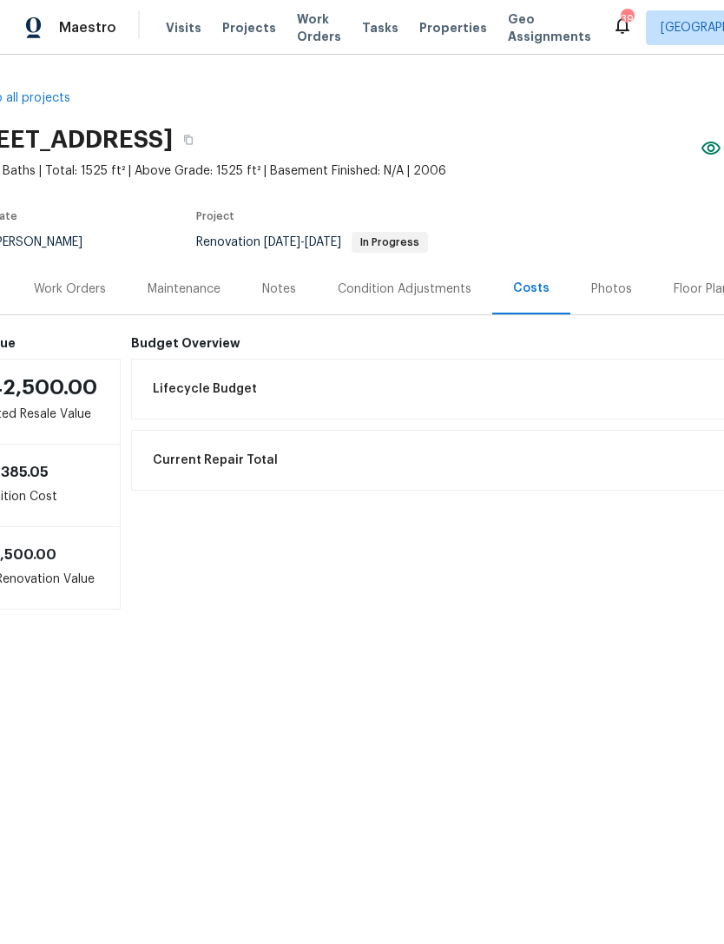
click at [62, 291] on div "Work Orders" at bounding box center [70, 288] width 72 height 17
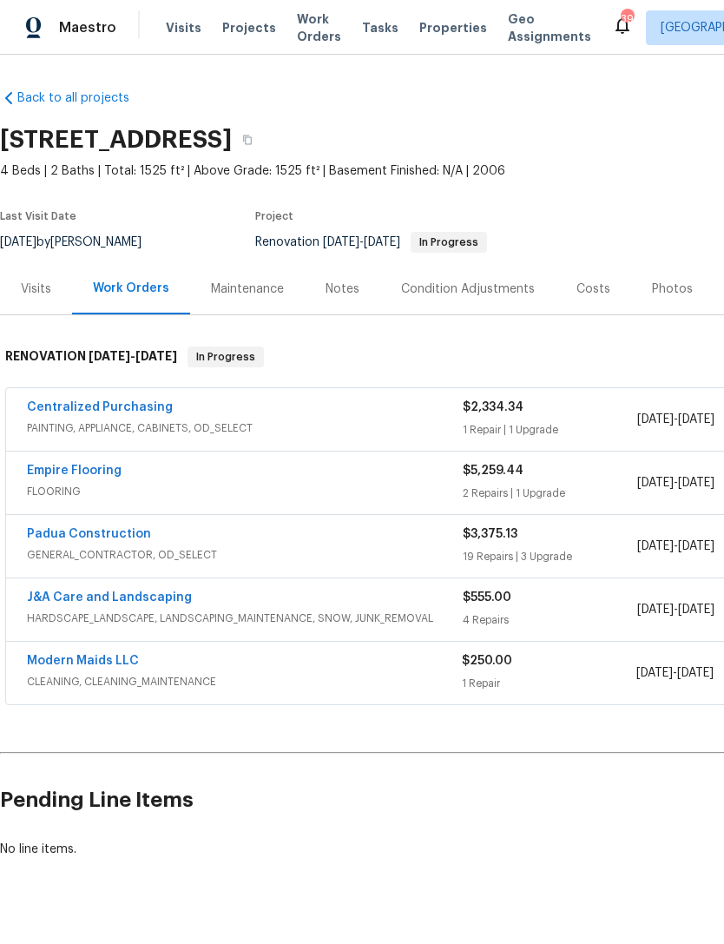
click at [130, 594] on link "J&A Care and Landscaping" at bounding box center [109, 597] width 165 height 12
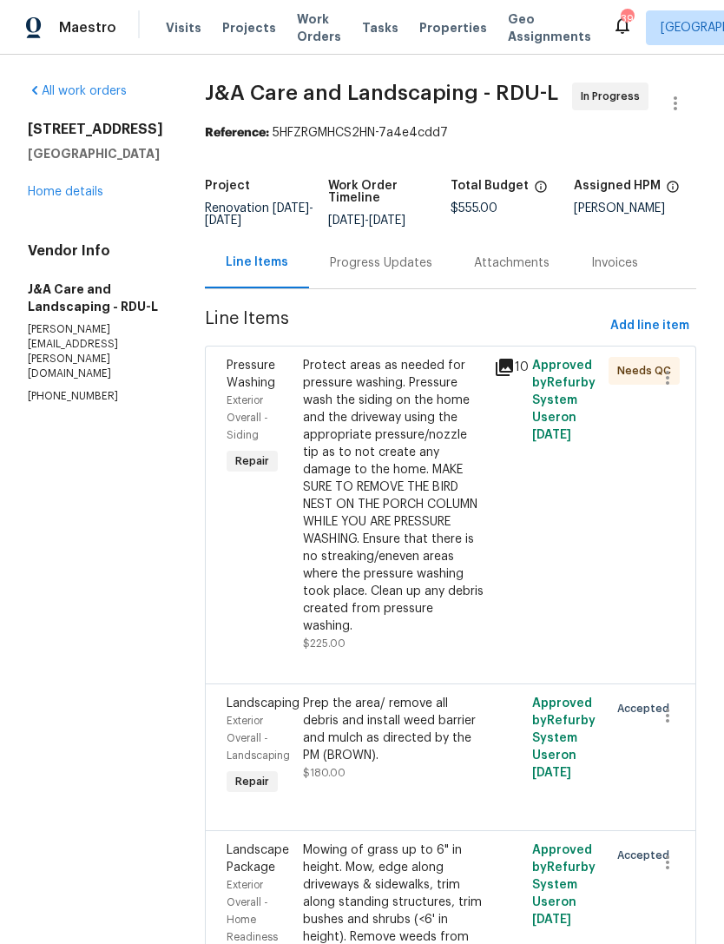
click at [405, 535] on div "Protect areas as needed for pressure washing. Pressure wash the siding on the h…" at bounding box center [393, 496] width 181 height 278
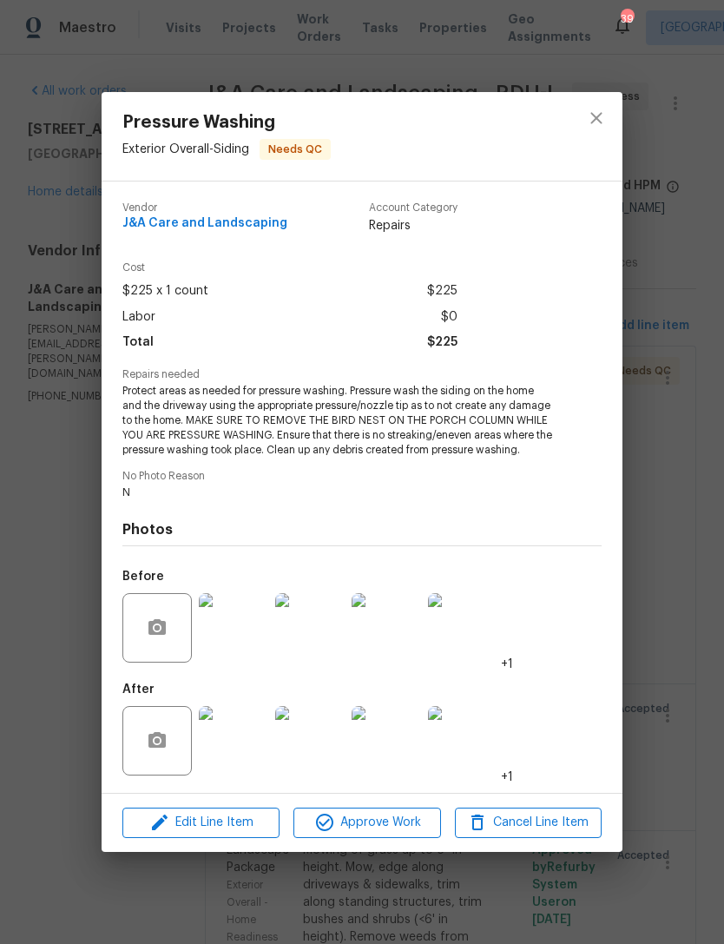
click at [220, 747] on img at bounding box center [233, 740] width 69 height 69
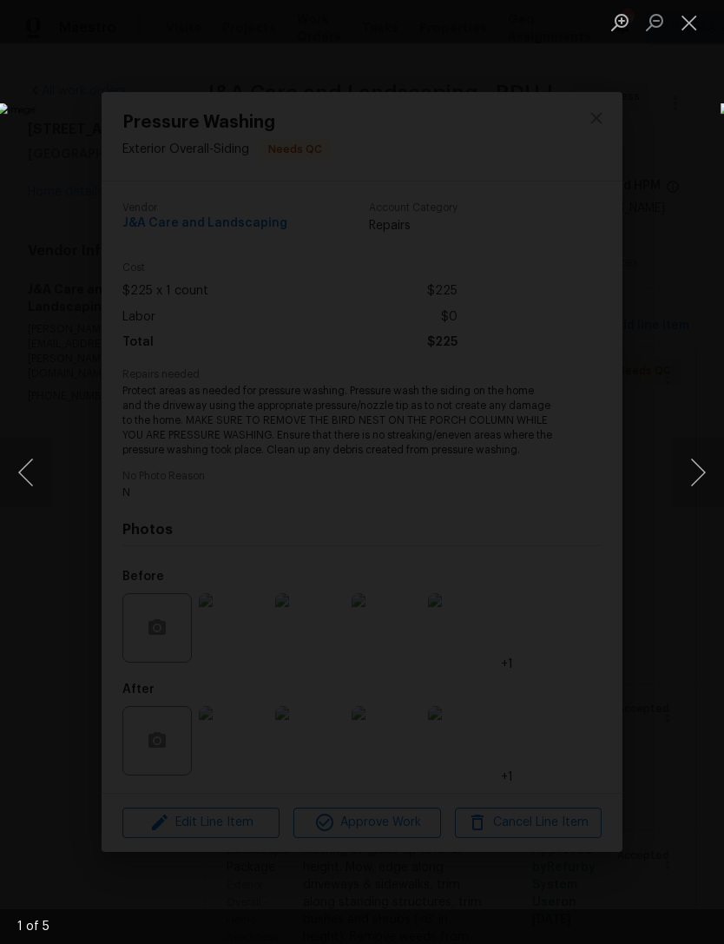
click at [701, 469] on button "Next image" at bounding box center [698, 472] width 52 height 69
click at [704, 467] on button "Next image" at bounding box center [698, 472] width 52 height 69
click at [703, 470] on button "Next image" at bounding box center [698, 472] width 52 height 69
click at [709, 465] on button "Next image" at bounding box center [698, 472] width 52 height 69
click at [704, 474] on button "Next image" at bounding box center [698, 472] width 52 height 69
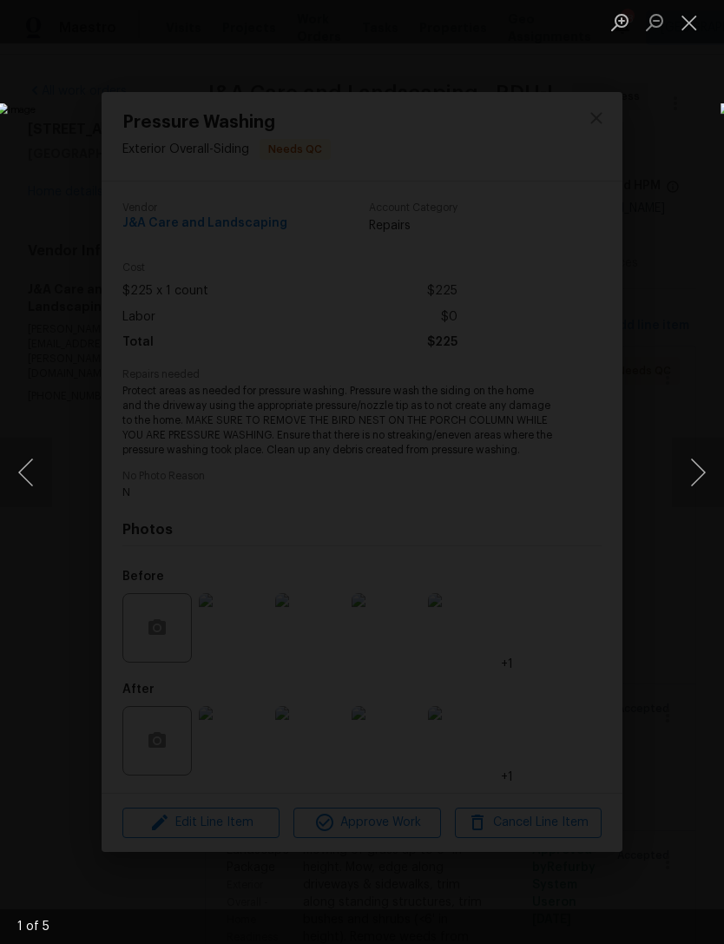
click at [709, 474] on button "Next image" at bounding box center [698, 472] width 52 height 69
click at [701, 27] on button "Close lightbox" at bounding box center [689, 22] width 35 height 30
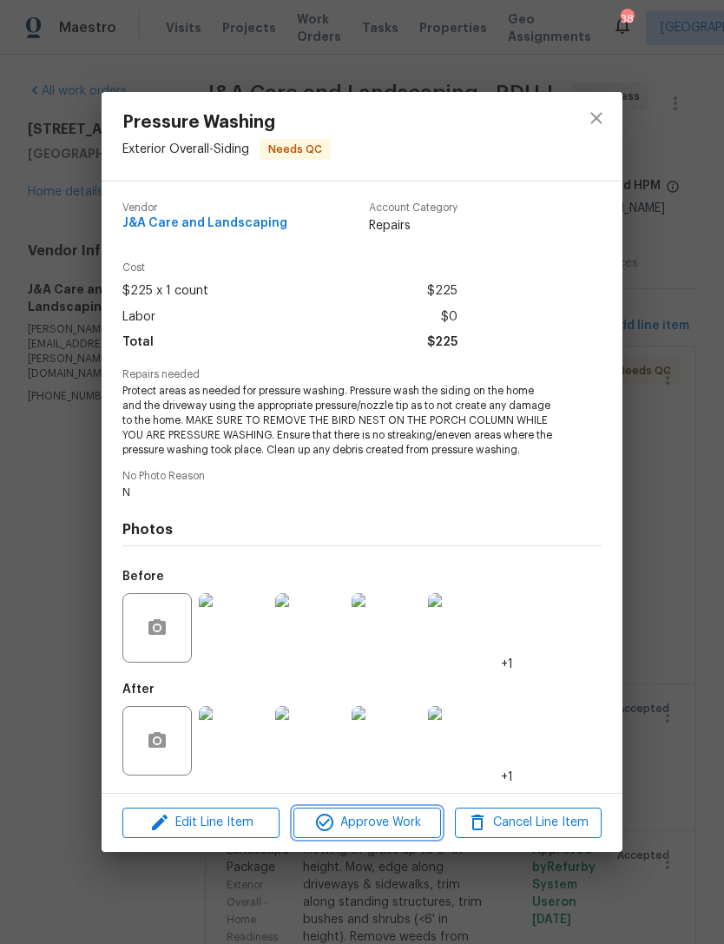
click at [382, 833] on span "Approve Work" at bounding box center [367, 823] width 136 height 22
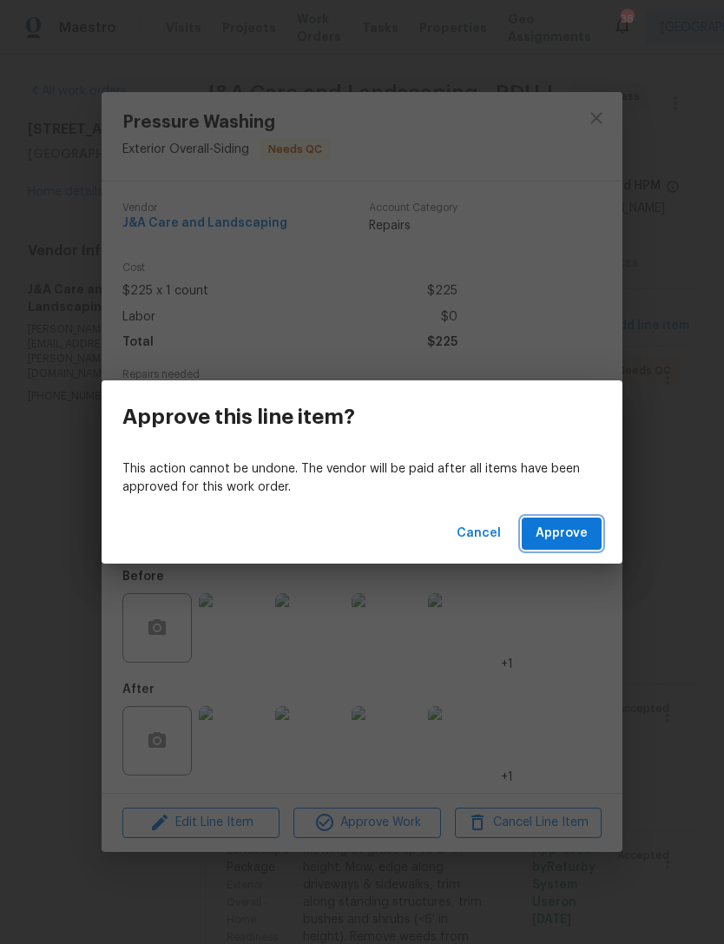
click at [584, 530] on span "Approve" at bounding box center [562, 534] width 52 height 22
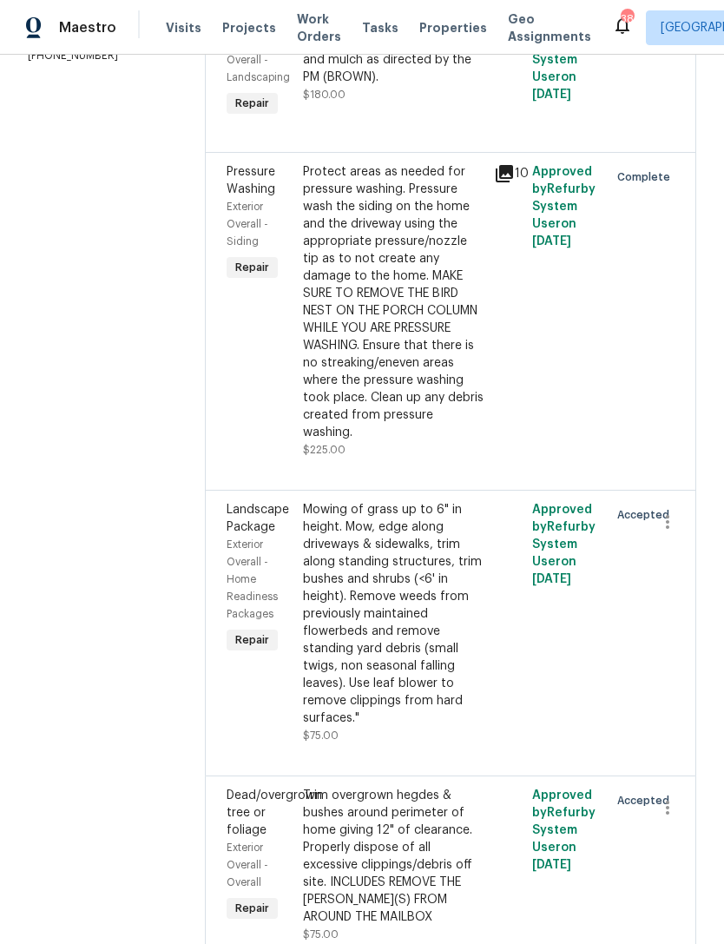
scroll to position [345, 0]
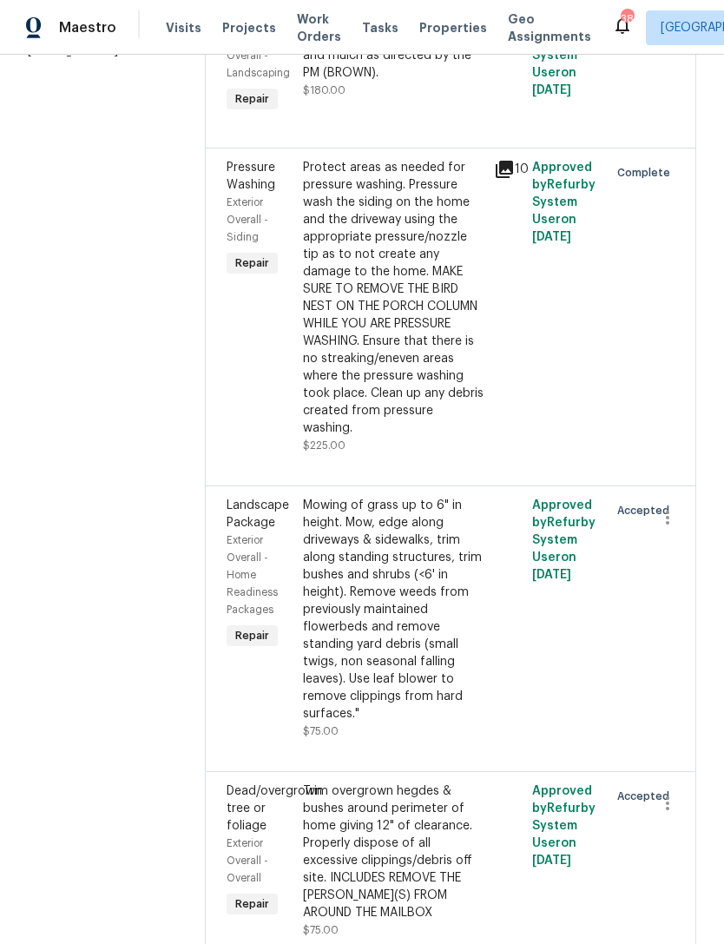
click at [413, 653] on div "Mowing of grass up to 6" in height. Mow, edge along driveways & sidewalks, trim…" at bounding box center [393, 610] width 181 height 226
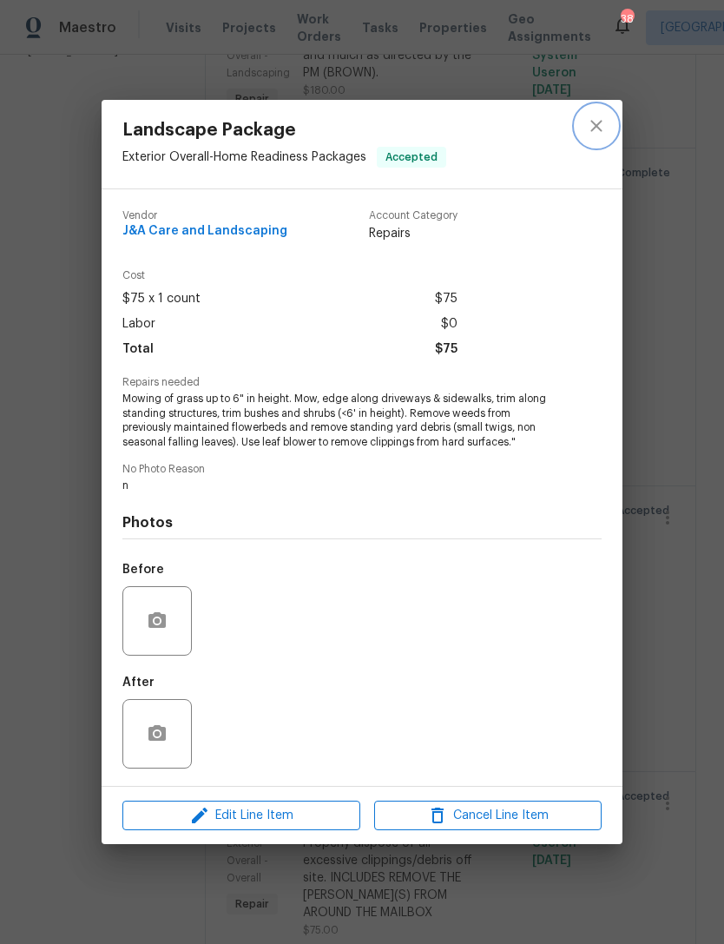
click at [598, 119] on icon "close" at bounding box center [596, 125] width 21 height 21
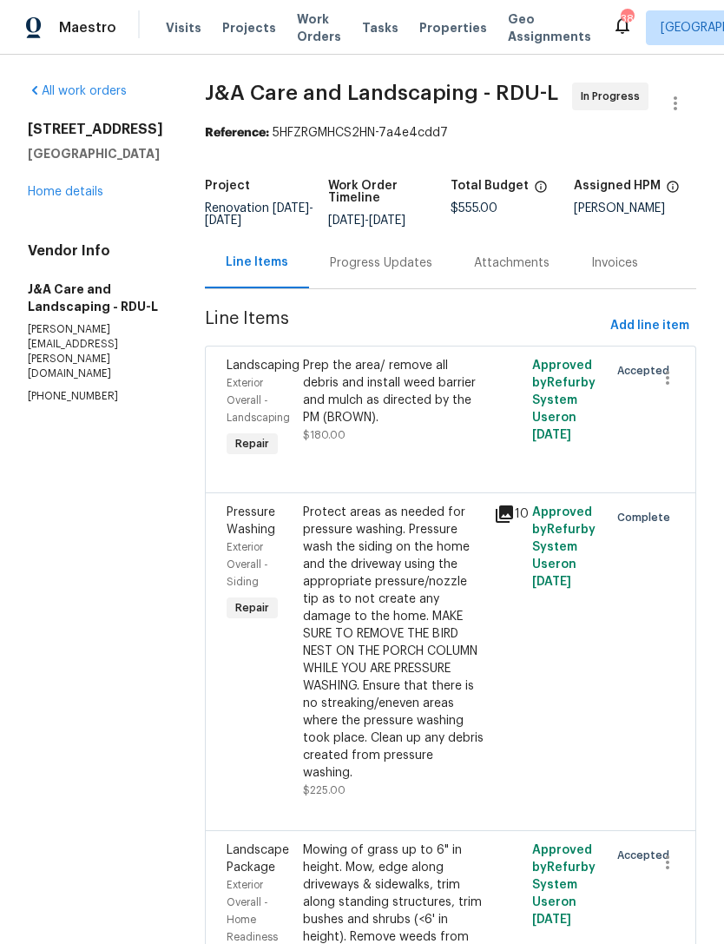
scroll to position [0, 0]
click at [395, 416] on div "Prep the area/ remove all debris and install weed barrier and mulch as directed…" at bounding box center [393, 391] width 181 height 69
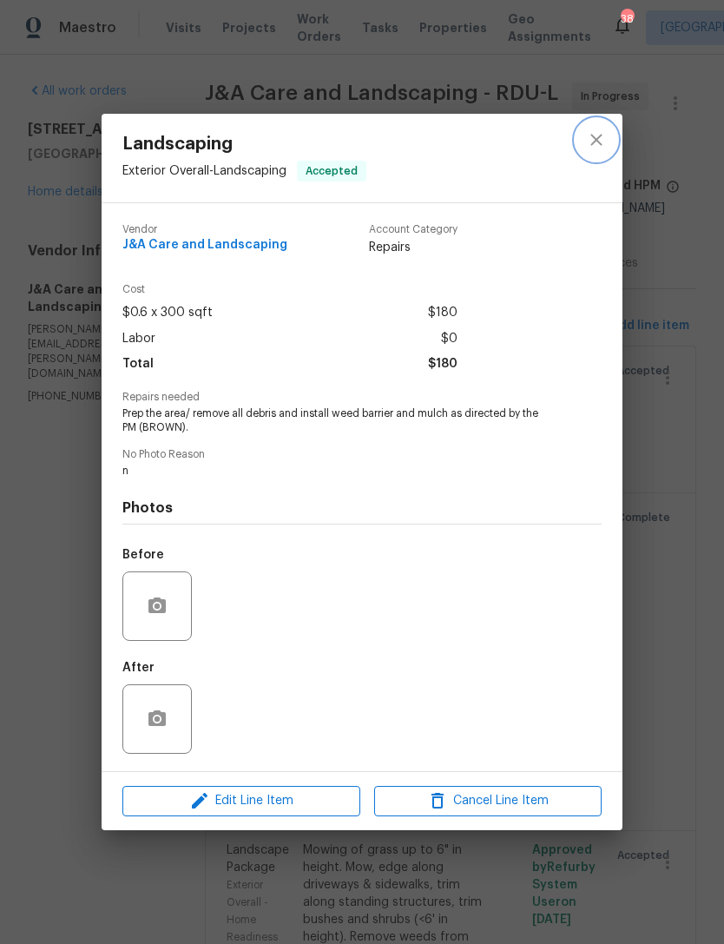
click at [594, 142] on icon "close" at bounding box center [596, 139] width 21 height 21
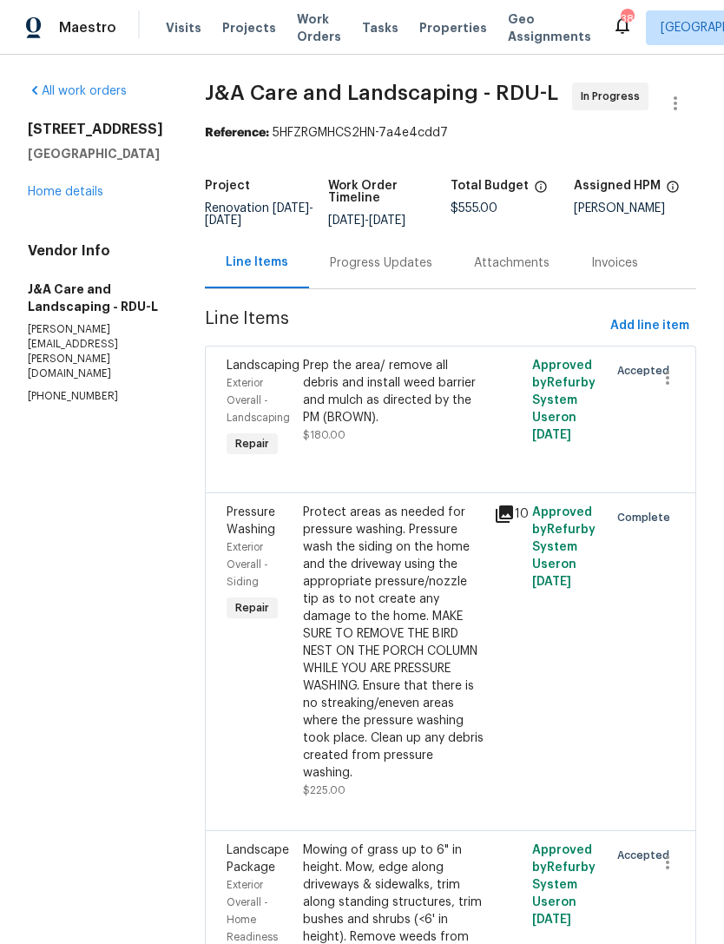
click at [76, 193] on link "Home details" at bounding box center [66, 192] width 76 height 12
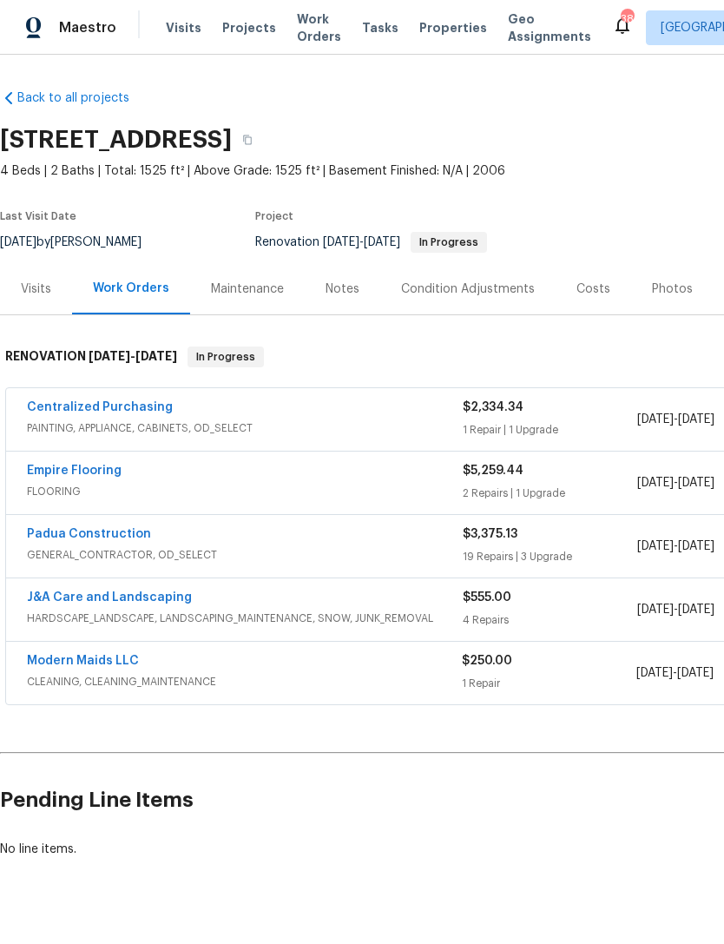
scroll to position [0, 3]
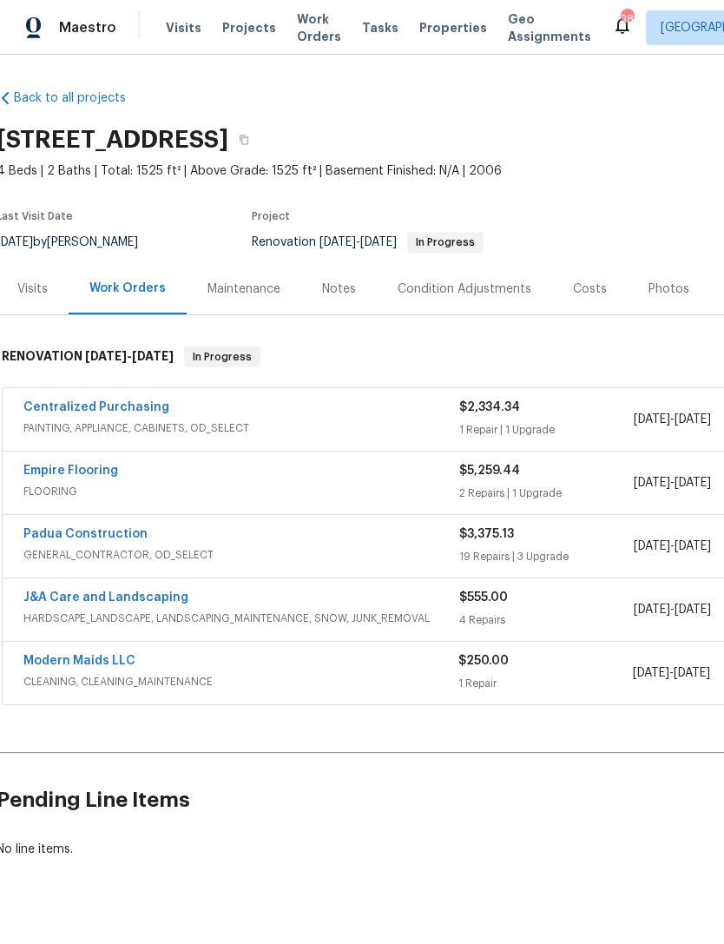
click at [121, 596] on link "J&A Care and Landscaping" at bounding box center [105, 597] width 165 height 12
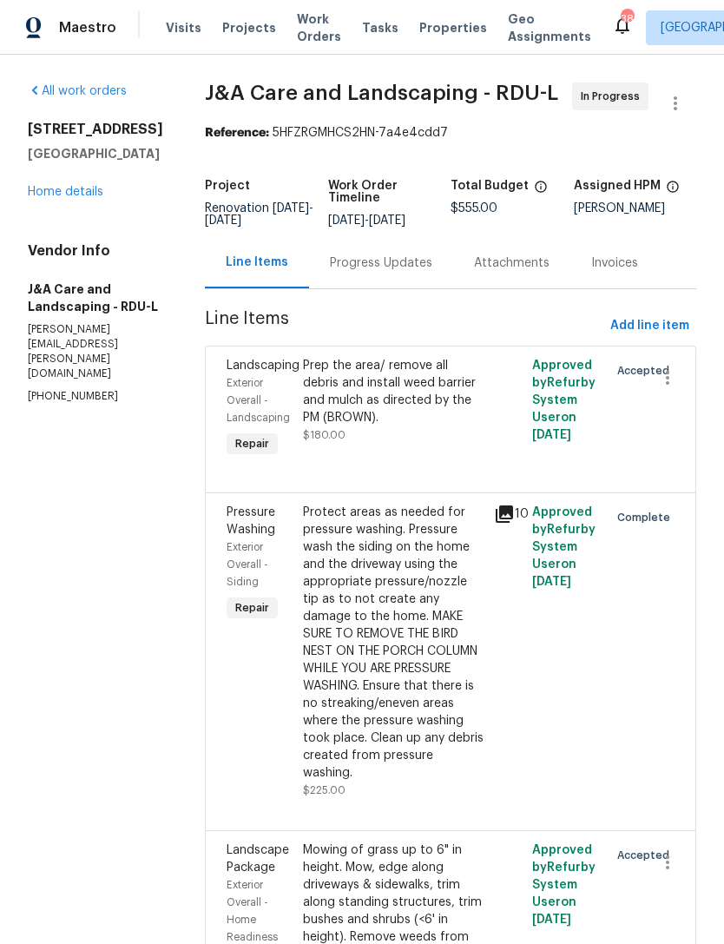
click at [398, 272] on div "Progress Updates" at bounding box center [381, 262] width 102 height 17
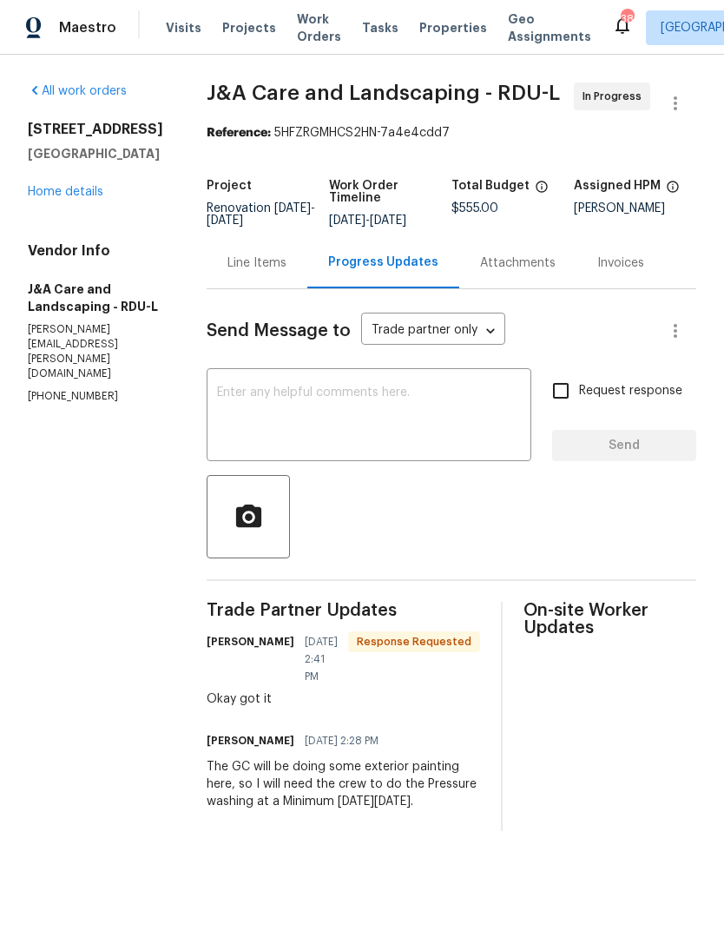
click at [329, 426] on textarea at bounding box center [369, 416] width 304 height 61
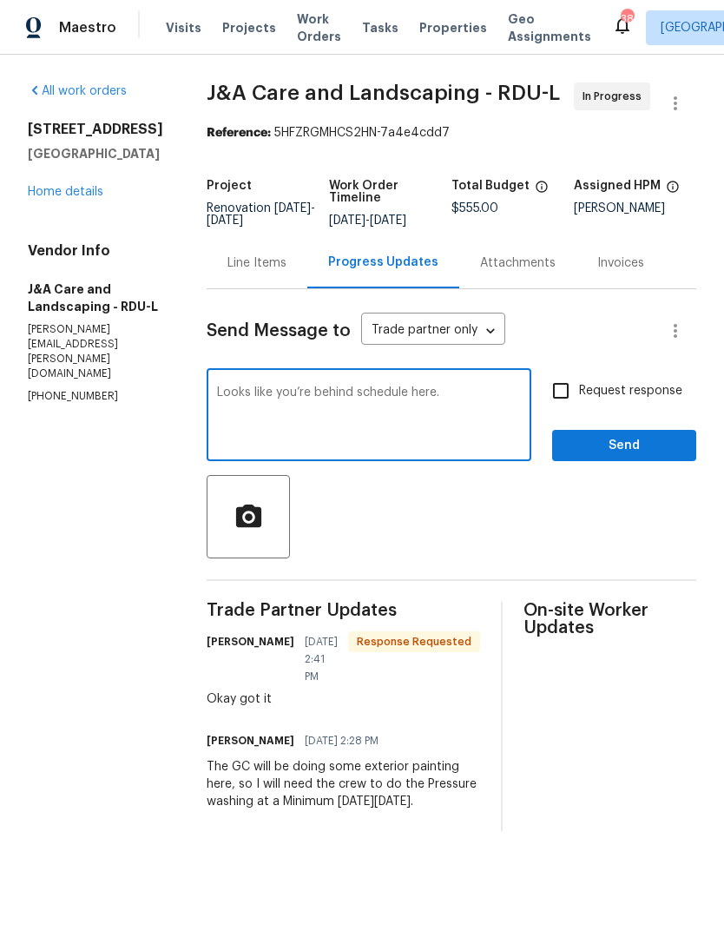
type textarea "Looks like you’re behind schedule here."
click at [569, 409] on input "Request response" at bounding box center [561, 390] width 36 height 36
checkbox input "true"
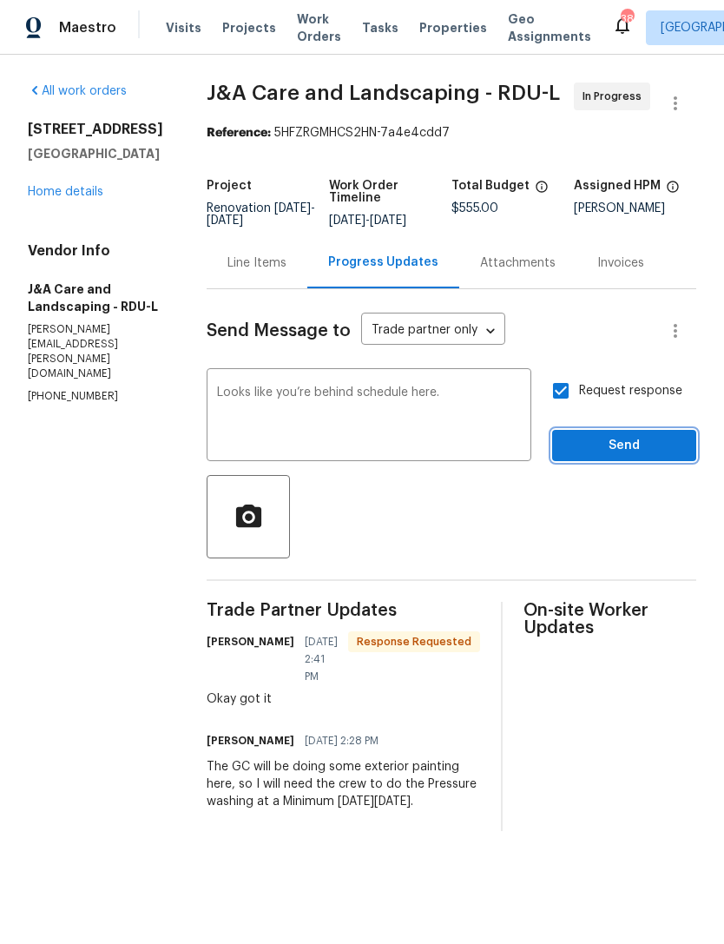
click at [614, 462] on button "Send" at bounding box center [624, 446] width 144 height 32
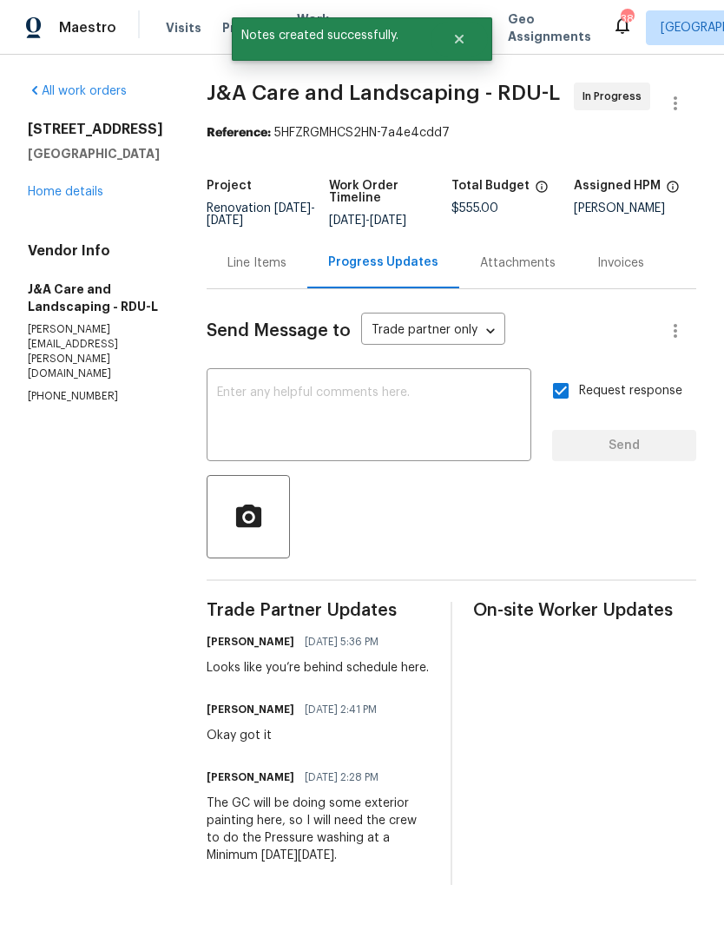
click at [58, 196] on link "Home details" at bounding box center [66, 192] width 76 height 12
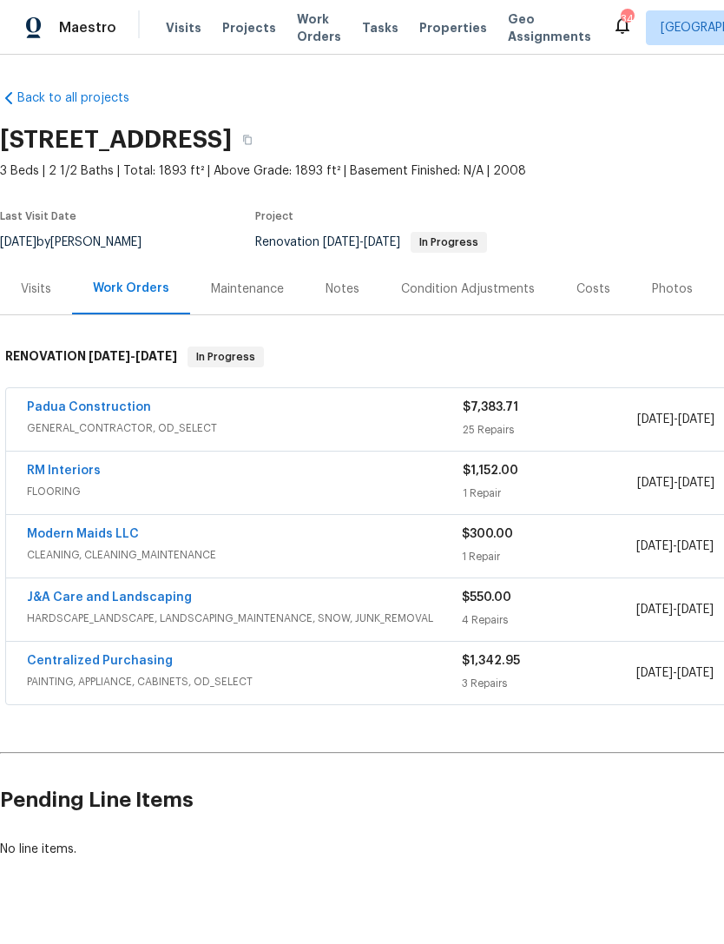
scroll to position [26, 0]
click at [94, 464] on link "RM Interiors" at bounding box center [64, 470] width 74 height 12
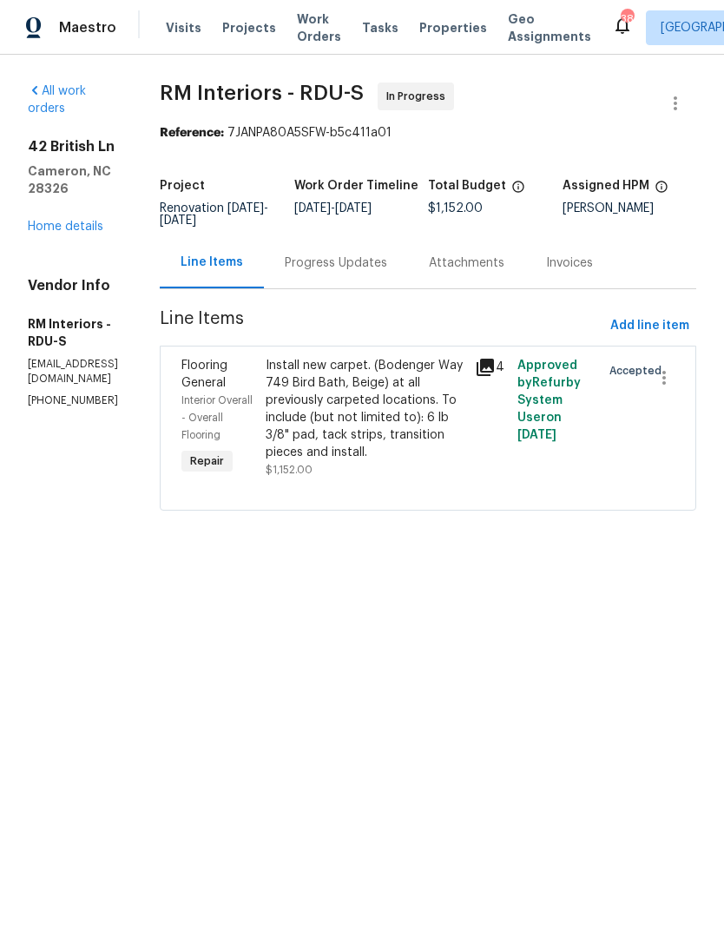
click at [375, 260] on div "Progress Updates" at bounding box center [336, 262] width 102 height 17
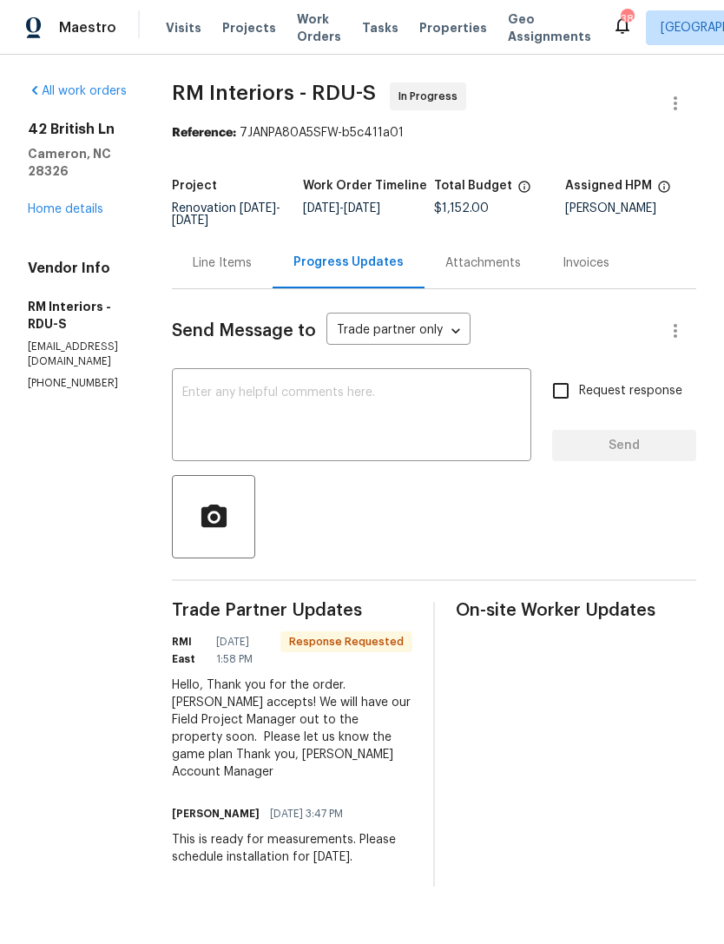
click at [249, 253] on div "Line Items" at bounding box center [222, 262] width 101 height 51
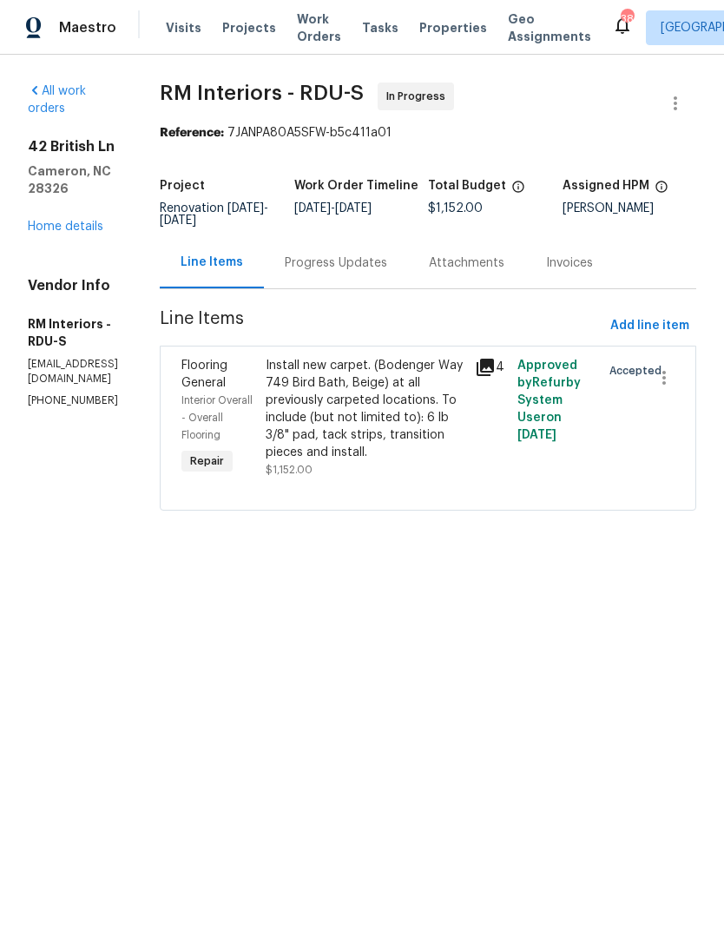
click at [496, 357] on icon at bounding box center [485, 367] width 21 height 21
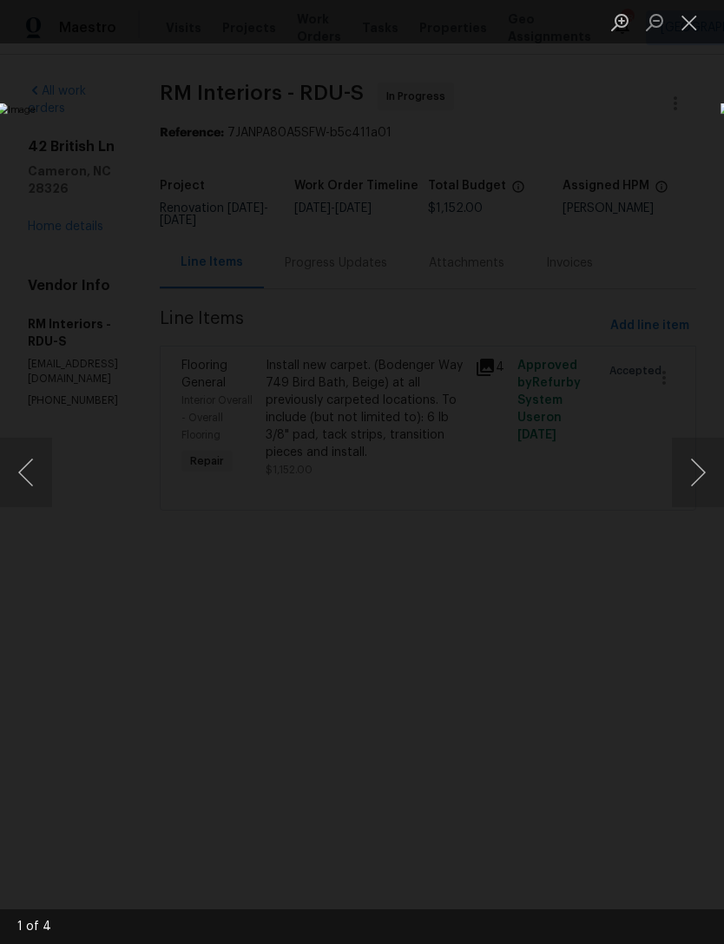
click at [689, 36] on button "Close lightbox" at bounding box center [689, 22] width 35 height 30
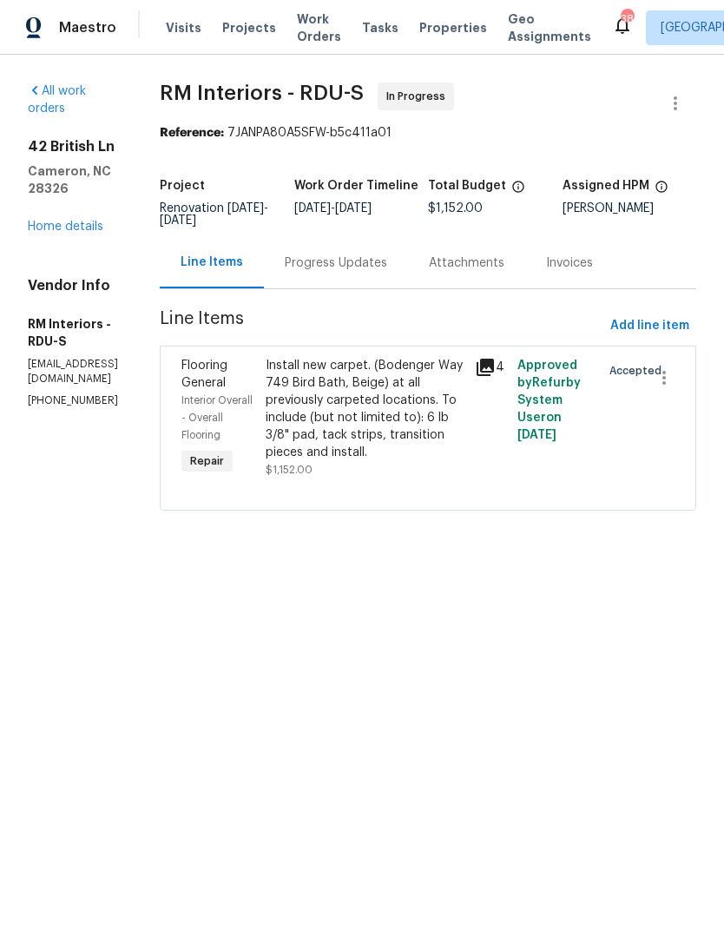
click at [350, 261] on div "Progress Updates" at bounding box center [336, 262] width 102 height 17
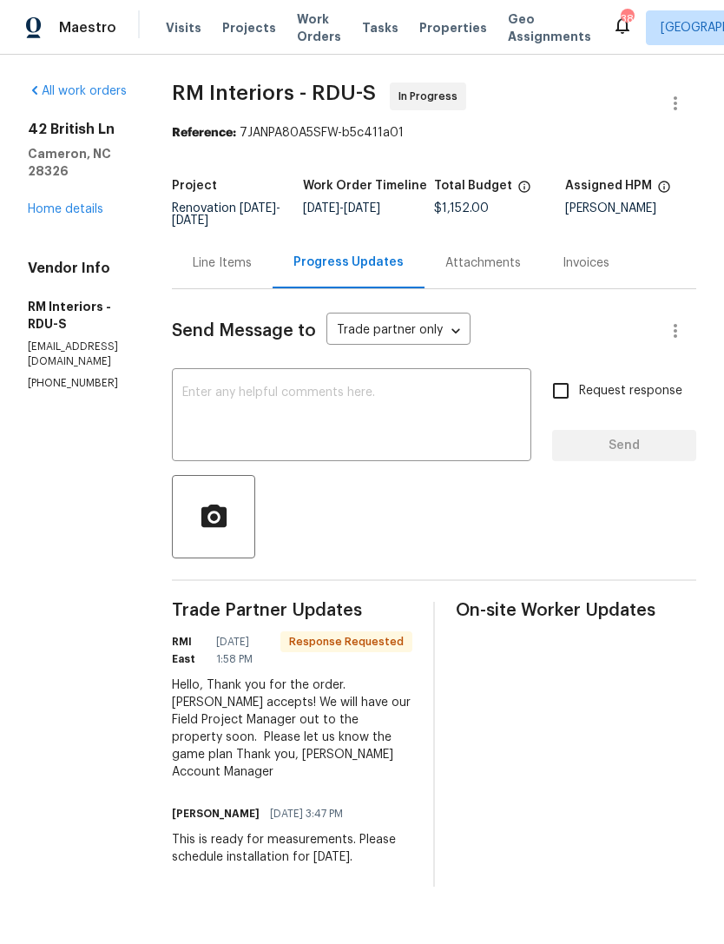
click at [292, 404] on textarea at bounding box center [351, 416] width 339 height 61
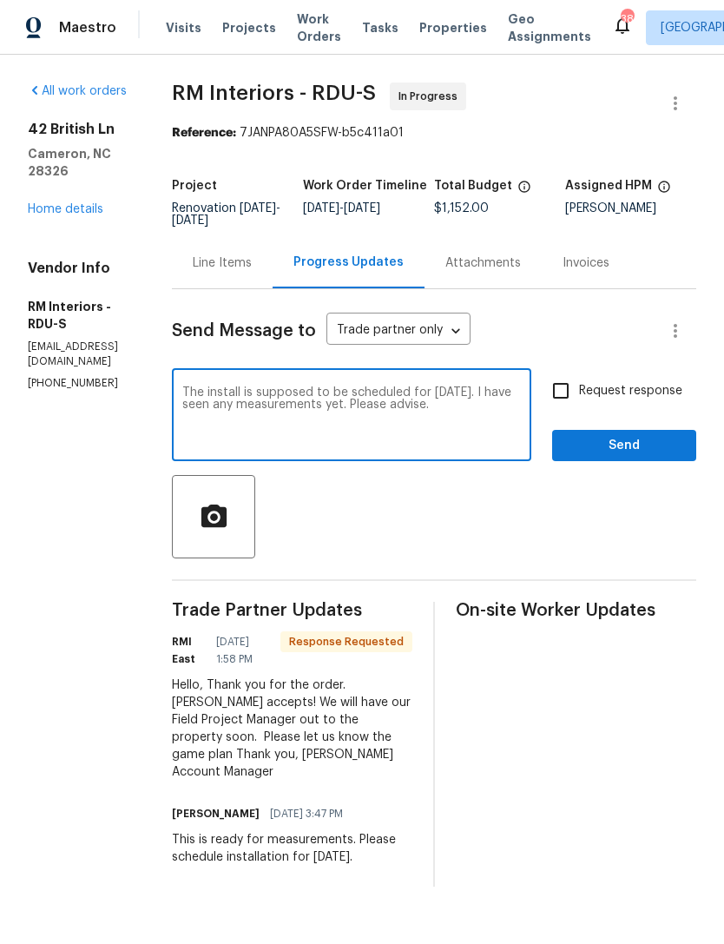
type textarea "The install is supposed to be scheduled for Wednesday 9/3. I have seen any meas…"
click at [557, 390] on input "Request response" at bounding box center [561, 390] width 36 height 36
checkbox input "true"
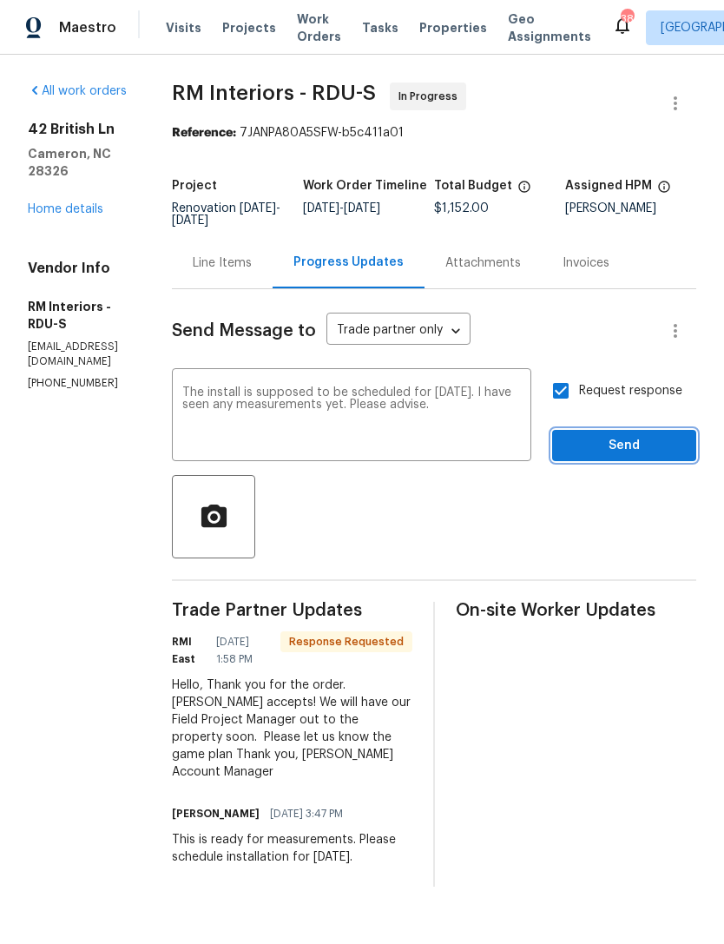
click at [628, 438] on span "Send" at bounding box center [624, 446] width 116 height 22
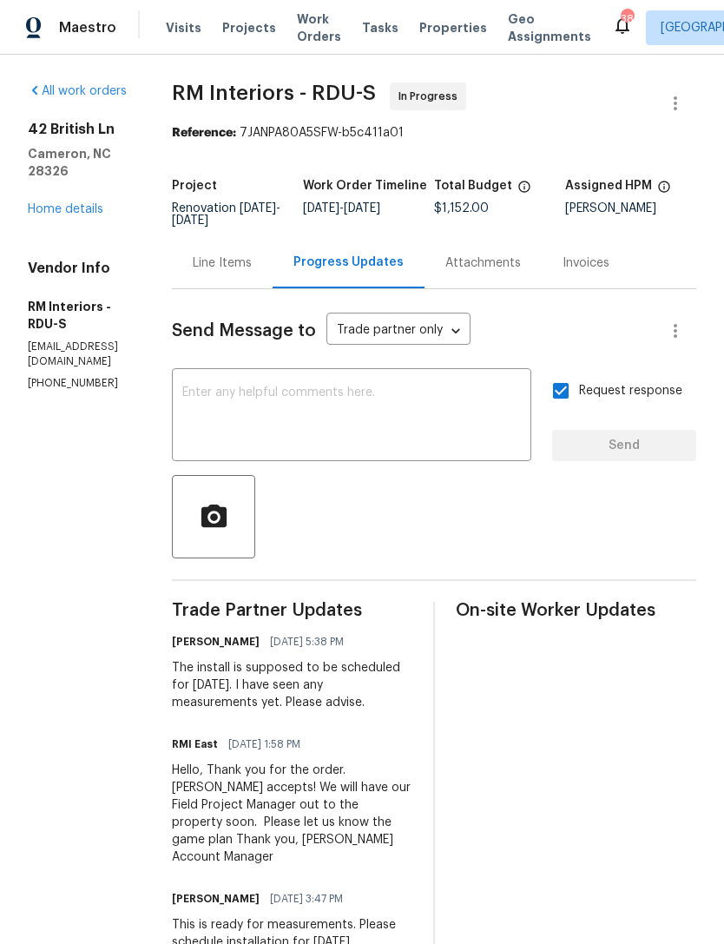
click at [78, 203] on link "Home details" at bounding box center [66, 209] width 76 height 12
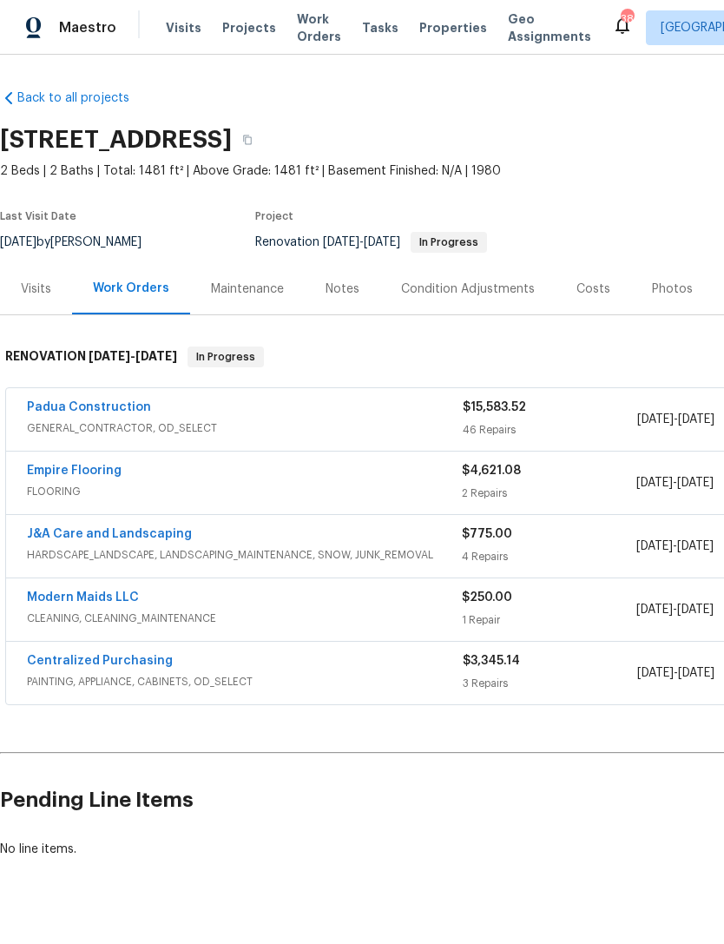
click at [112, 464] on link "Empire Flooring" at bounding box center [74, 470] width 95 height 12
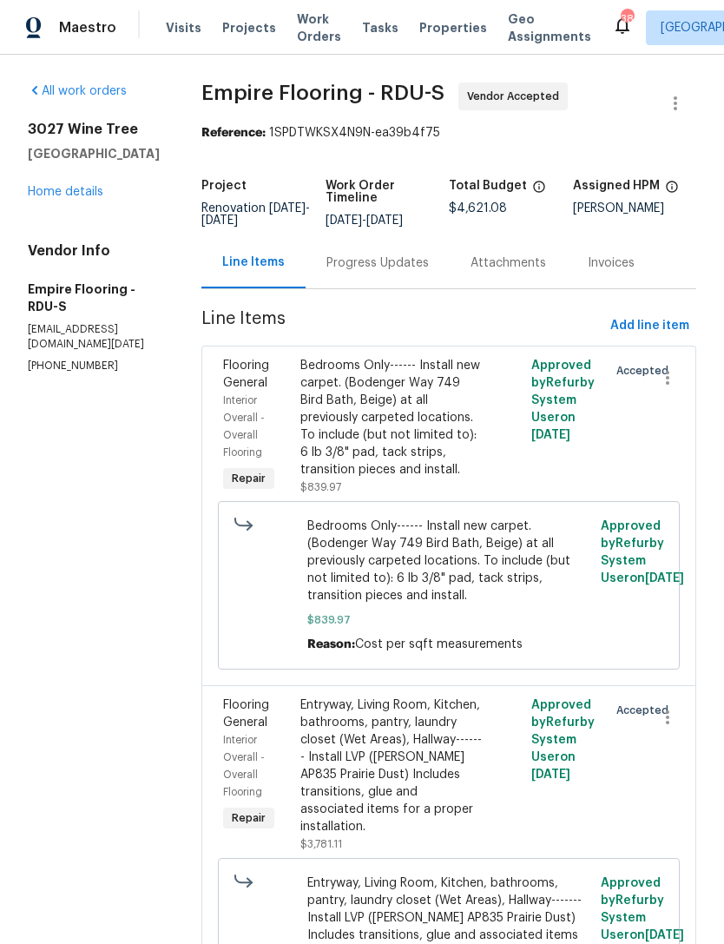
click at [398, 272] on div "Progress Updates" at bounding box center [377, 262] width 102 height 17
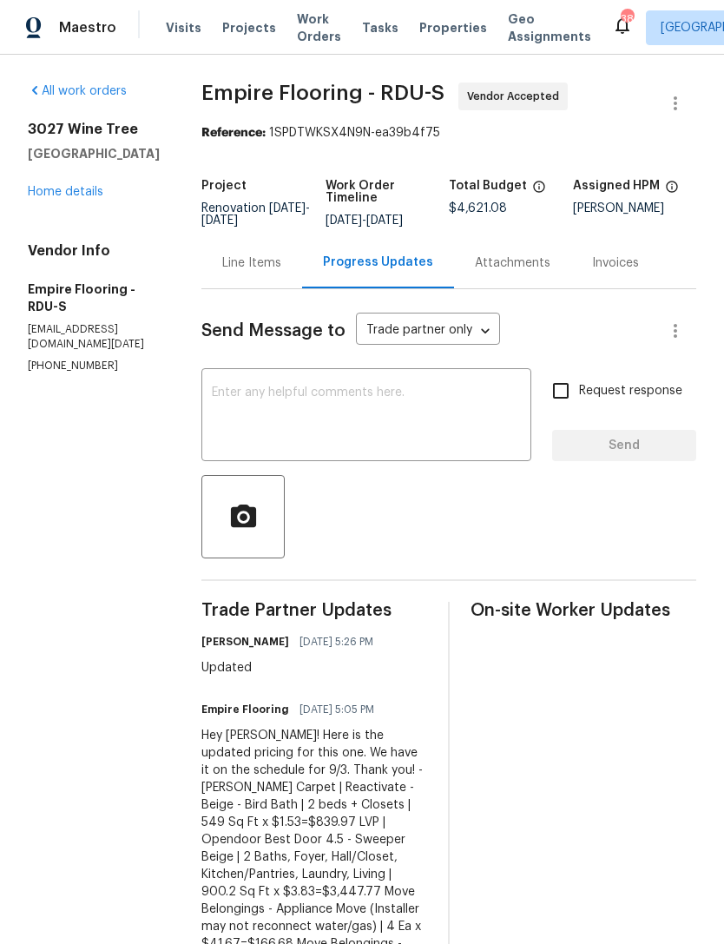
click at [76, 195] on link "Home details" at bounding box center [66, 192] width 76 height 12
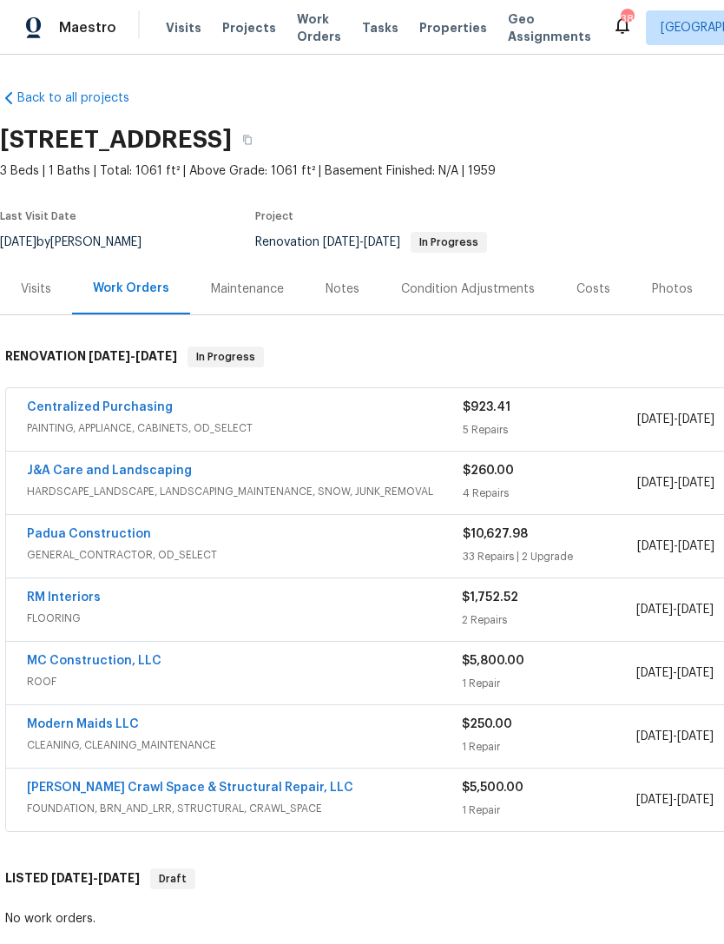
click at [263, 787] on link "Falcone Crawl Space & Structural Repair, LLC" at bounding box center [190, 787] width 326 height 12
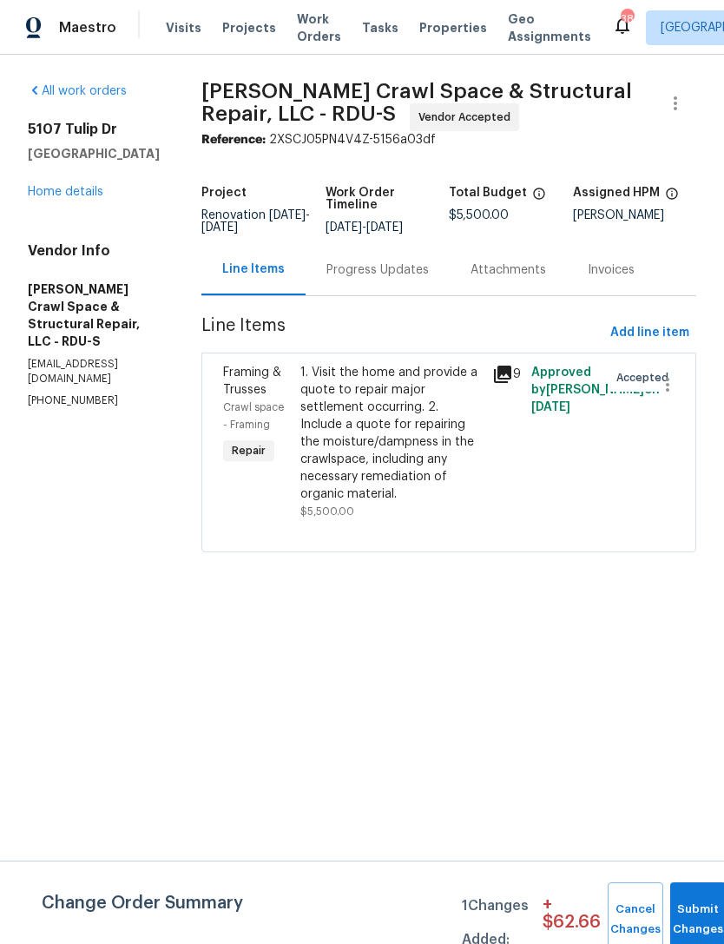
click at [389, 279] on div "Progress Updates" at bounding box center [377, 269] width 102 height 17
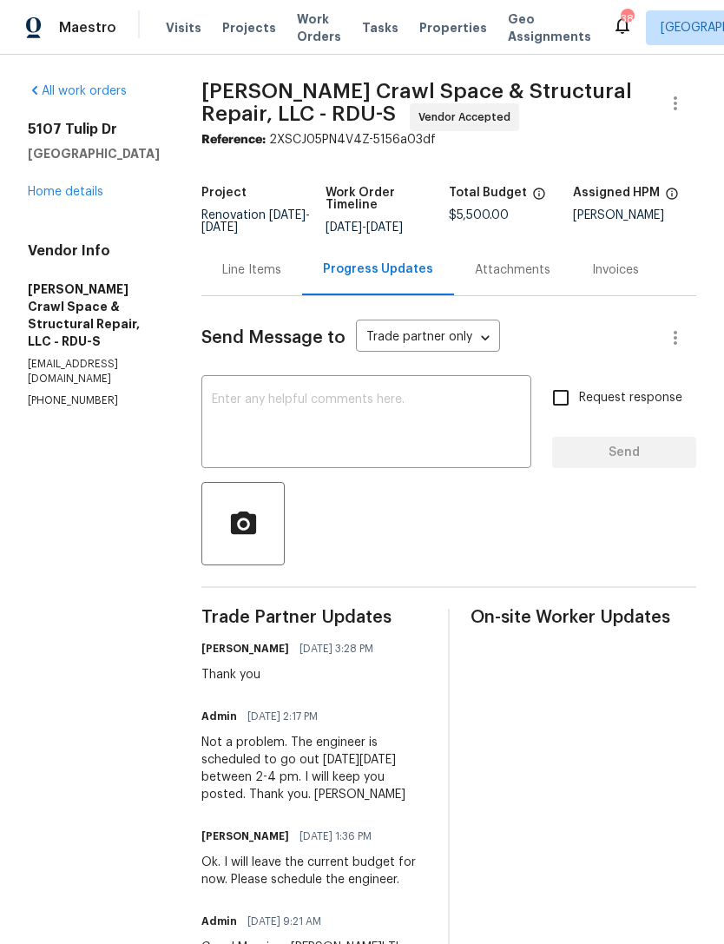
click at [264, 278] on div "Line Items" at bounding box center [251, 269] width 59 height 17
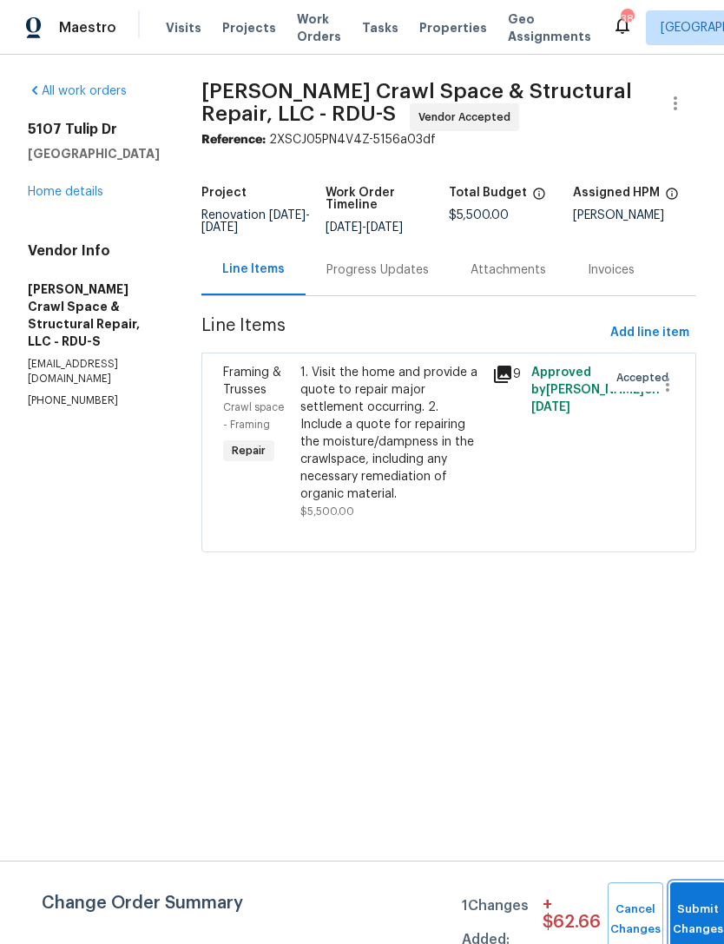
click at [695, 902] on button "Submit Changes" at bounding box center [698, 919] width 56 height 75
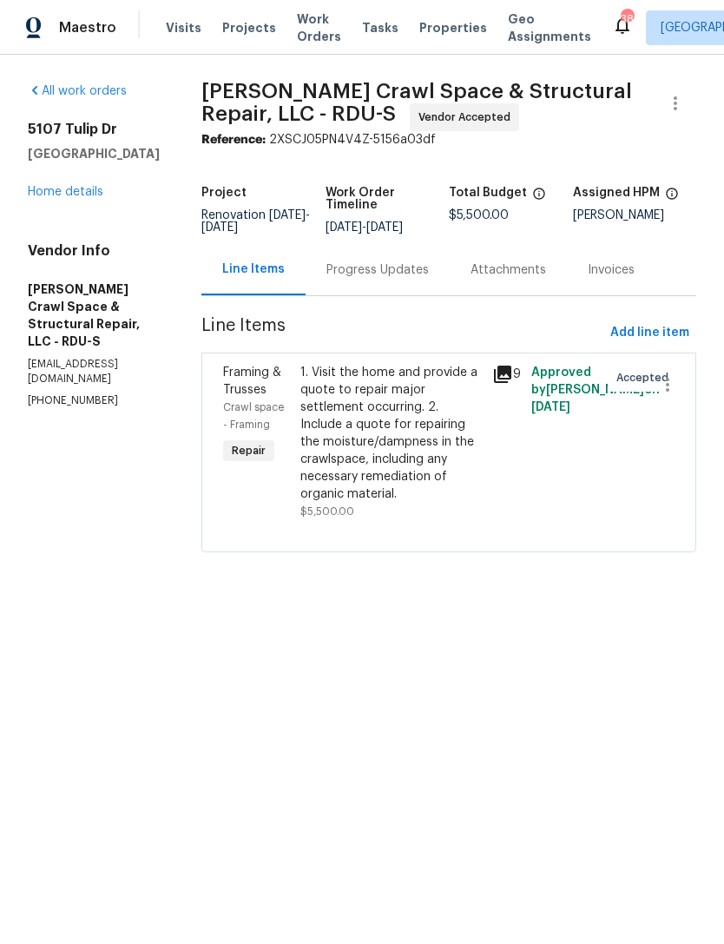
click at [396, 431] on div "1. Visit the home and provide a quote to repair major settlement occurring. 2. …" at bounding box center [391, 433] width 182 height 139
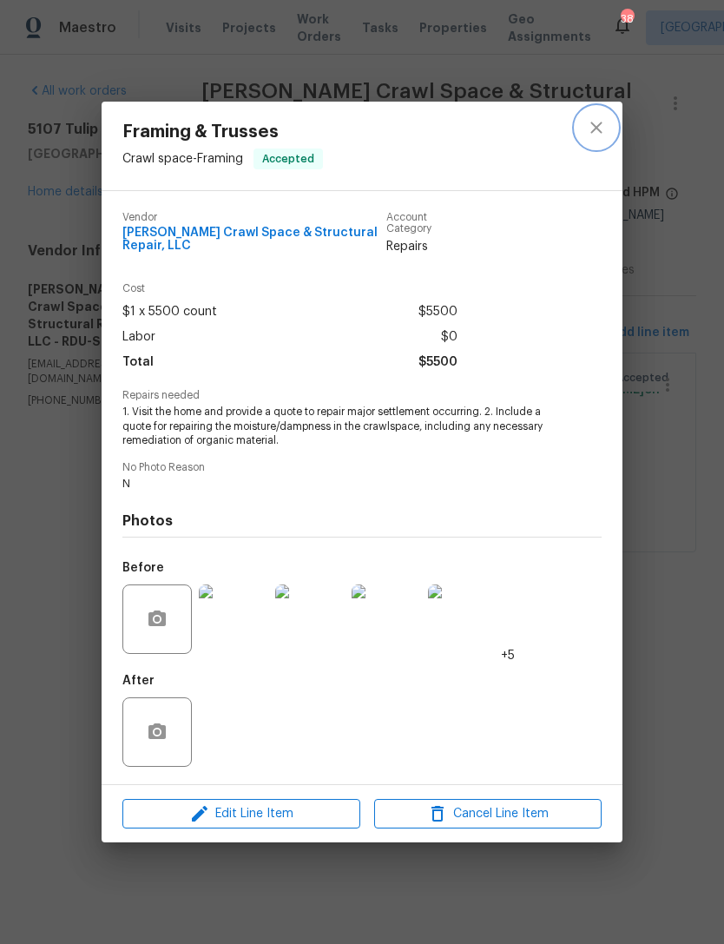
click at [602, 133] on icon "close" at bounding box center [596, 127] width 21 height 21
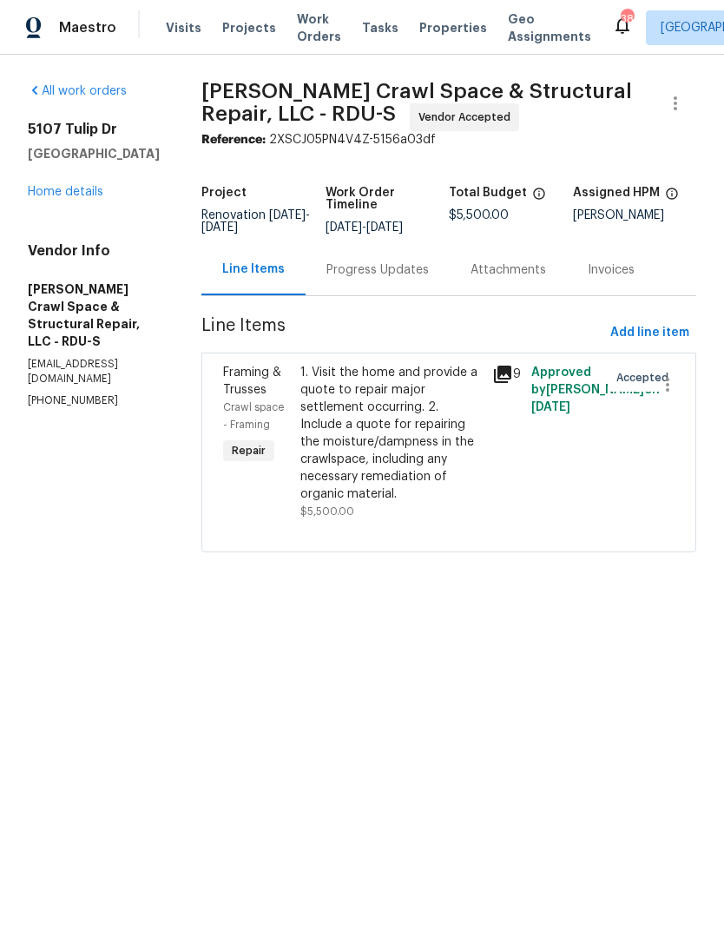
click at [384, 279] on div "Progress Updates" at bounding box center [377, 269] width 102 height 17
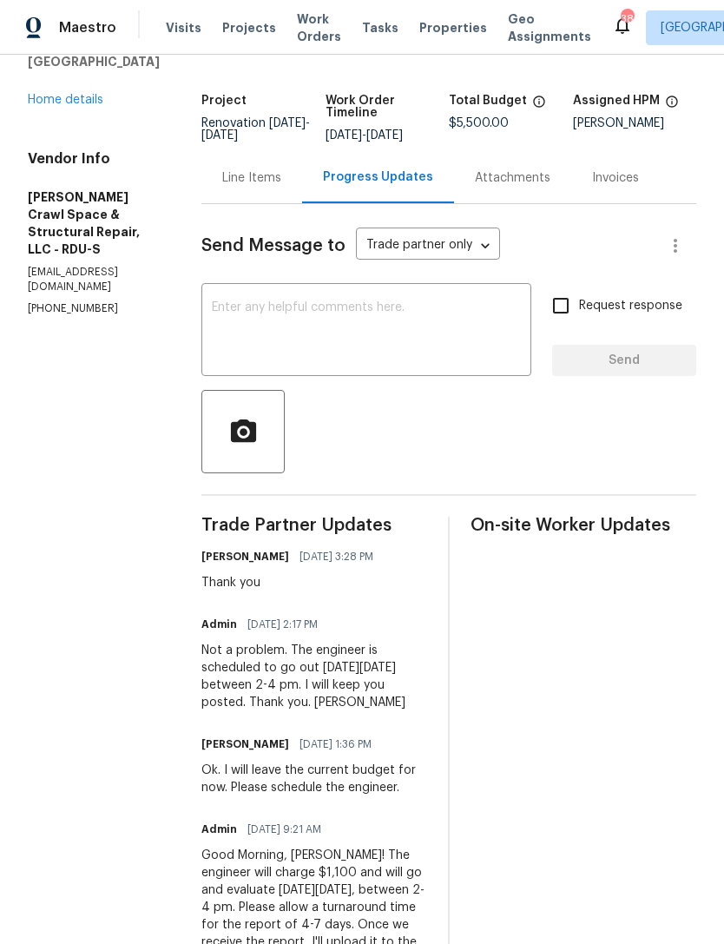
scroll to position [93, 0]
click at [346, 330] on textarea at bounding box center [366, 330] width 309 height 61
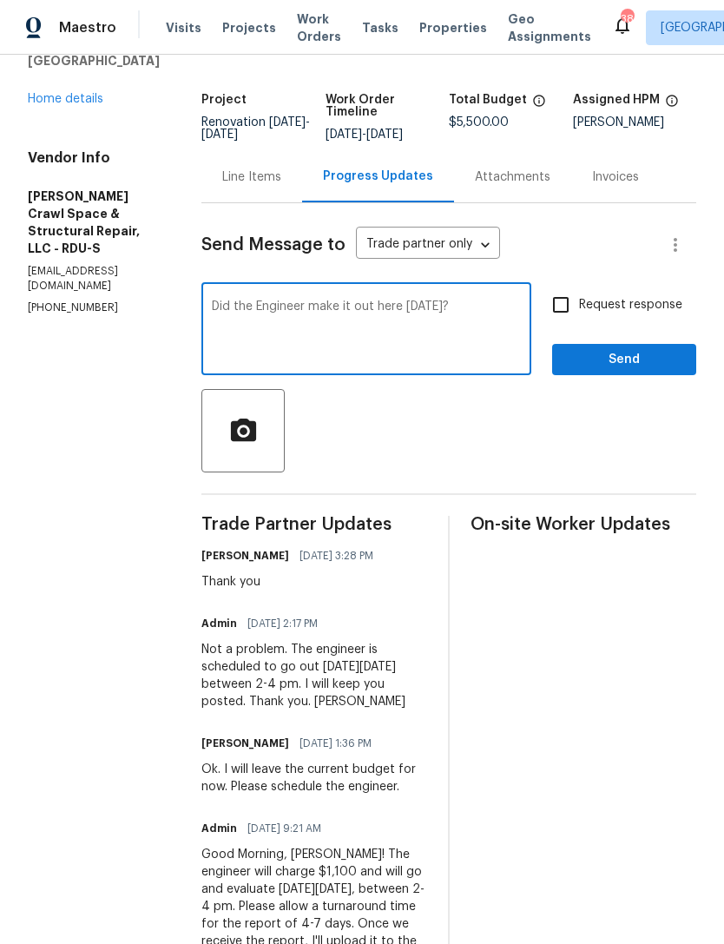
type textarea "Did the Engineer make it out here yesterday?"
click at [555, 316] on input "Request response" at bounding box center [561, 304] width 36 height 36
checkbox input "true"
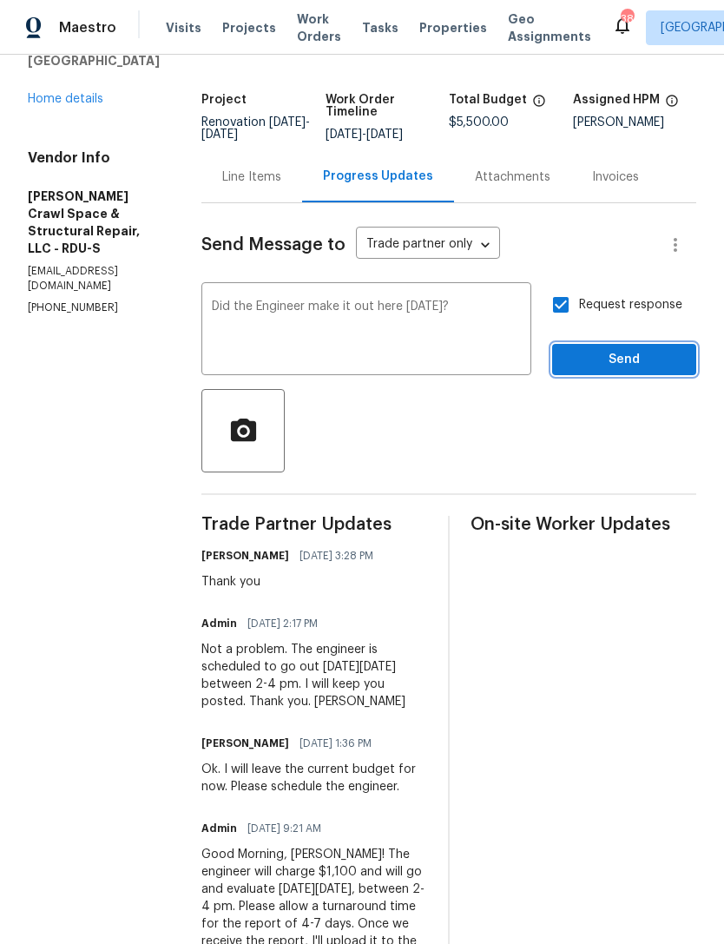
click at [634, 371] on span "Send" at bounding box center [624, 360] width 116 height 22
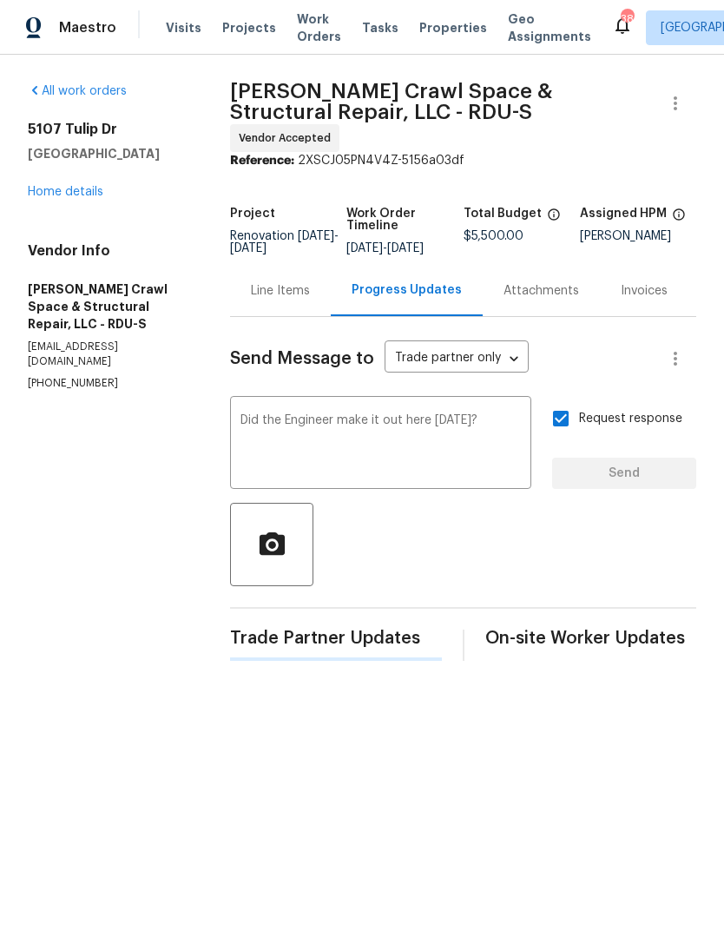
scroll to position [0, 0]
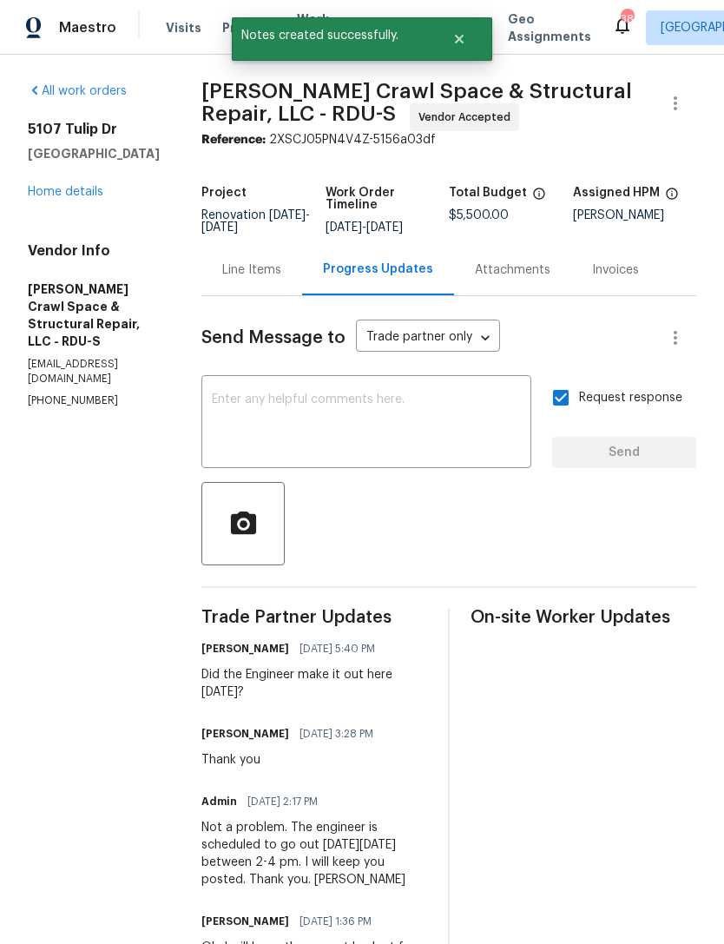
click at [62, 195] on link "Home details" at bounding box center [66, 192] width 76 height 12
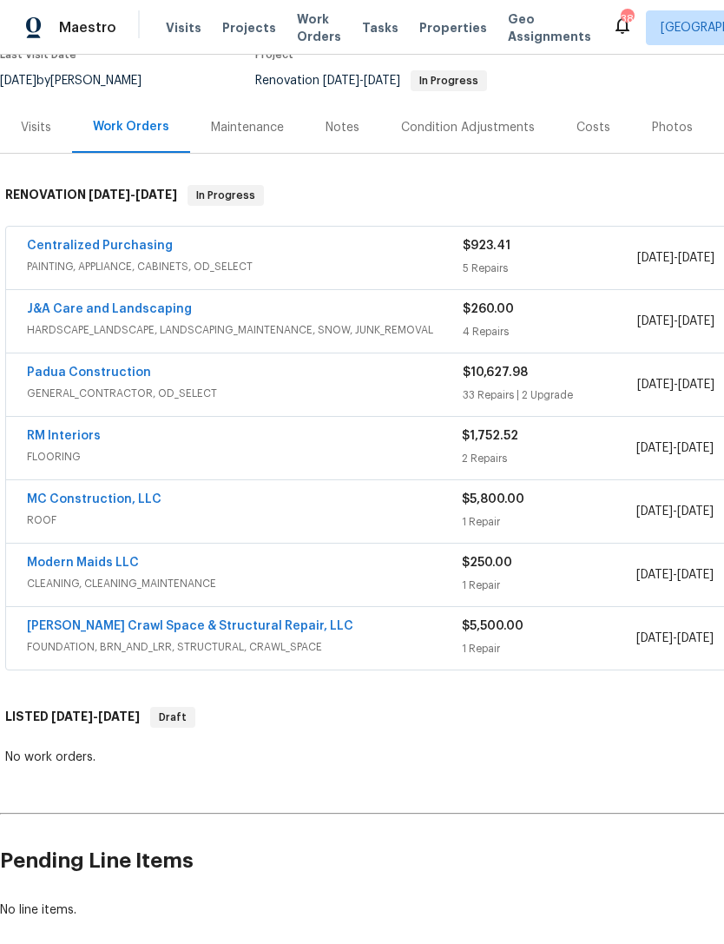
scroll to position [162, 0]
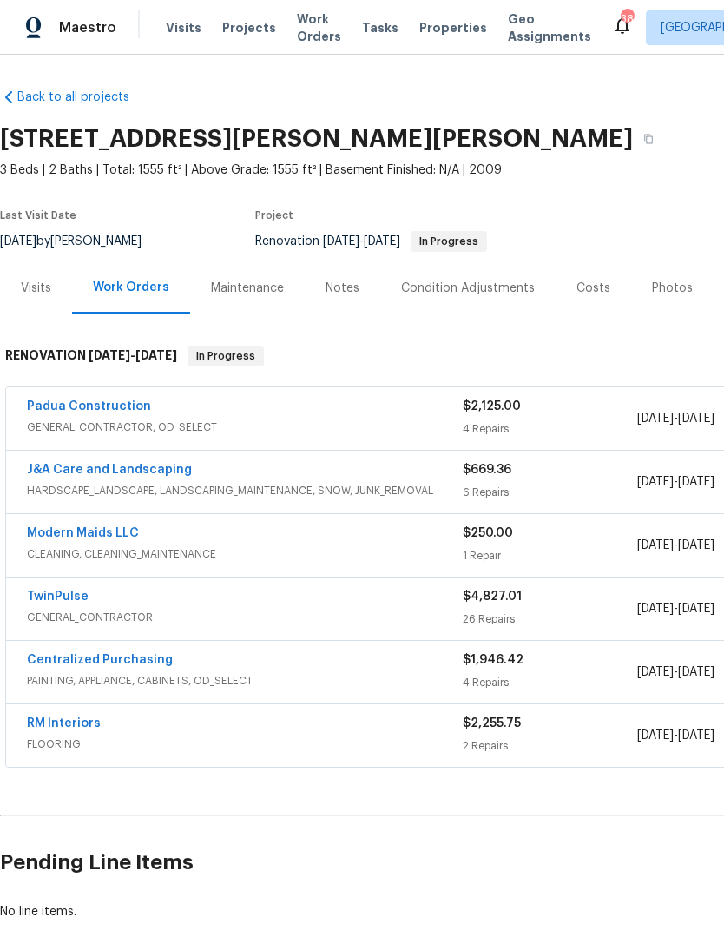
scroll to position [1, 0]
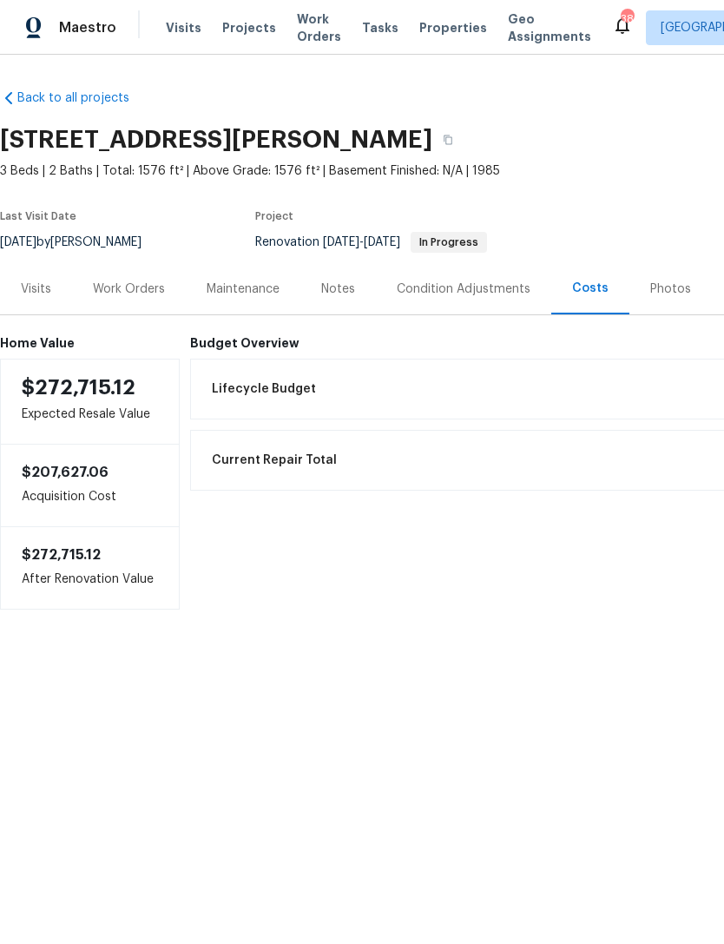
click at [128, 289] on div "Work Orders" at bounding box center [129, 288] width 72 height 17
